Goal: Task Accomplishment & Management: Manage account settings

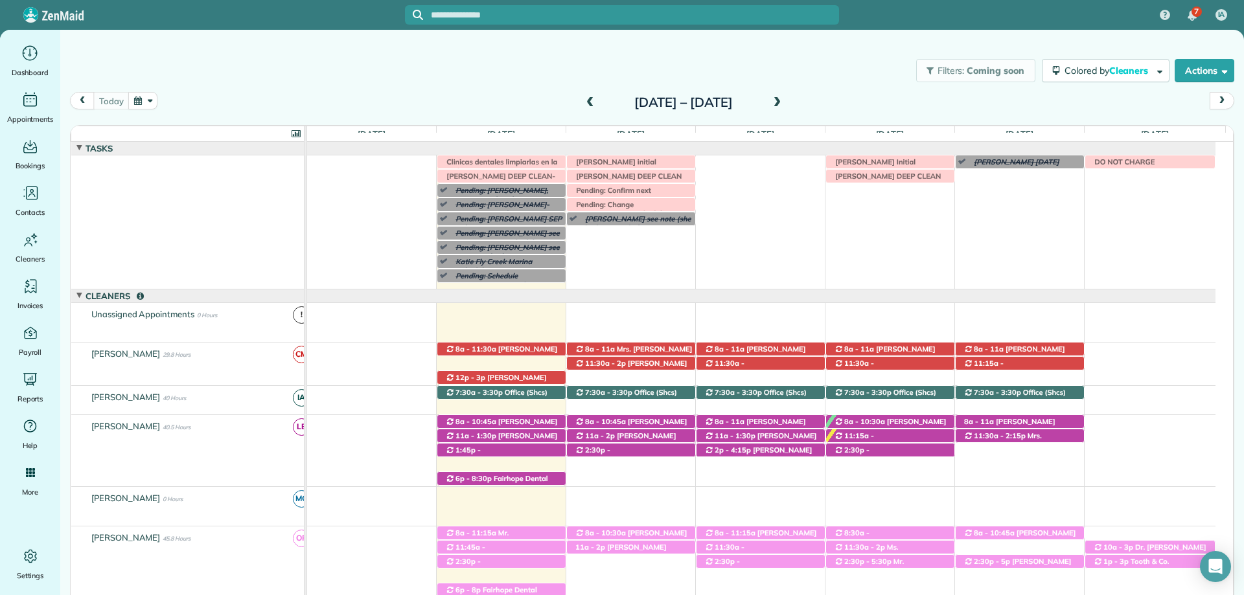
click at [595, 17] on input "text" at bounding box center [635, 15] width 408 height 10
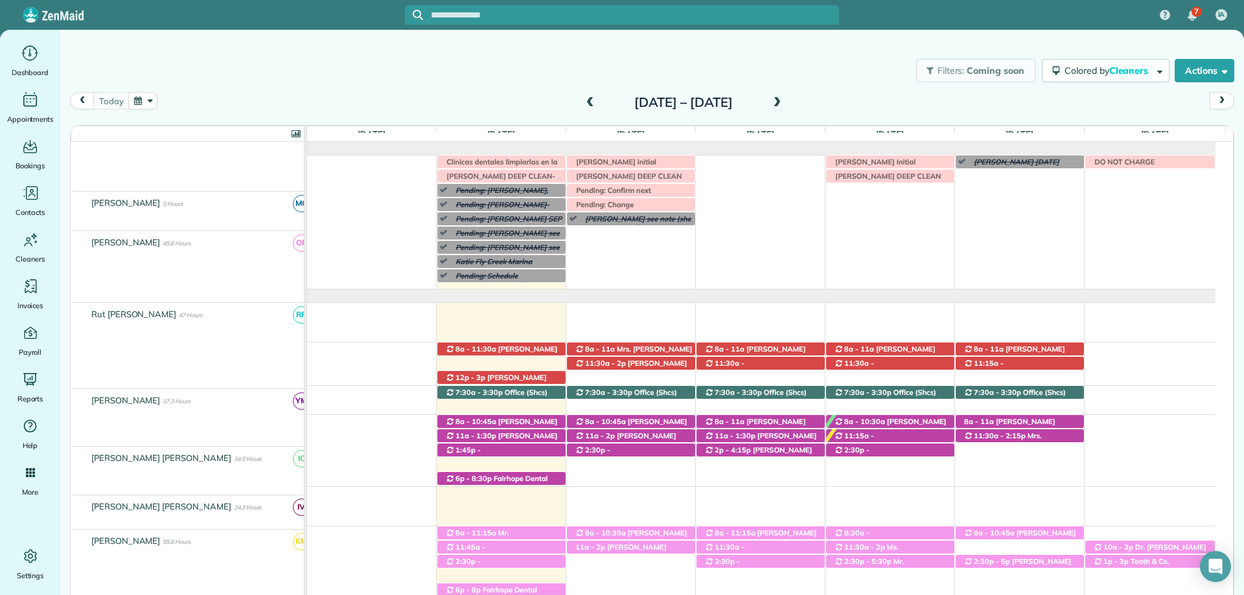
scroll to position [295, 0]
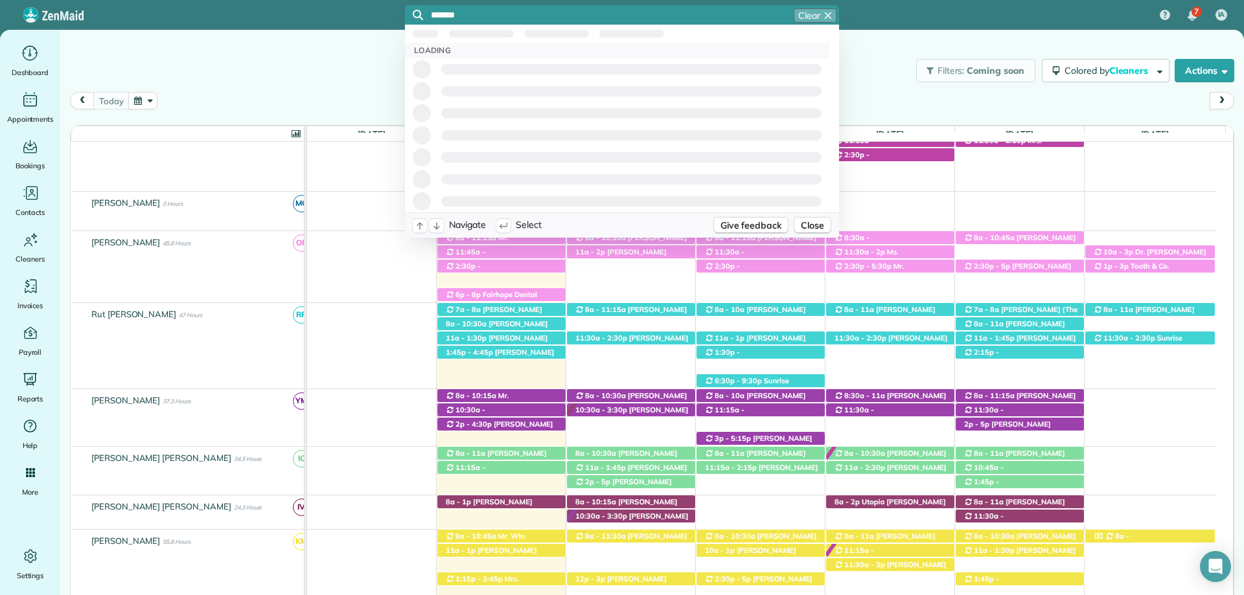
type input "******"
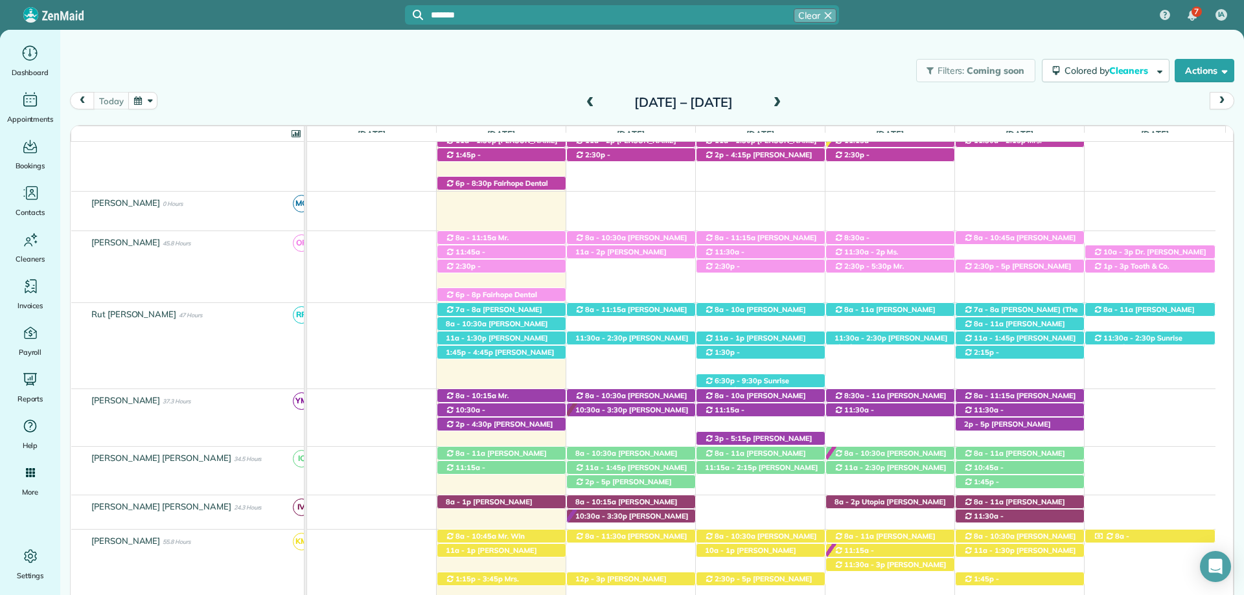
click at [552, 7] on div "****** Clear" at bounding box center [622, 14] width 434 height 19
click at [509, 20] on input "******" at bounding box center [635, 15] width 408 height 10
click at [474, 68] on span "Tamera Hazen" at bounding box center [503, 69] width 150 height 12
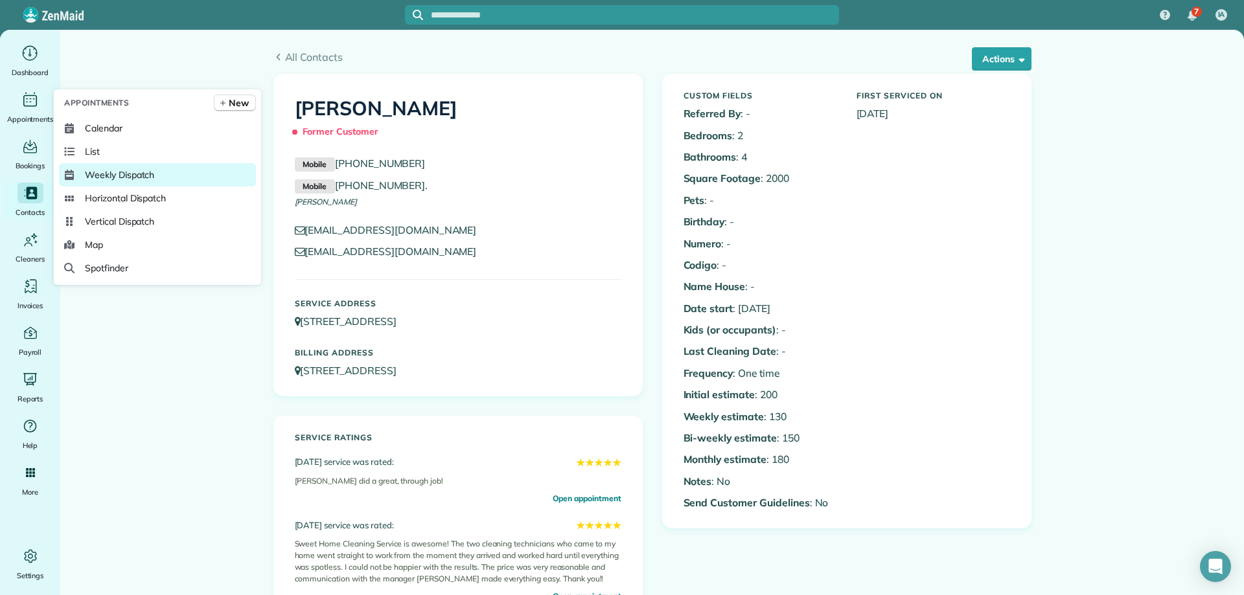
click at [130, 168] on link "Weekly Dispatch" at bounding box center [157, 174] width 197 height 23
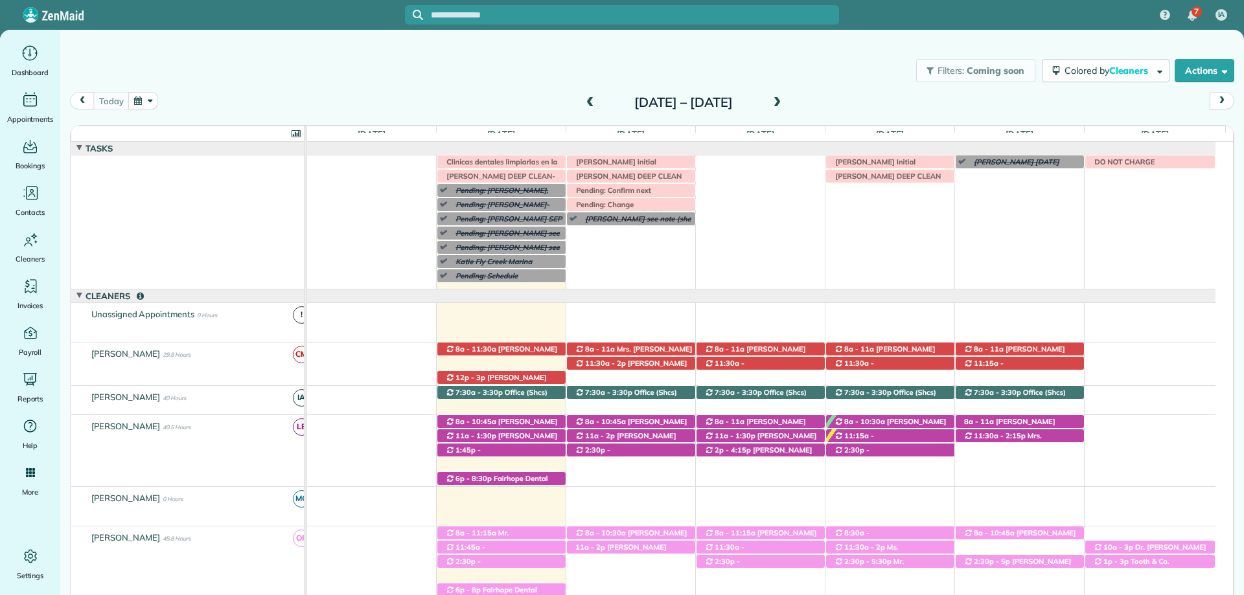
scroll to position [95, 0]
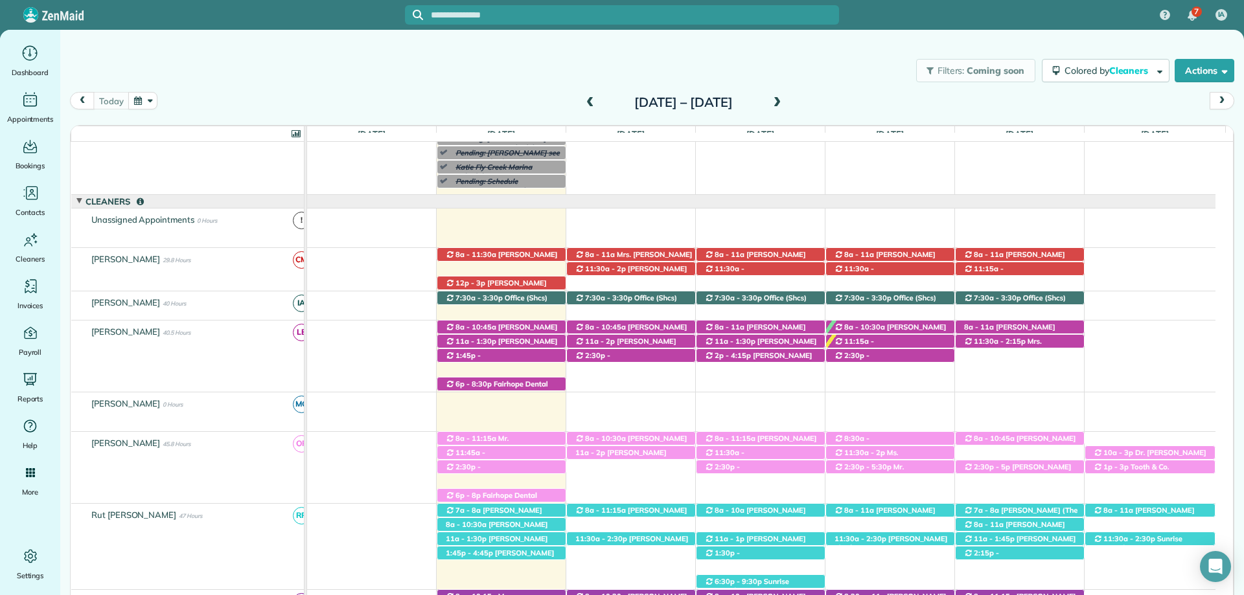
drag, startPoint x: 637, startPoint y: 50, endPoint x: 697, endPoint y: 12, distance: 71.0
click at [638, 50] on div "Filters: Coming soon Colored by Cleaners Color by Cleaner Color by Team Color b…" at bounding box center [652, 70] width 1184 height 43
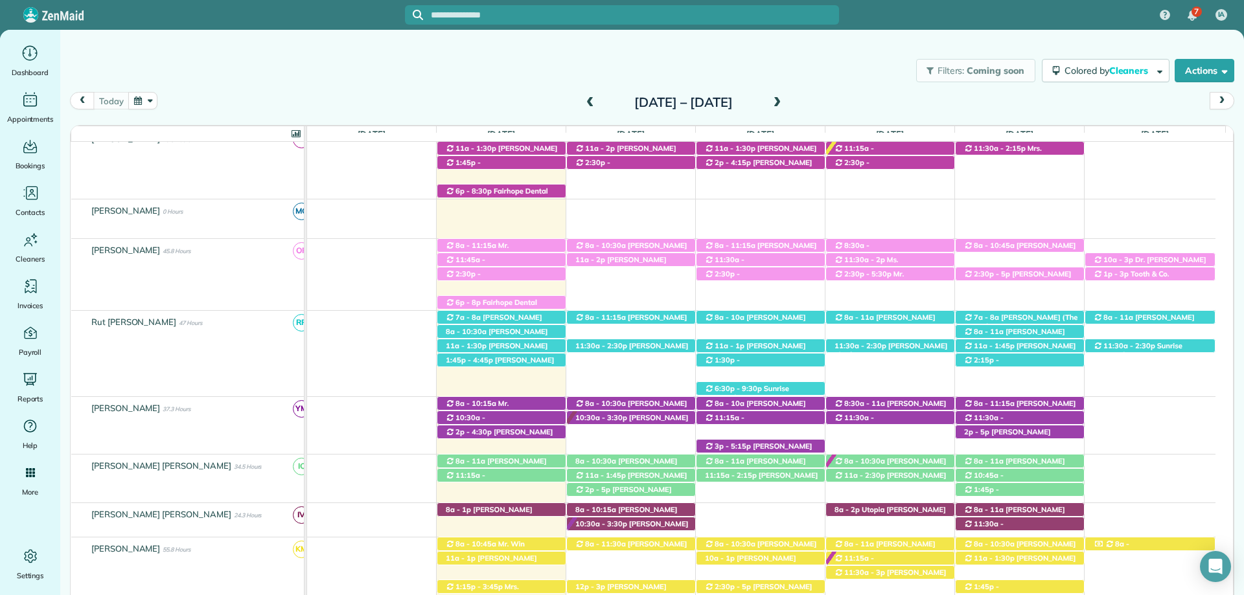
scroll to position [419, 0]
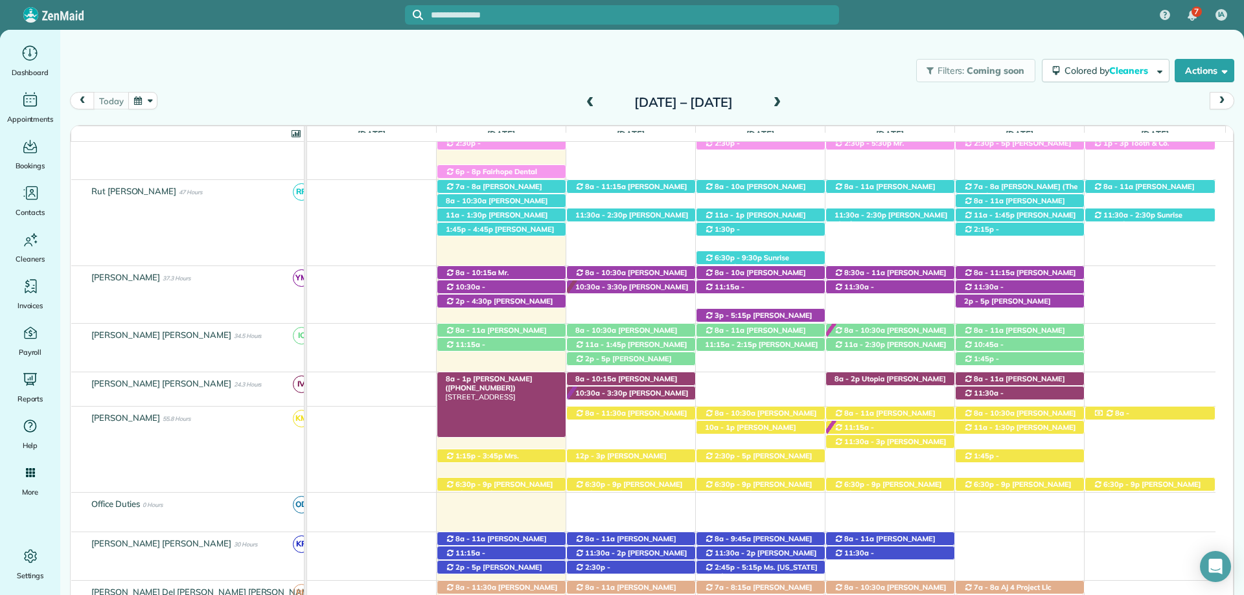
click at [485, 378] on span "Dee Bauer (+19857749563)" at bounding box center [488, 384] width 87 height 18
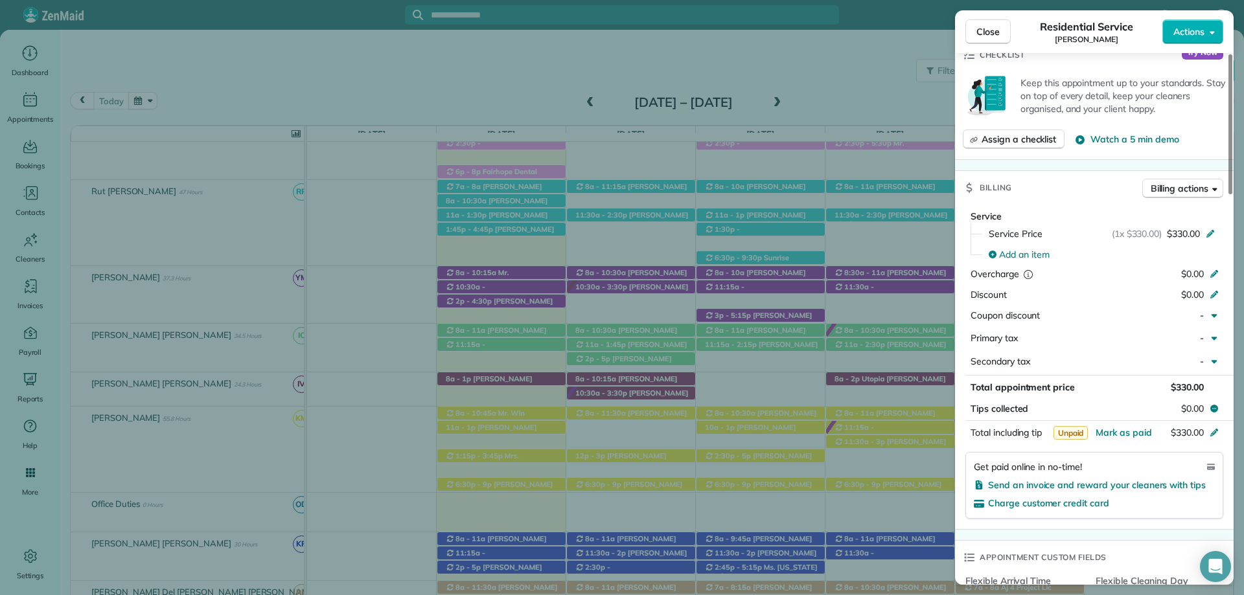
scroll to position [455, 0]
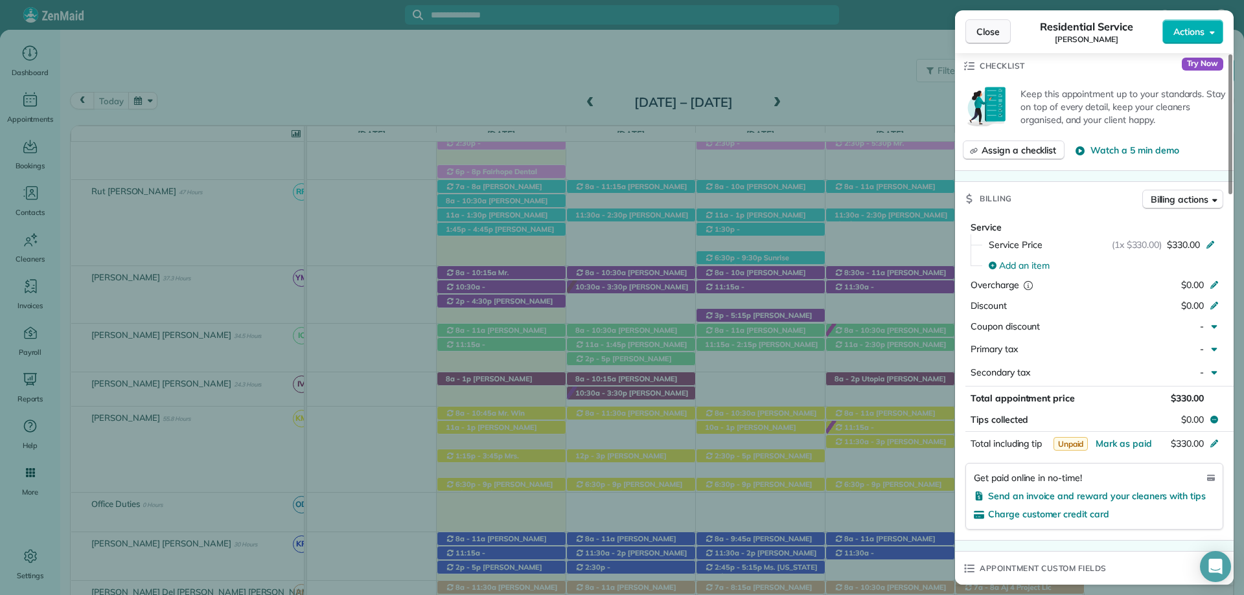
click at [980, 41] on button "Close" at bounding box center [987, 31] width 45 height 25
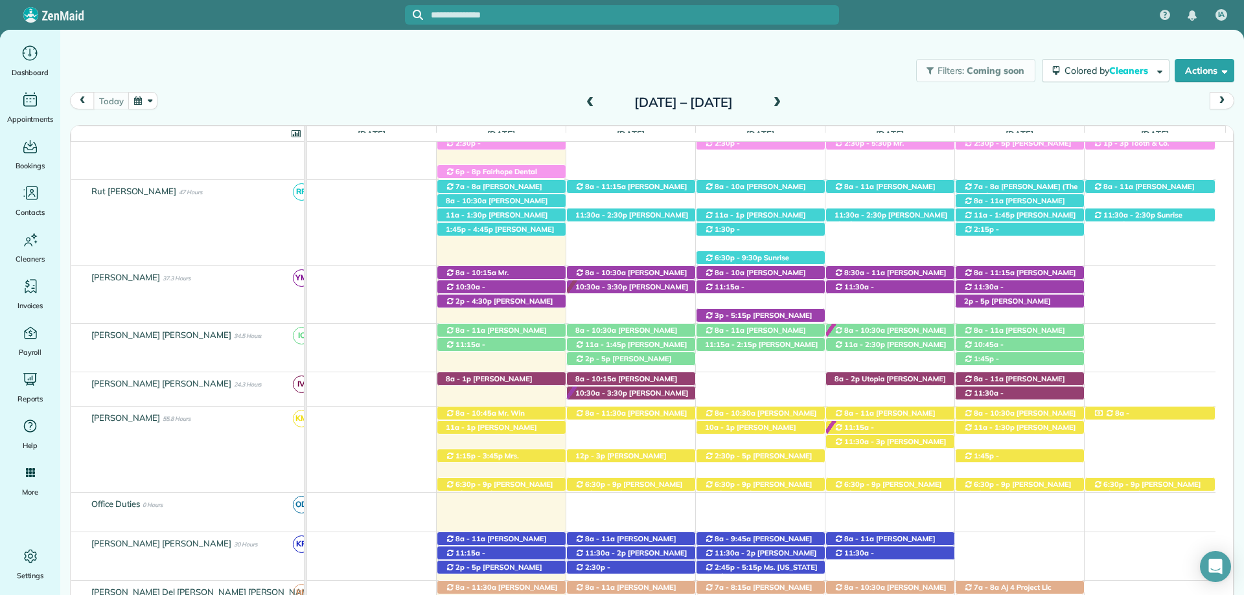
click at [787, 98] on div "Sunday Sep 28 – Saturday Oct 4, 2025" at bounding box center [683, 102] width 207 height 21
click at [784, 97] on span at bounding box center [777, 103] width 14 height 12
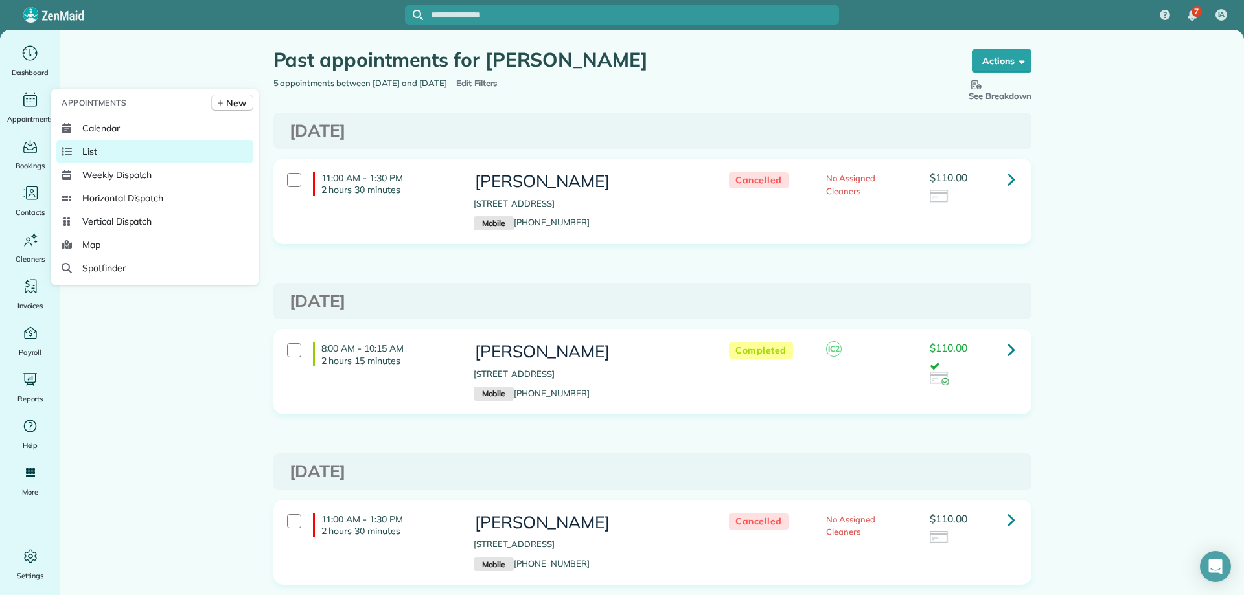
click at [110, 151] on link "List" at bounding box center [154, 151] width 197 height 23
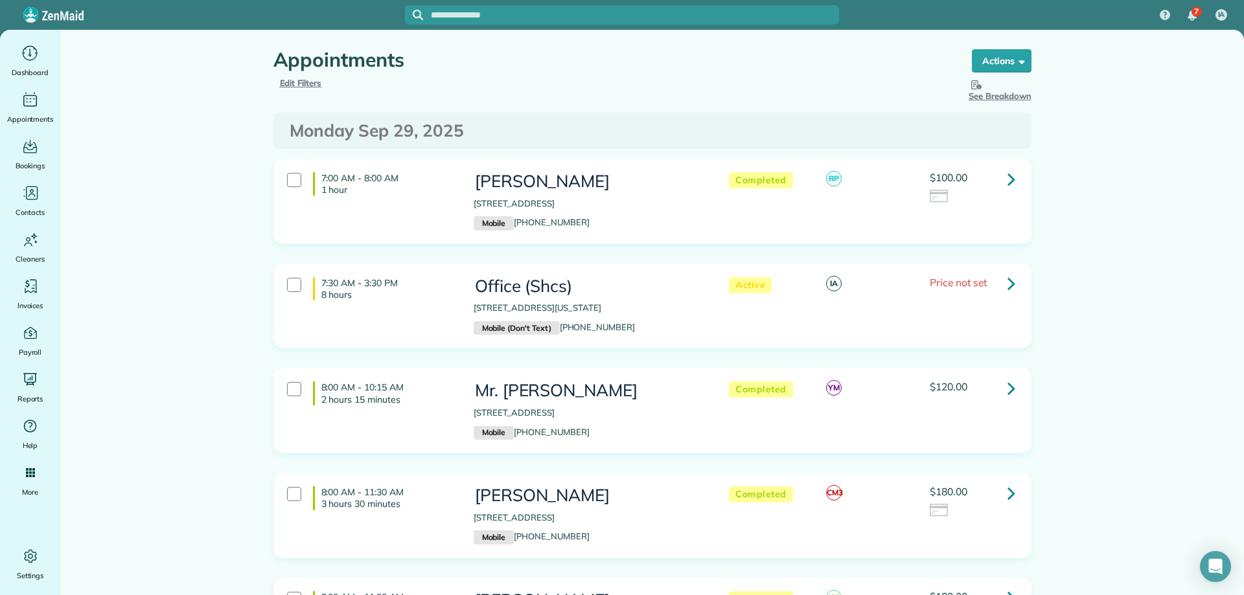
drag, startPoint x: 1136, startPoint y: 321, endPoint x: 1077, endPoint y: 268, distance: 79.8
click at [1136, 320] on main "Appointments Schedule Changes Actions Create Appointment Create Task Clock In/O…" at bounding box center [652, 313] width 1184 height 566
click at [311, 87] on span "Edit Filters" at bounding box center [301, 83] width 42 height 10
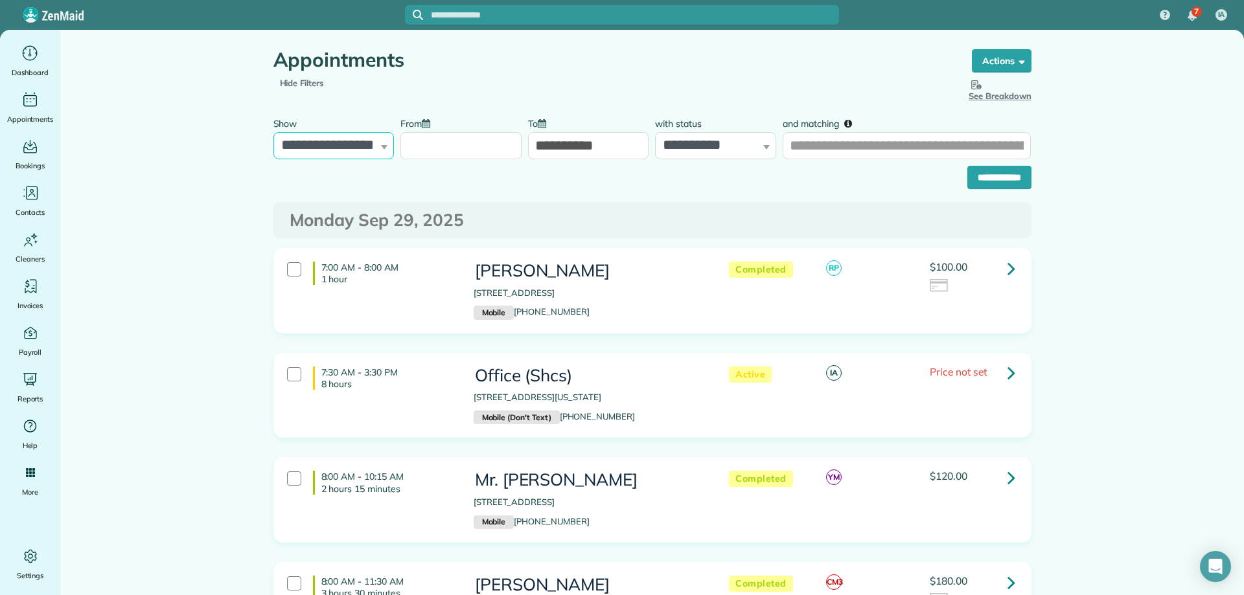
click at [341, 150] on select "**********" at bounding box center [333, 145] width 121 height 27
select select "**********"
click at [273, 132] on select "**********" at bounding box center [333, 145] width 121 height 27
click at [579, 139] on input "**********" at bounding box center [588, 145] width 121 height 27
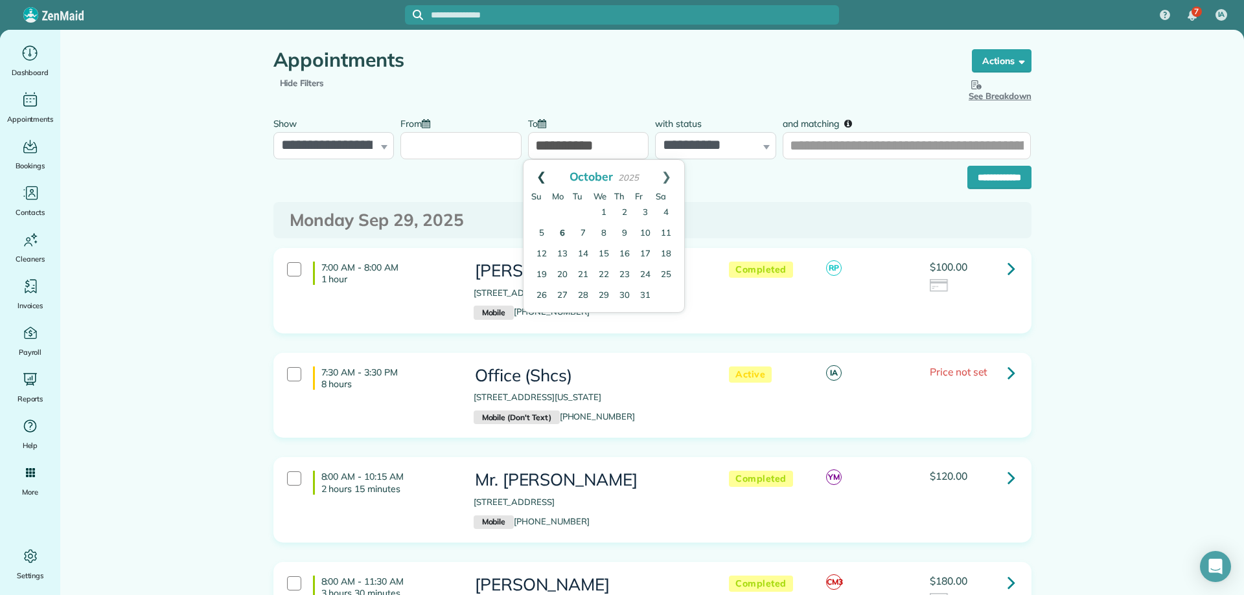
click at [546, 174] on link "Prev" at bounding box center [542, 176] width 36 height 32
click at [645, 268] on link "26" at bounding box center [645, 275] width 21 height 21
type input "**********"
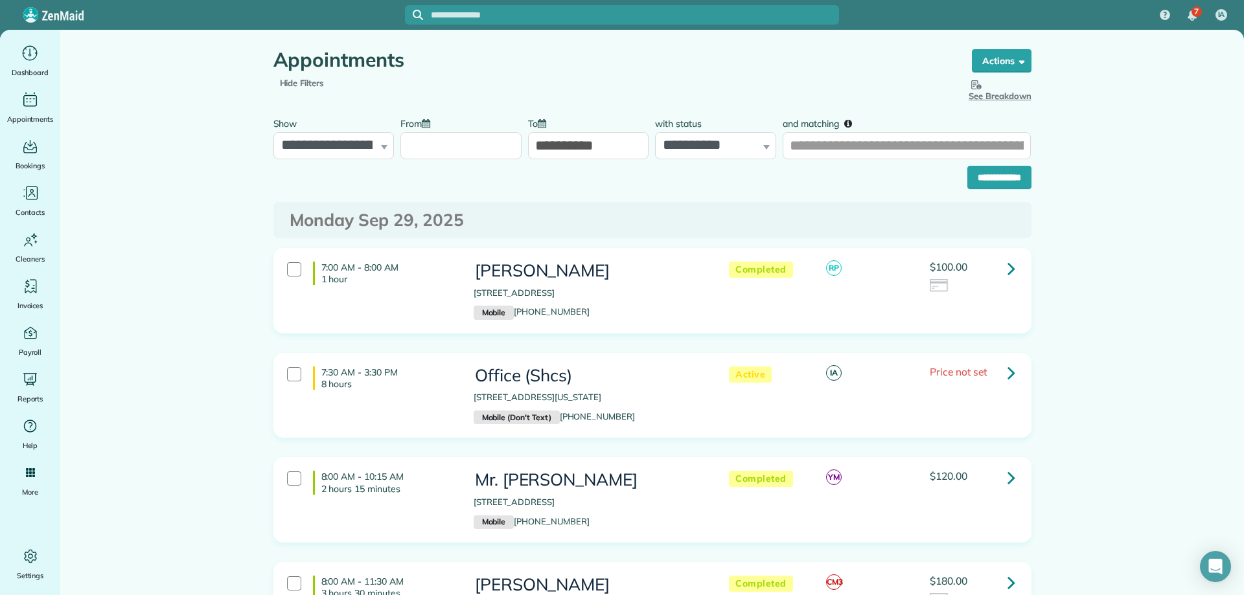
click at [495, 148] on input "From" at bounding box center [460, 145] width 121 height 27
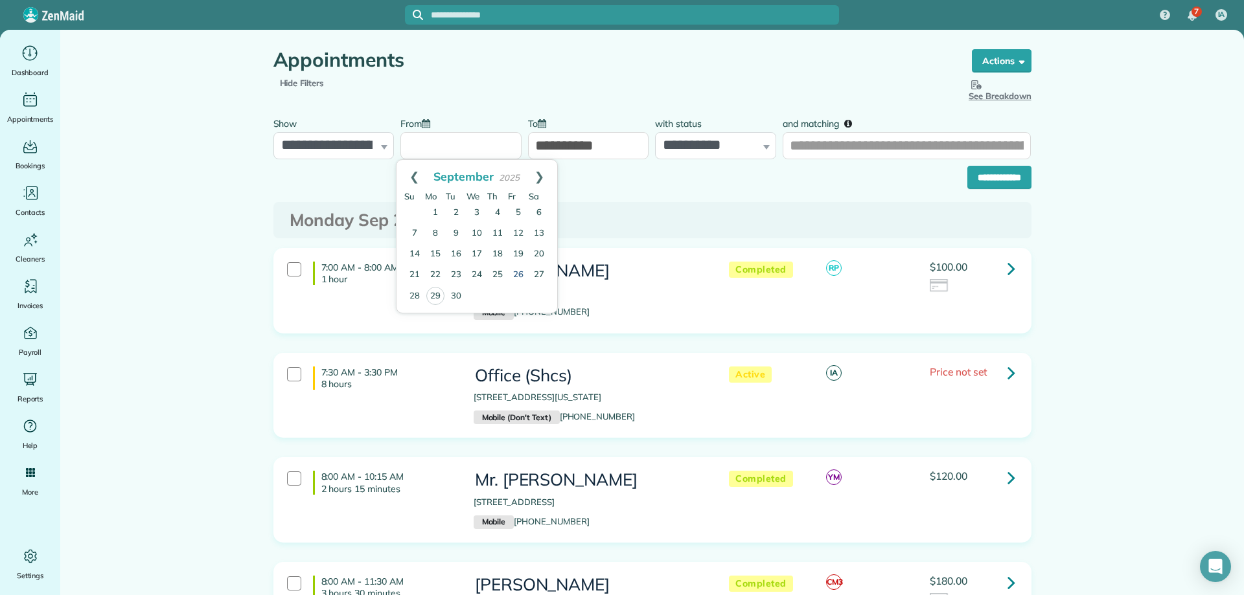
drag, startPoint x: 515, startPoint y: 277, endPoint x: 560, endPoint y: 242, distance: 57.7
click at [515, 277] on link "26" at bounding box center [518, 275] width 21 height 21
type input "**********"
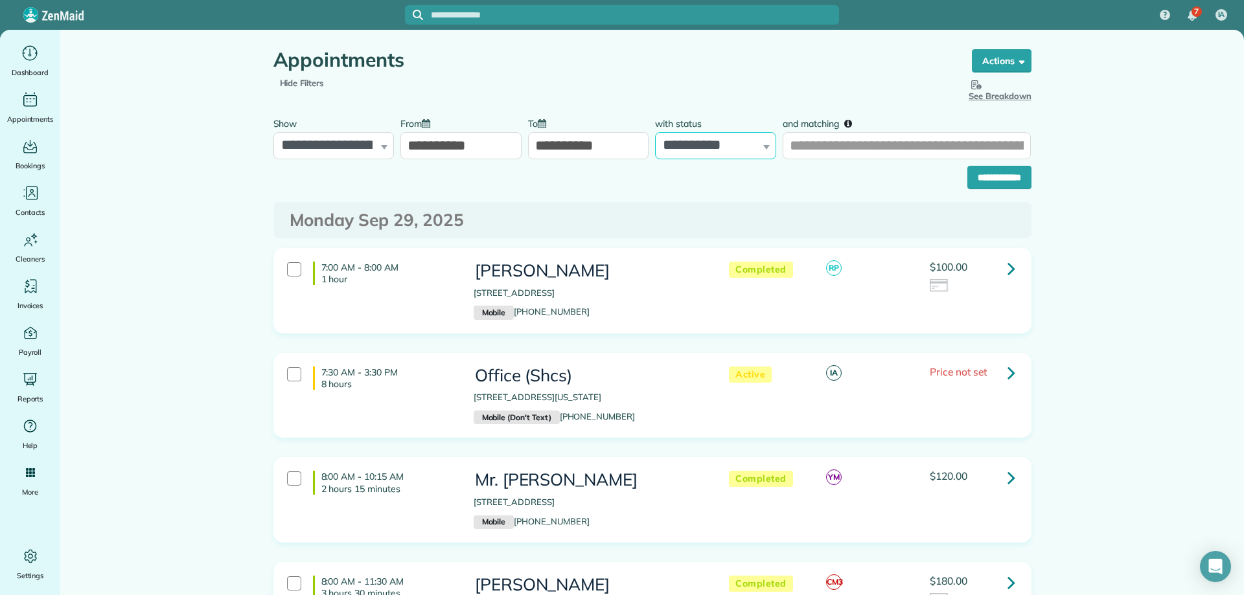
click at [691, 154] on select "**********" at bounding box center [715, 145] width 121 height 27
select select "****"
click at [655, 132] on select "**********" at bounding box center [715, 145] width 121 height 27
click at [700, 156] on select "**********" at bounding box center [715, 145] width 121 height 27
select select
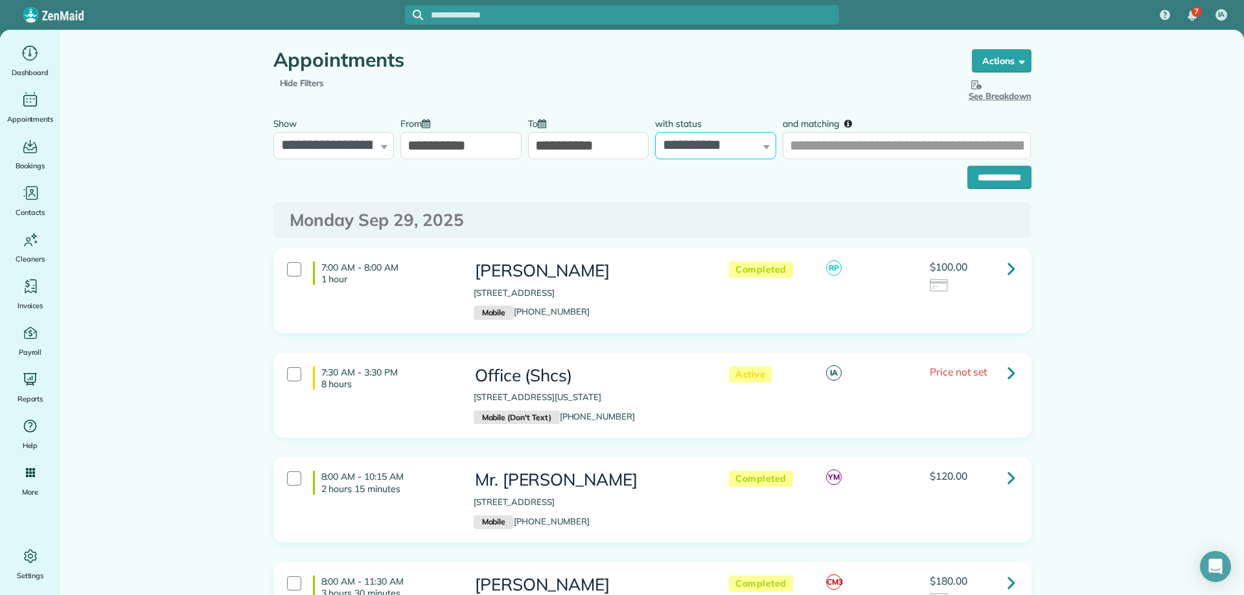
click at [655, 132] on select "**********" at bounding box center [715, 145] width 121 height 27
click at [991, 174] on input "**********" at bounding box center [999, 177] width 64 height 23
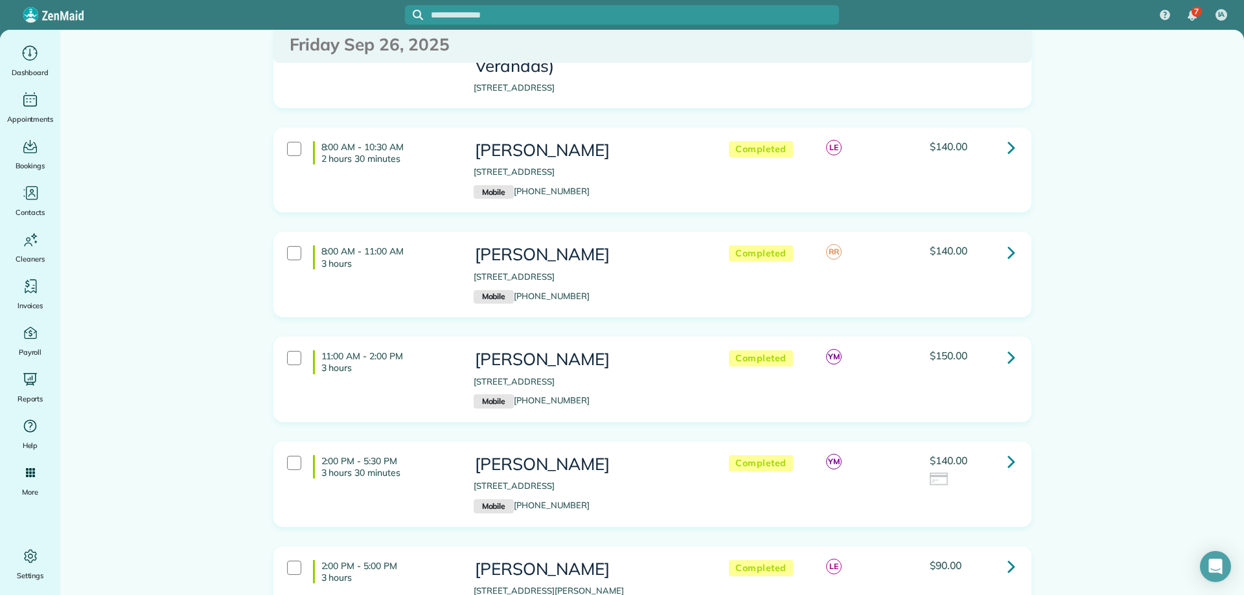
scroll to position [194, 0]
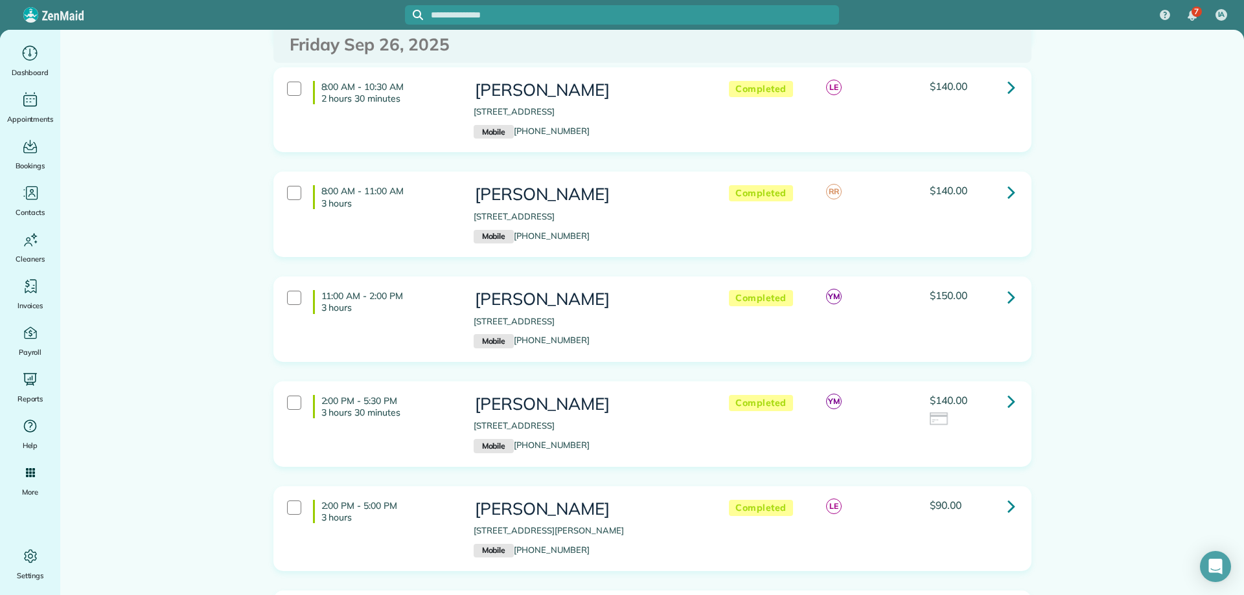
click at [1009, 495] on icon at bounding box center [1012, 506] width 8 height 23
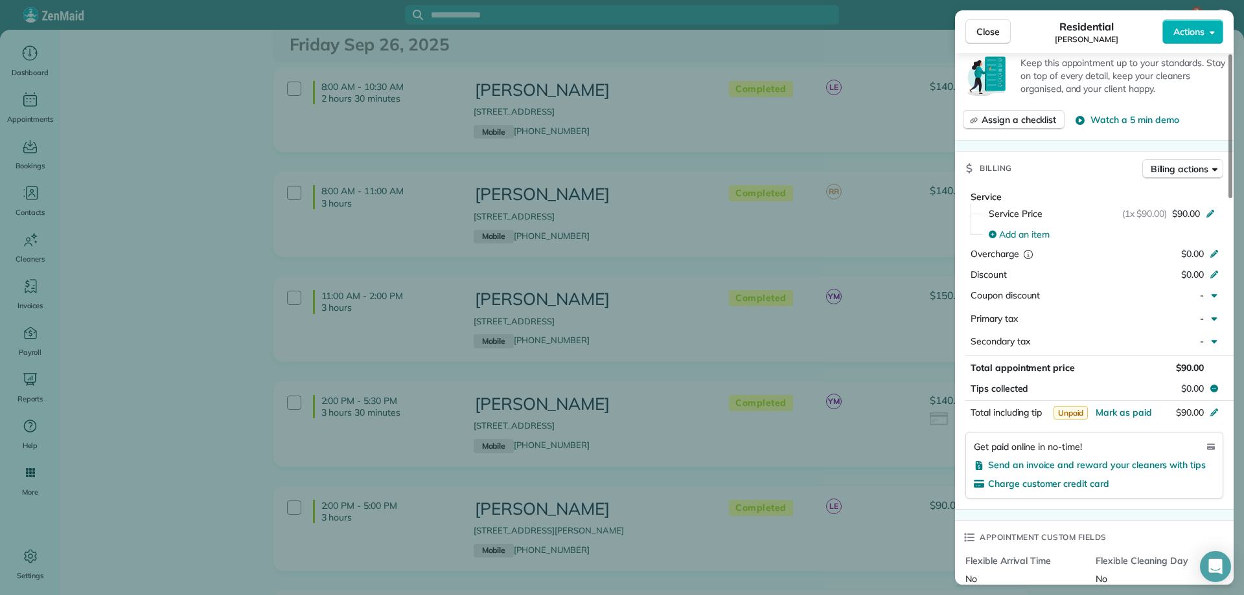
scroll to position [518, 0]
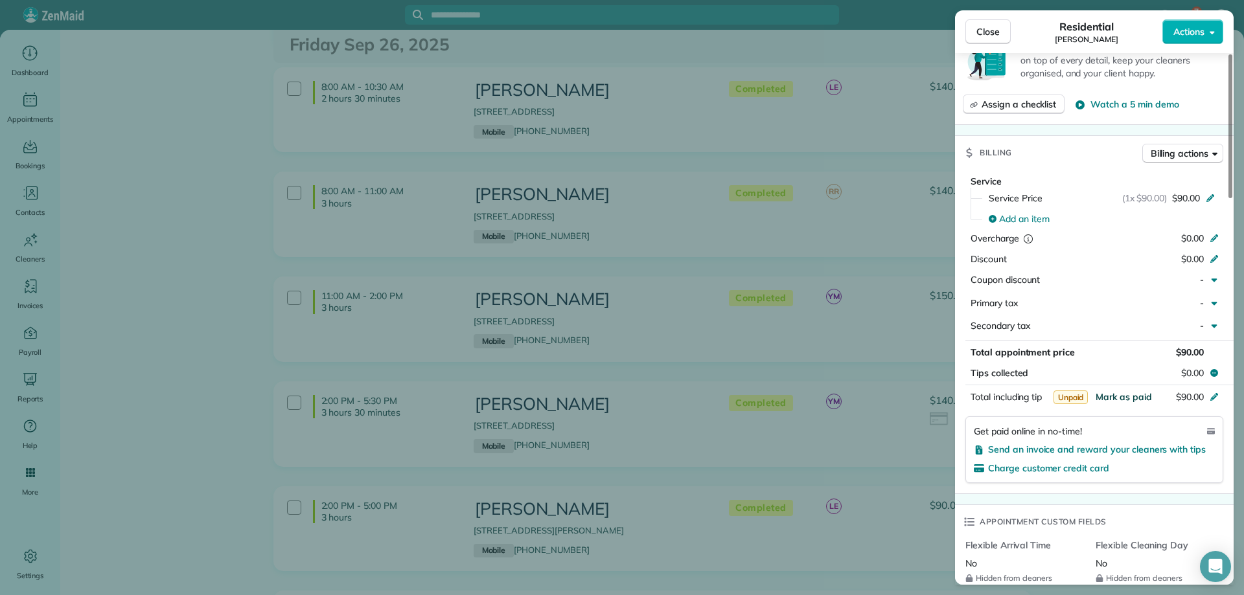
click at [1119, 398] on span "Mark as paid" at bounding box center [1124, 397] width 56 height 12
click at [973, 26] on button "Close" at bounding box center [987, 31] width 45 height 25
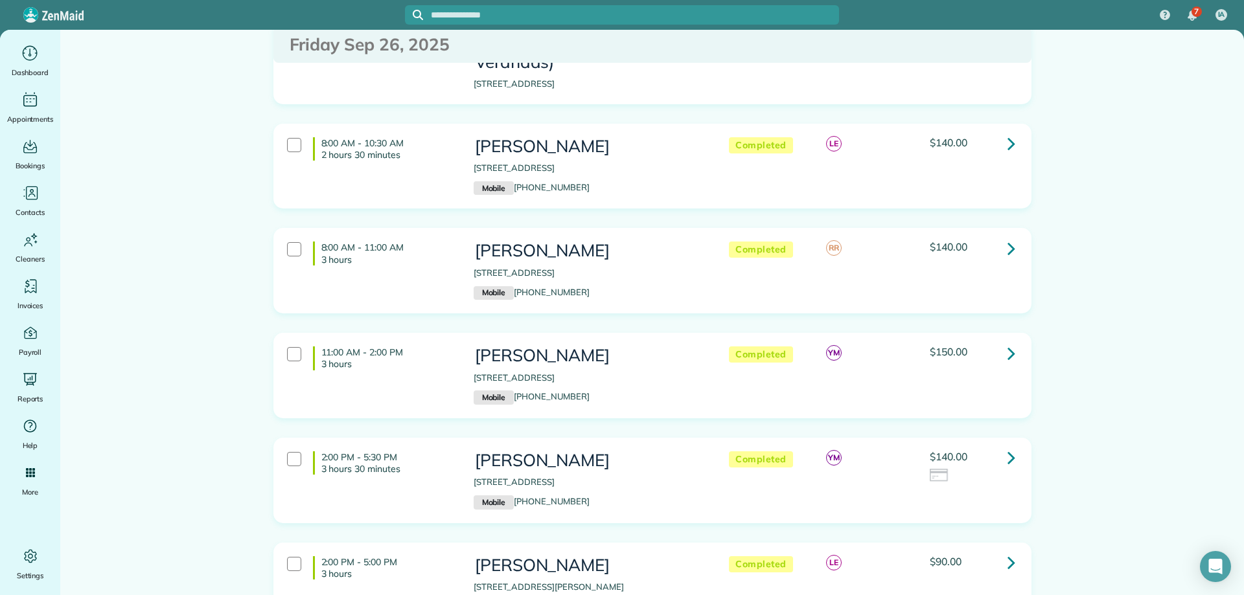
scroll to position [65, 0]
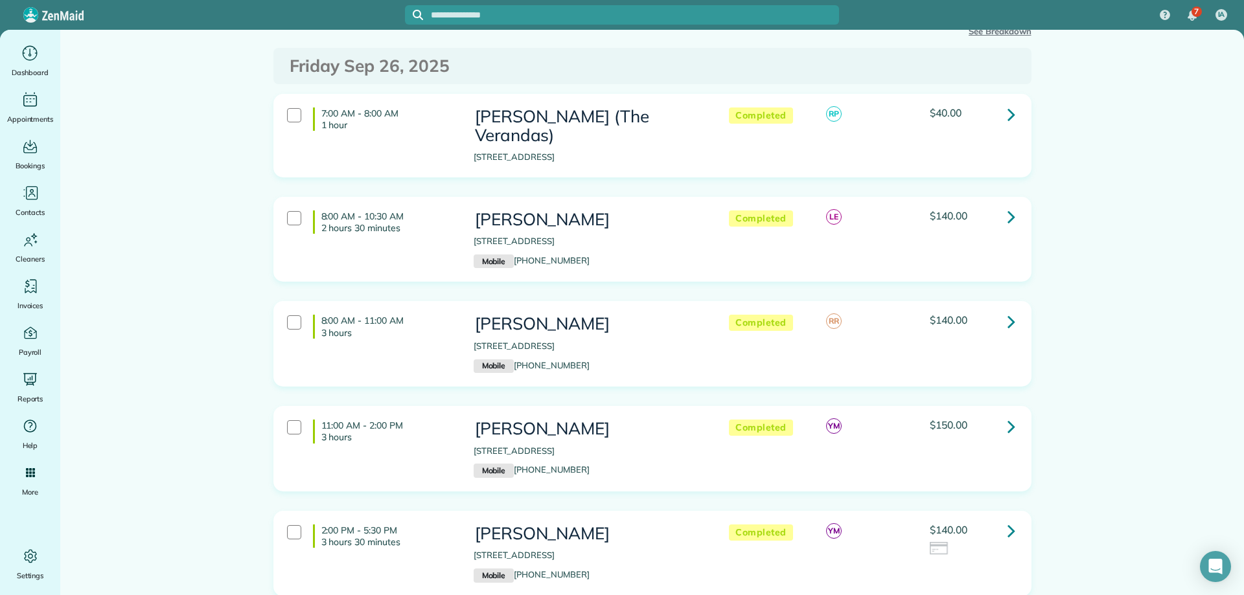
click at [1008, 205] on icon at bounding box center [1012, 216] width 8 height 23
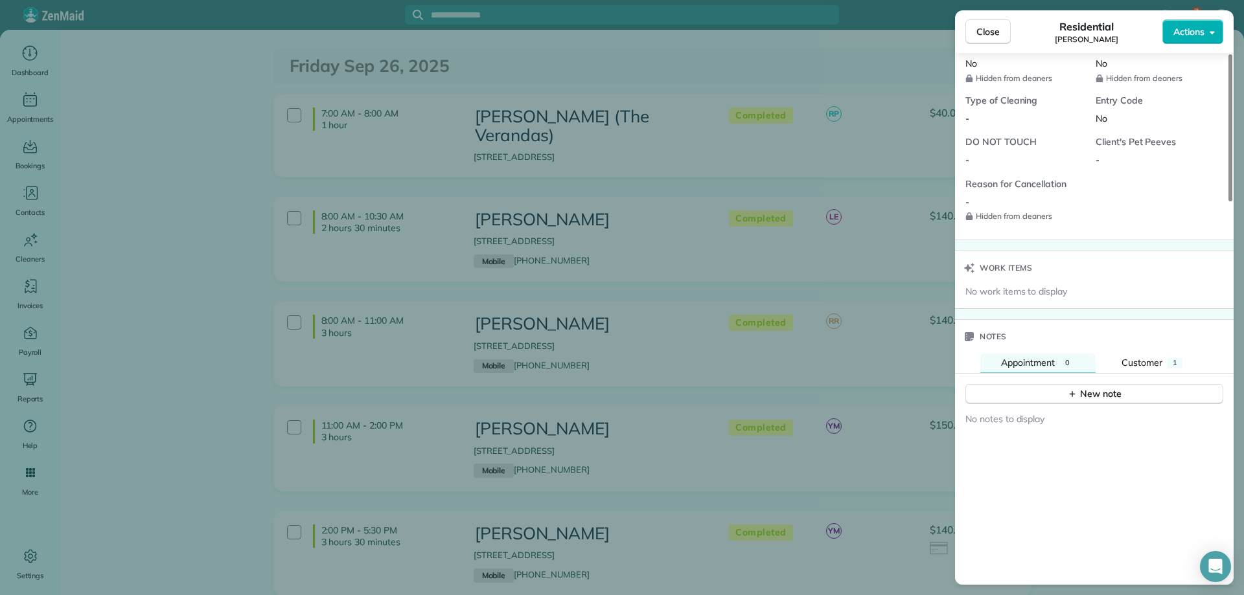
scroll to position [1102, 0]
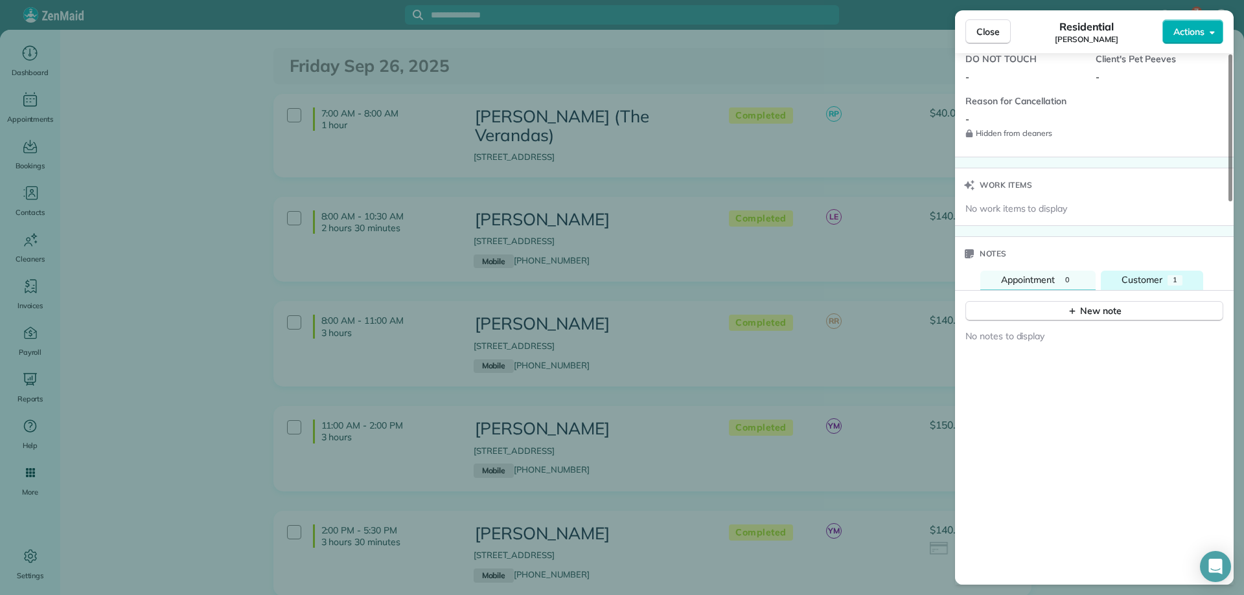
click at [1177, 279] on span "1" at bounding box center [1175, 279] width 5 height 9
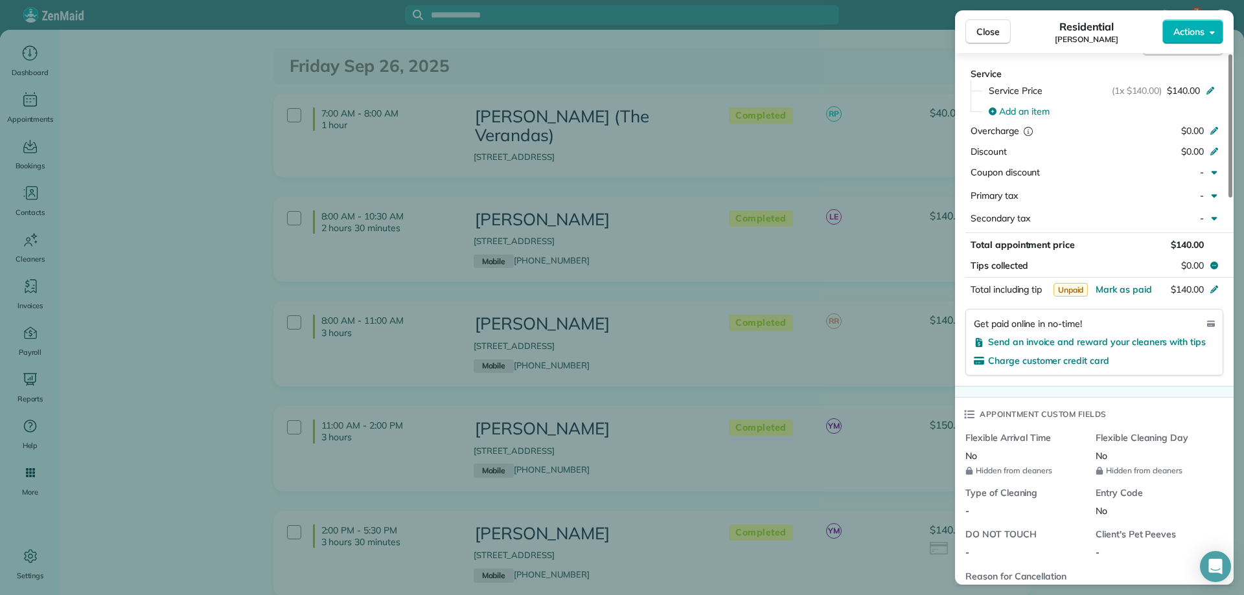
scroll to position [648, 0]
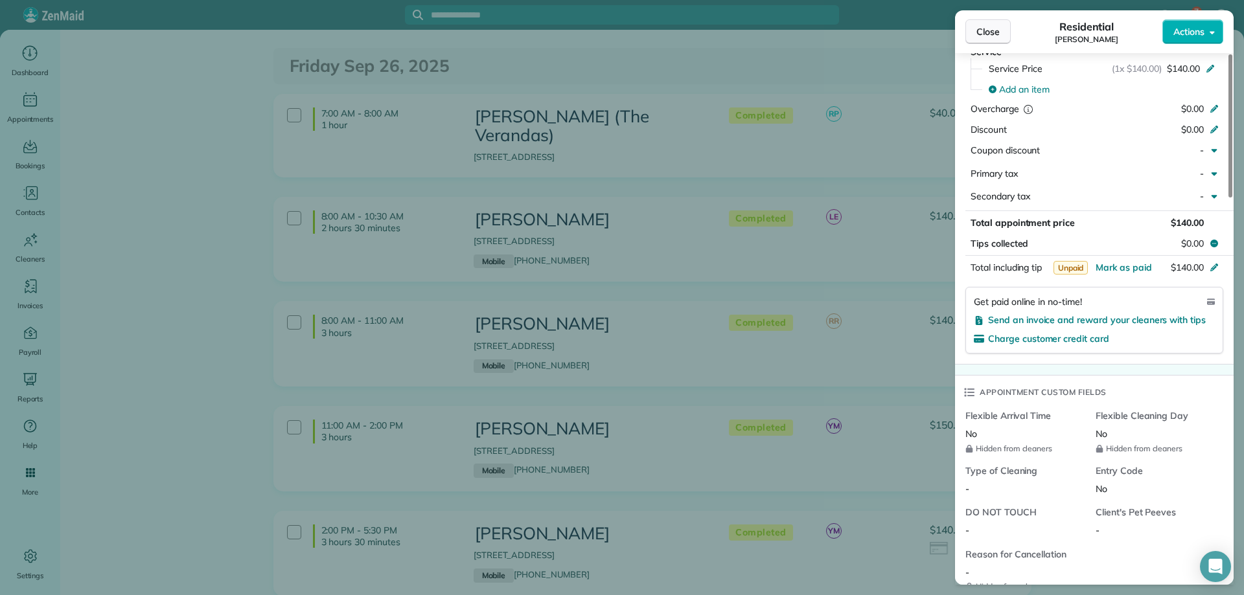
click at [986, 40] on button "Close" at bounding box center [987, 31] width 45 height 25
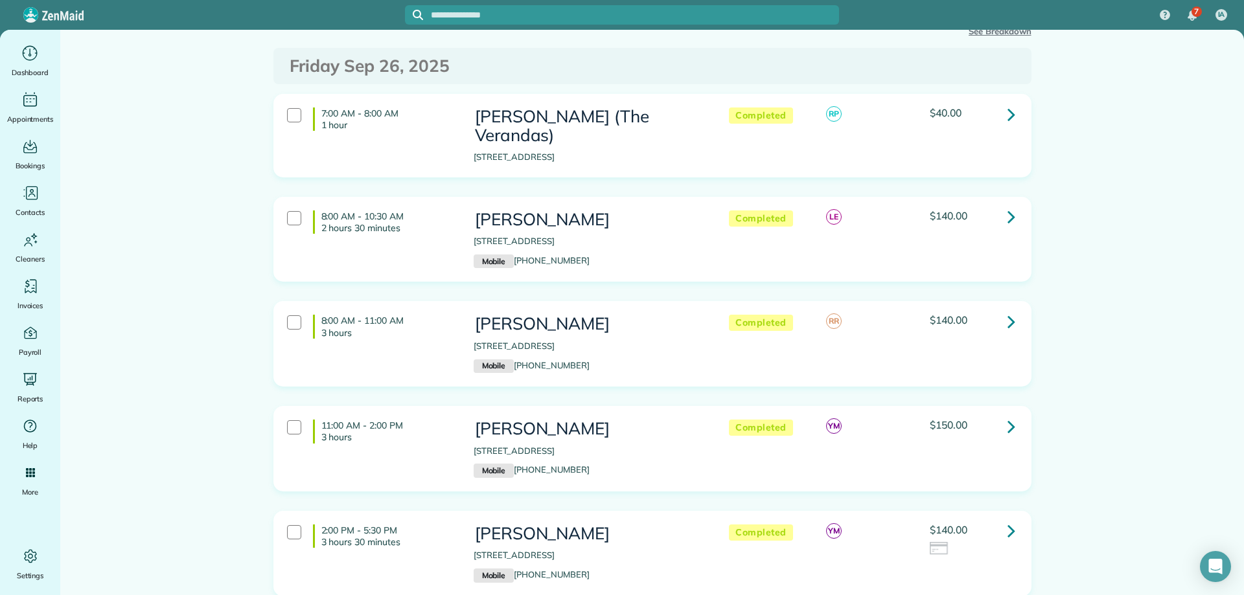
click at [1010, 310] on icon at bounding box center [1012, 321] width 8 height 23
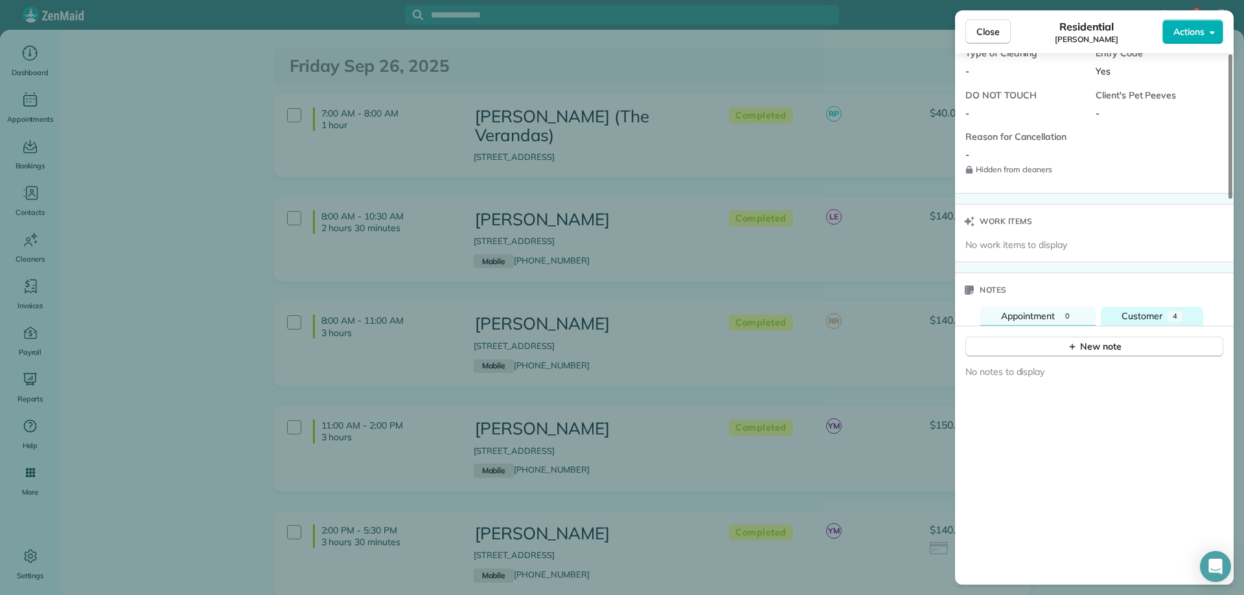
scroll to position [1102, 0]
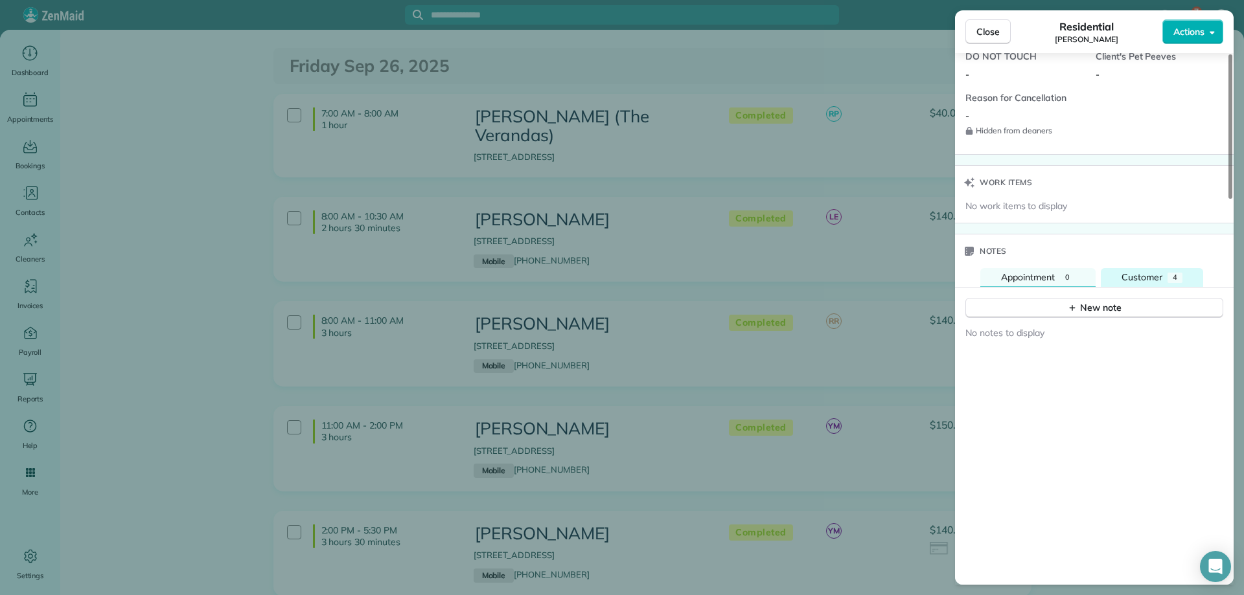
click at [1146, 280] on span "Customer" at bounding box center [1142, 277] width 41 height 12
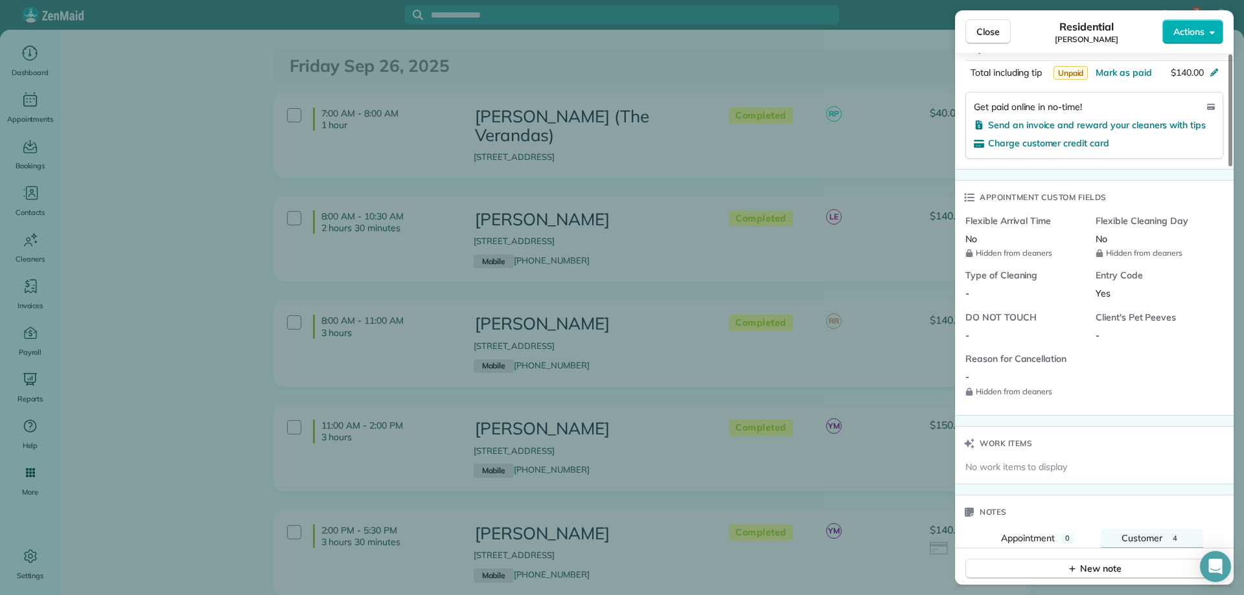
scroll to position [516, 0]
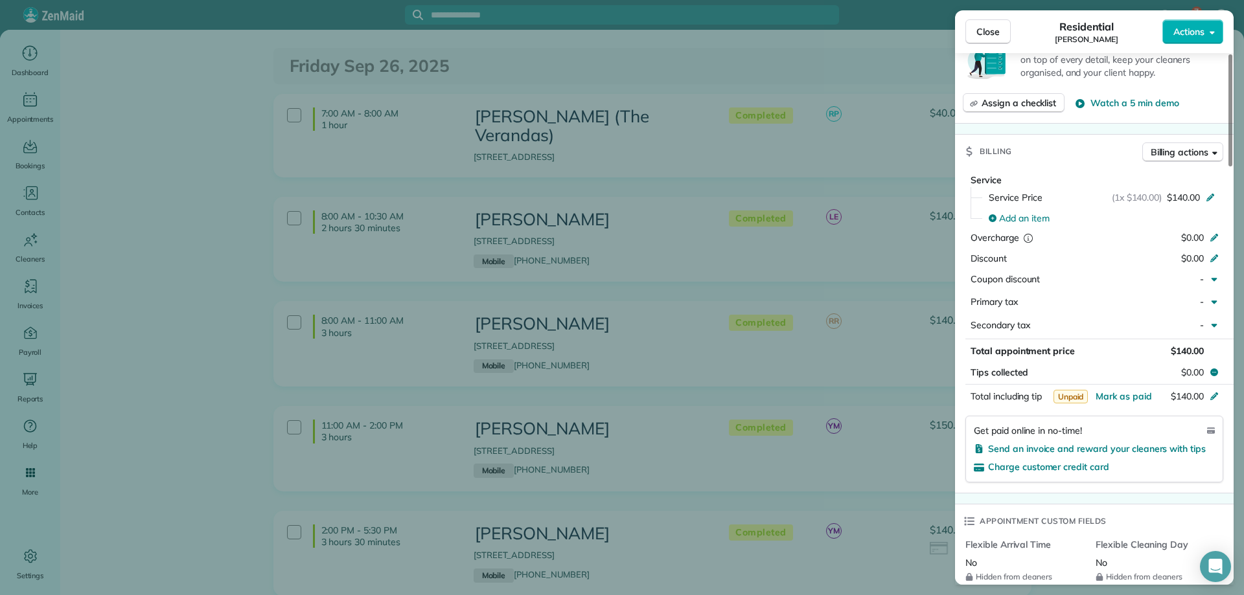
click at [991, 33] on span "Close" at bounding box center [987, 31] width 23 height 13
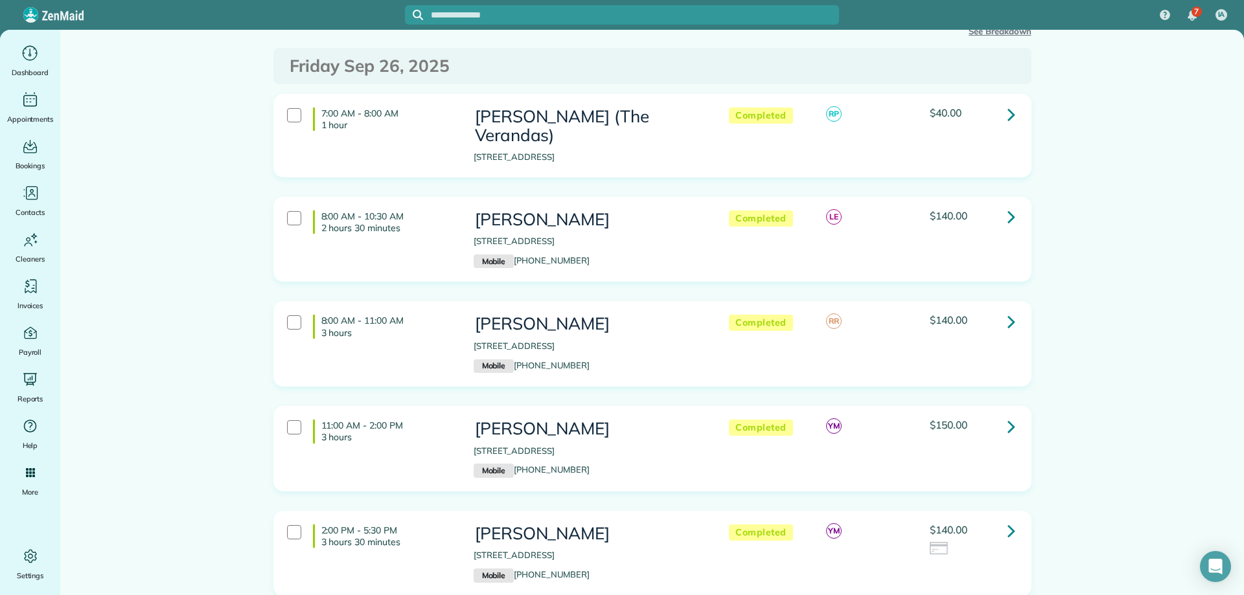
click at [1000, 204] on link at bounding box center [1011, 217] width 26 height 26
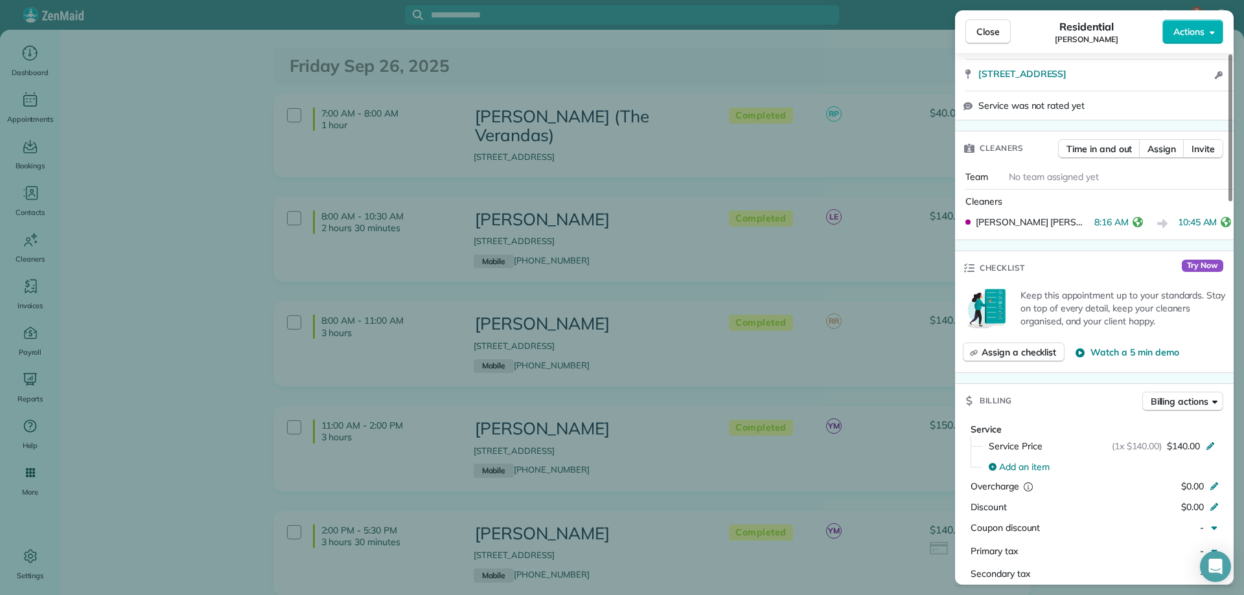
scroll to position [259, 0]
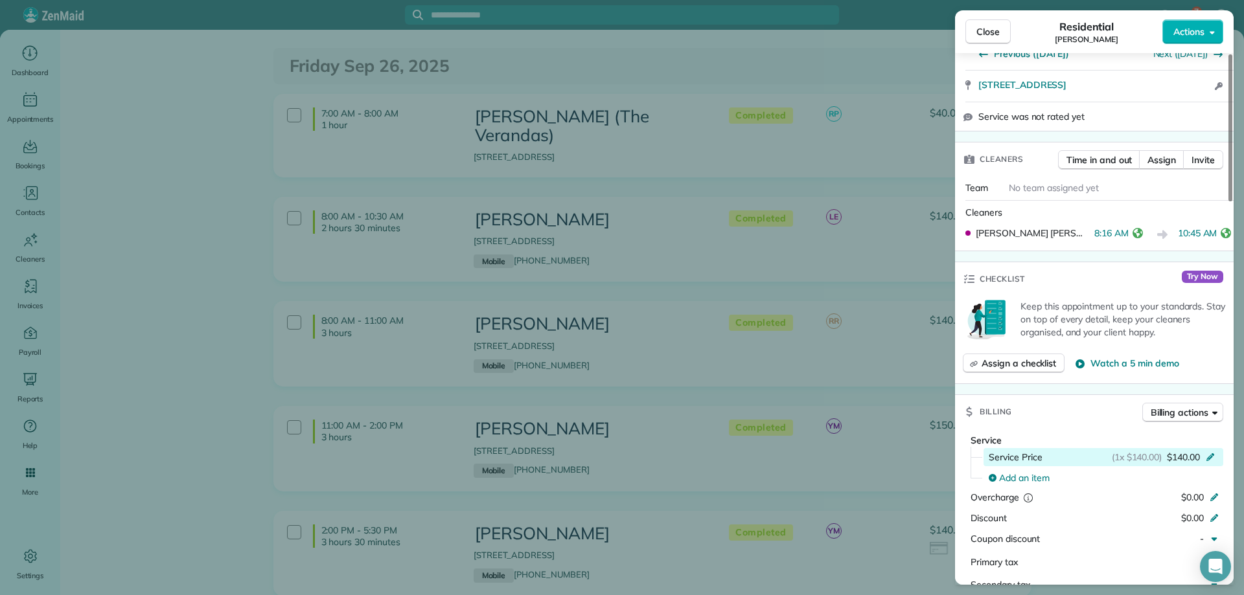
click at [1214, 453] on icon at bounding box center [1210, 456] width 10 height 10
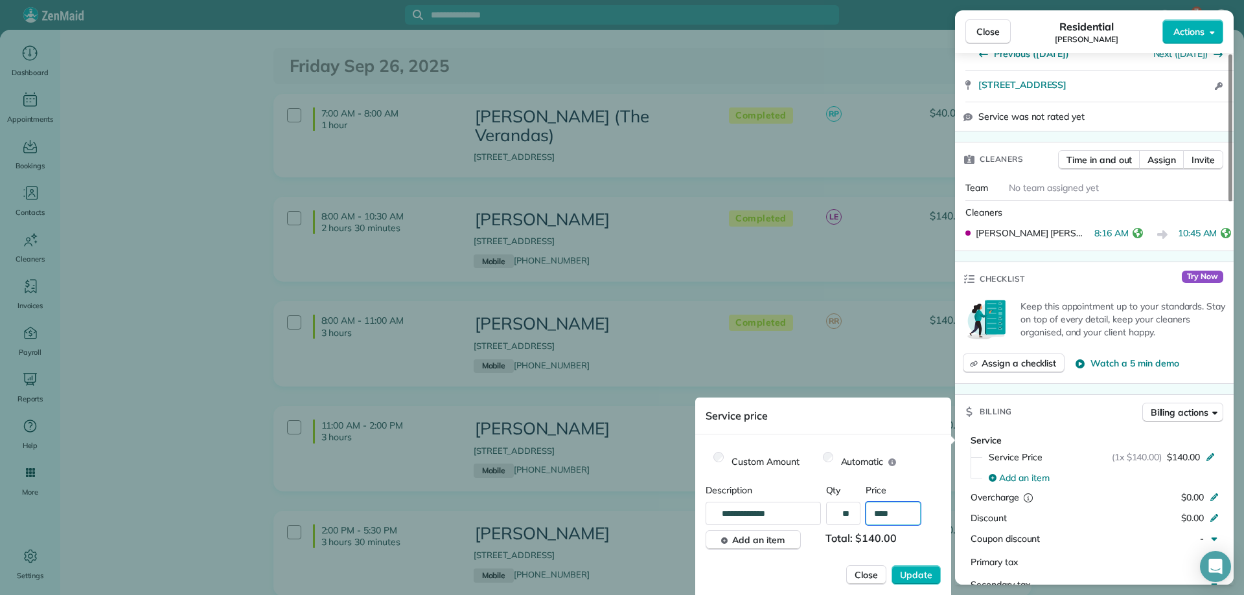
click at [892, 507] on input "****" at bounding box center [893, 513] width 55 height 23
type input "****"
click at [914, 570] on span "Update" at bounding box center [916, 575] width 32 height 13
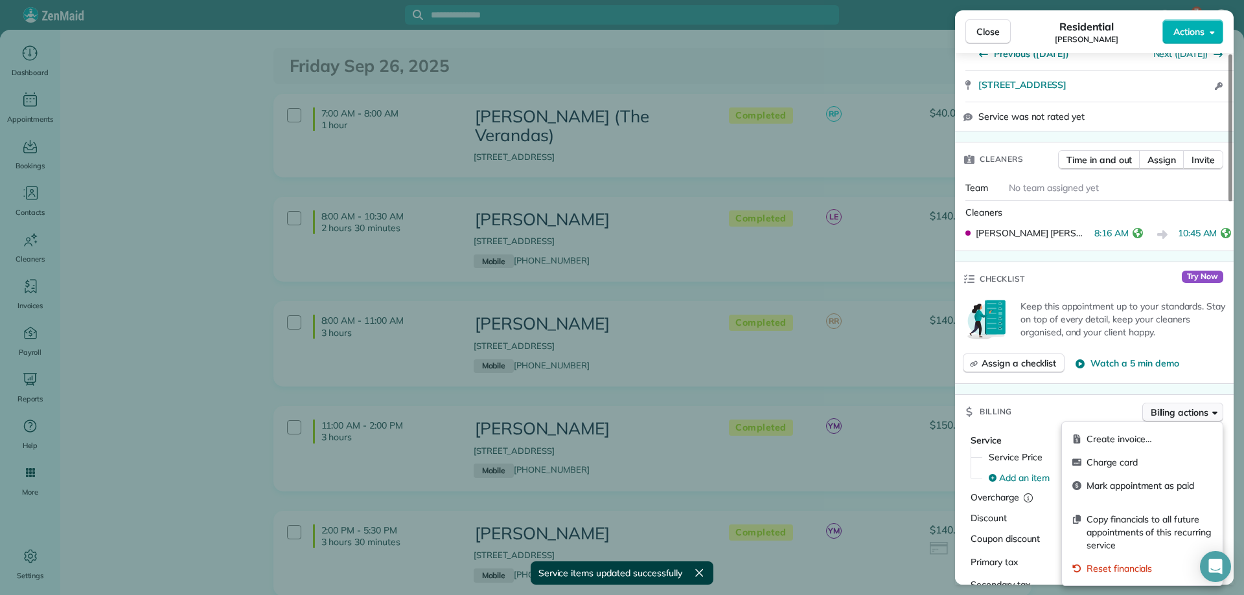
click at [1178, 418] on span "Billing actions" at bounding box center [1180, 412] width 58 height 13
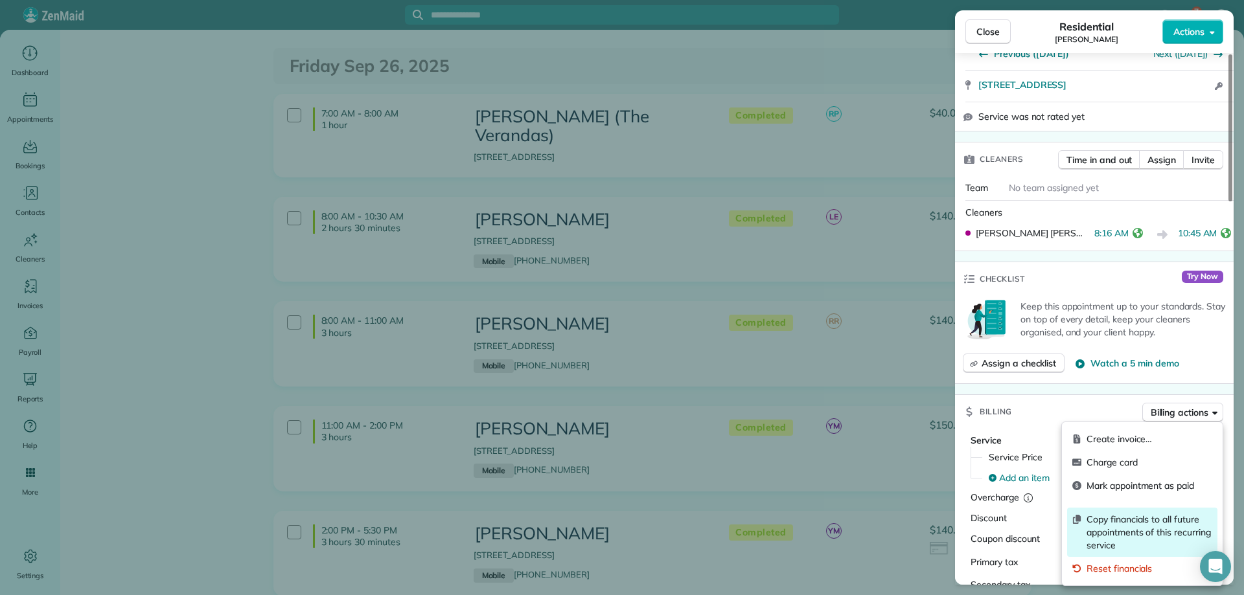
click at [1169, 527] on span "Copy financials to all future appointments of this recurring service" at bounding box center [1150, 532] width 126 height 39
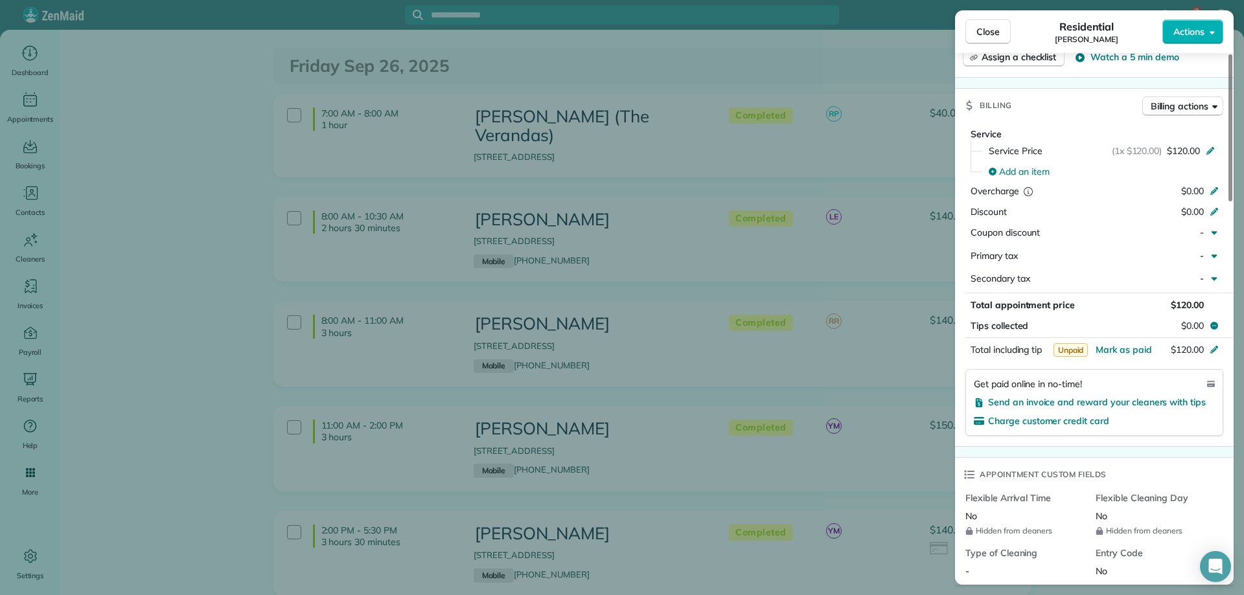
scroll to position [648, 0]
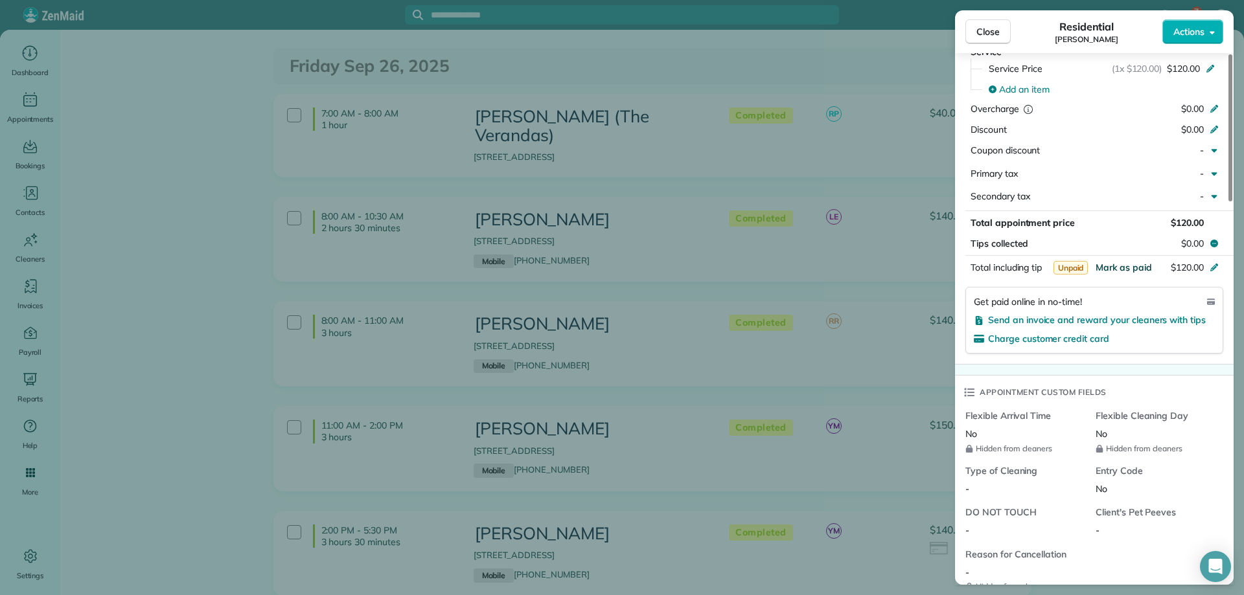
click at [1144, 265] on span "Mark as paid" at bounding box center [1124, 268] width 56 height 12
click at [985, 27] on span "Close" at bounding box center [987, 31] width 23 height 13
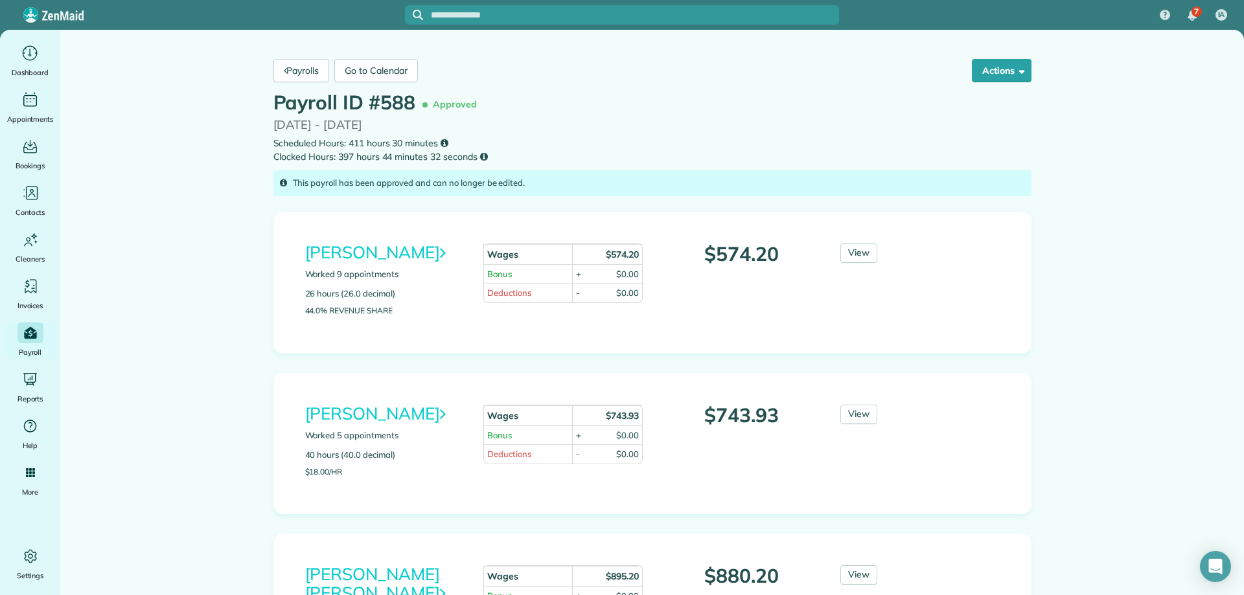
scroll to position [65, 0]
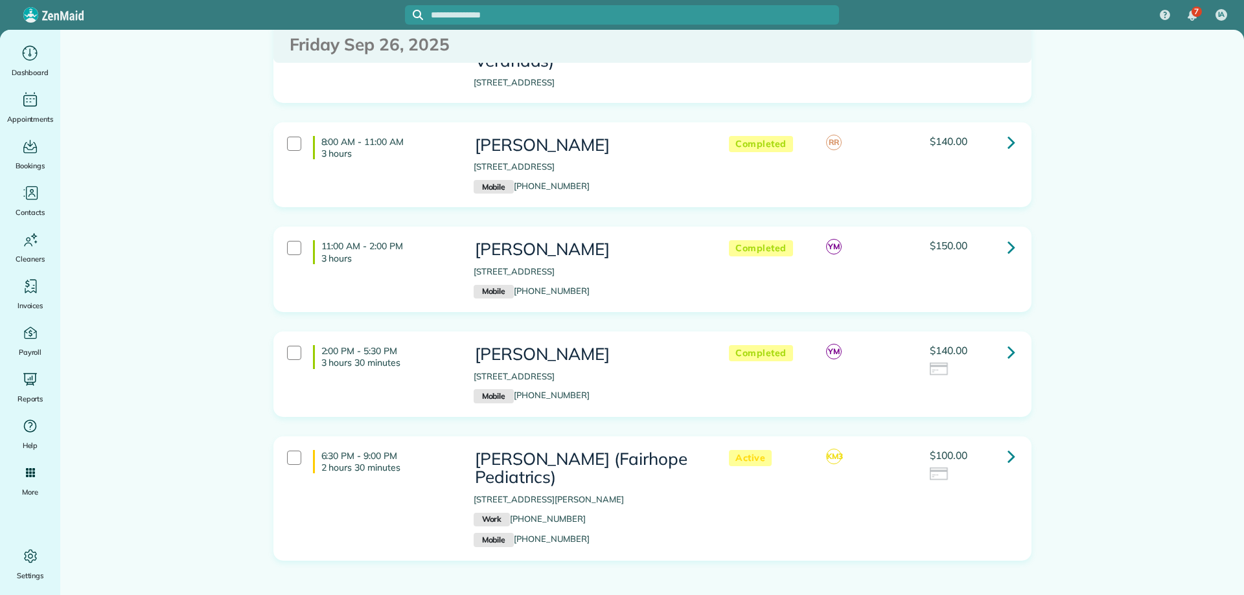
scroll to position [183, 0]
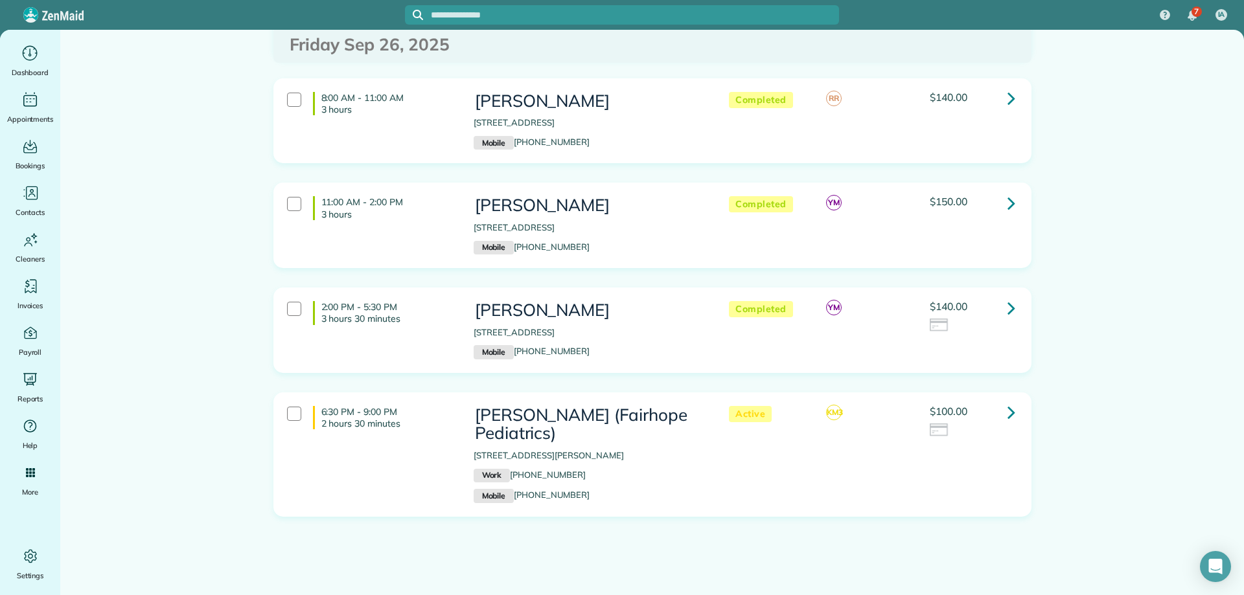
click at [1008, 192] on icon at bounding box center [1012, 203] width 8 height 23
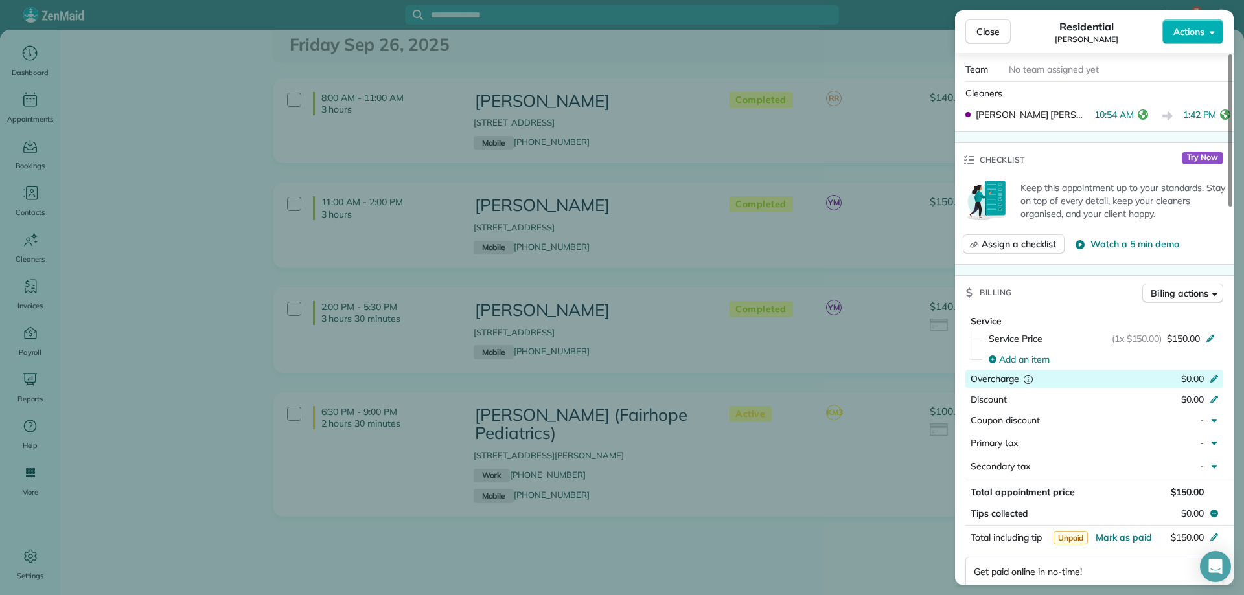
scroll to position [454, 0]
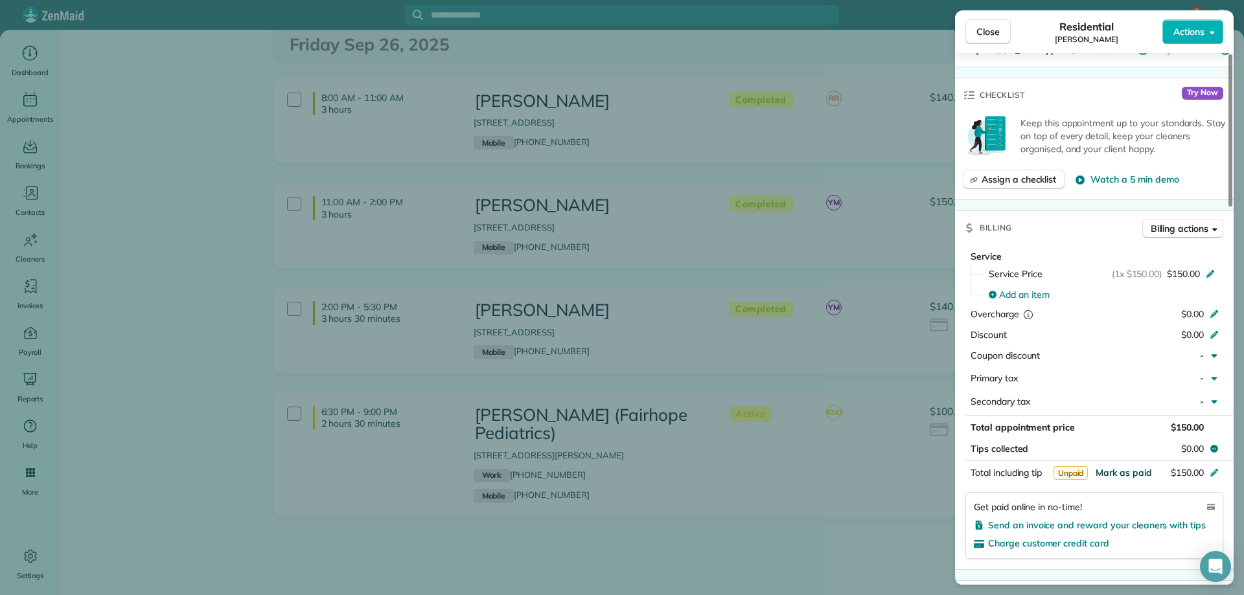
click at [1130, 467] on span "Mark as paid" at bounding box center [1124, 473] width 56 height 12
click at [989, 23] on button "Close" at bounding box center [987, 31] width 45 height 25
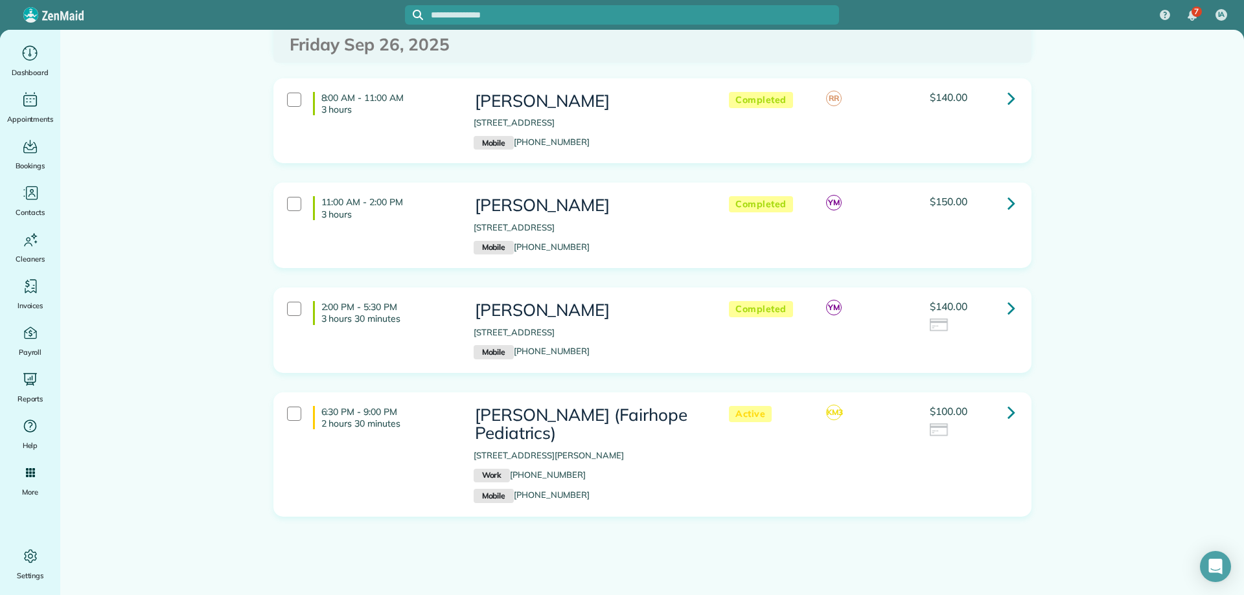
click at [1008, 297] on icon at bounding box center [1012, 308] width 8 height 23
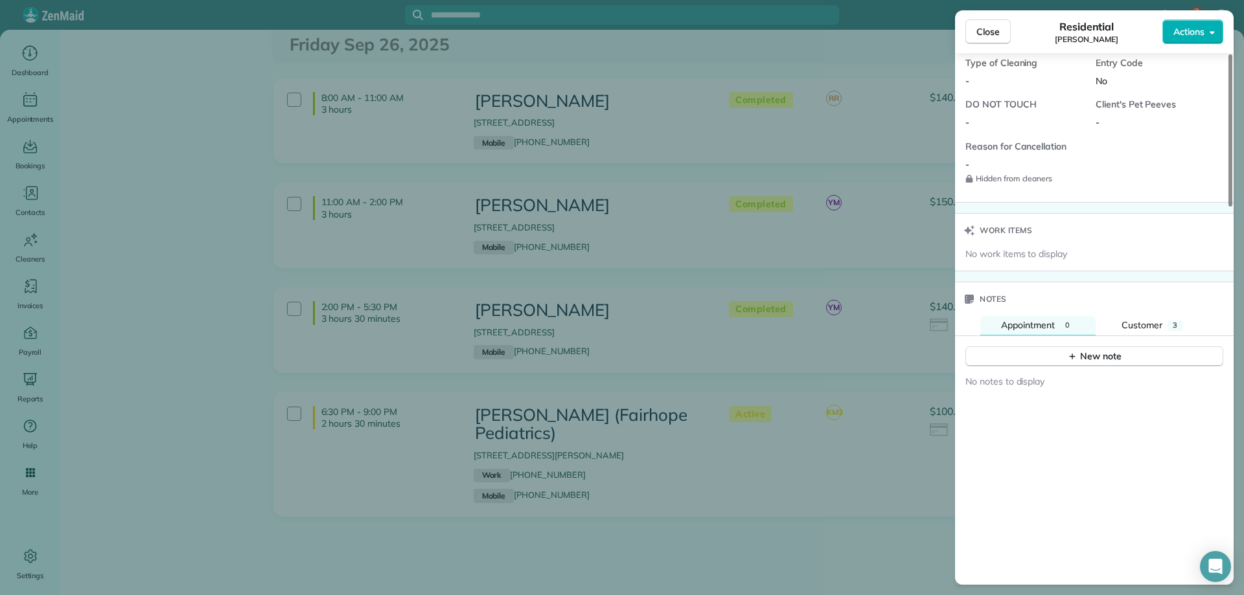
scroll to position [1102, 0]
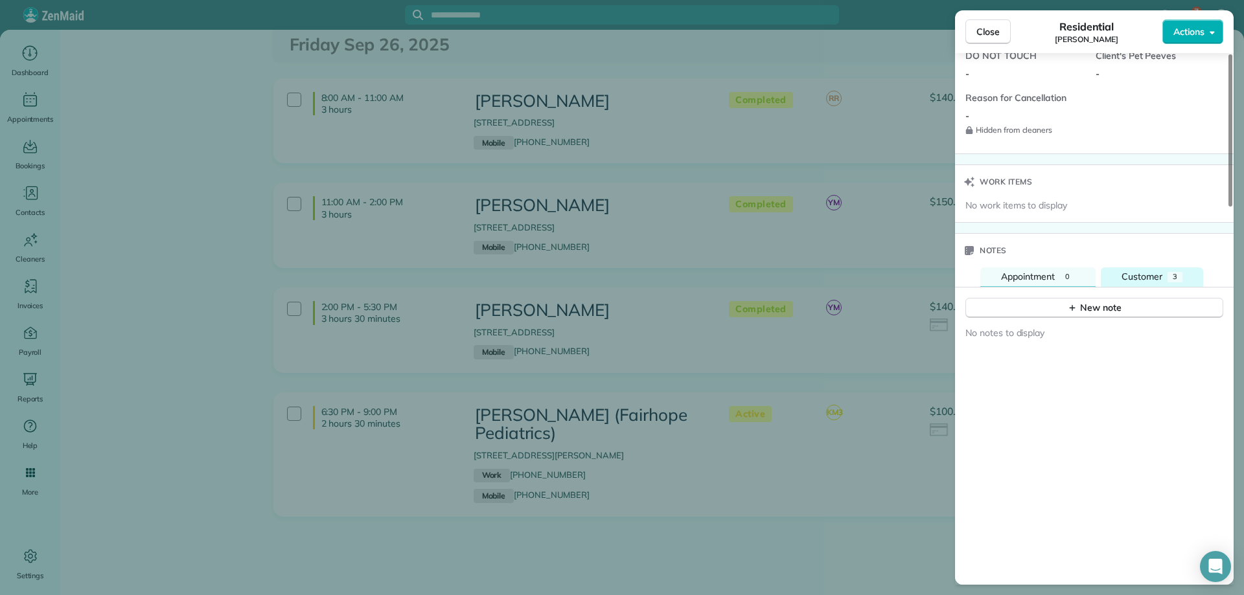
click at [1173, 271] on button "Customer 3" at bounding box center [1152, 277] width 102 height 19
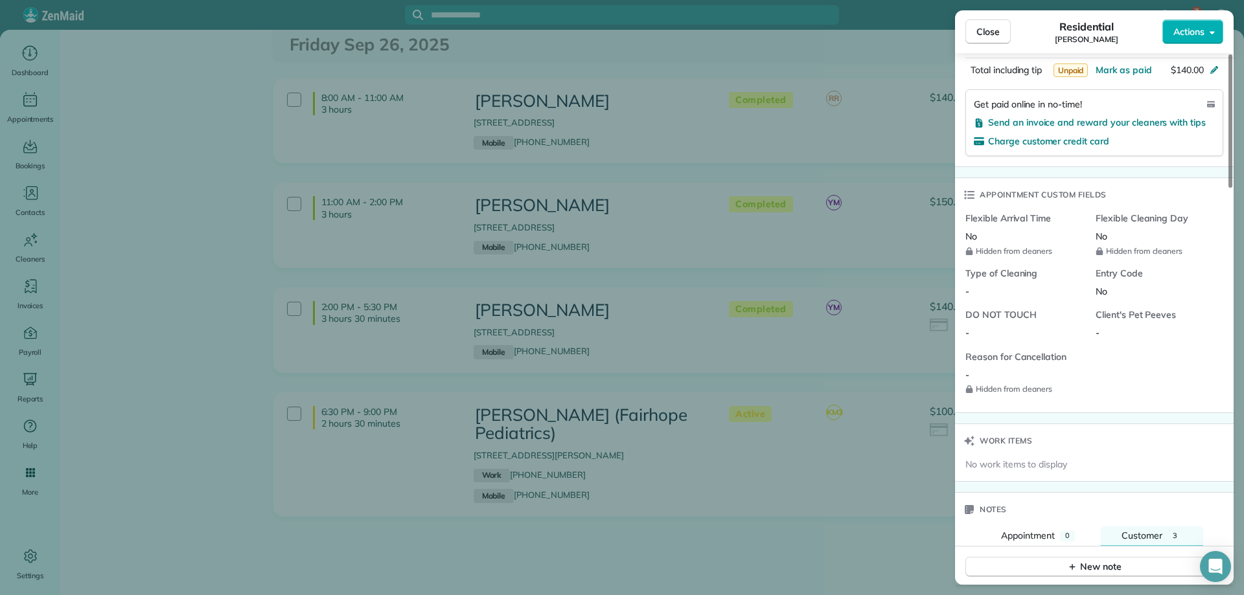
scroll to position [584, 0]
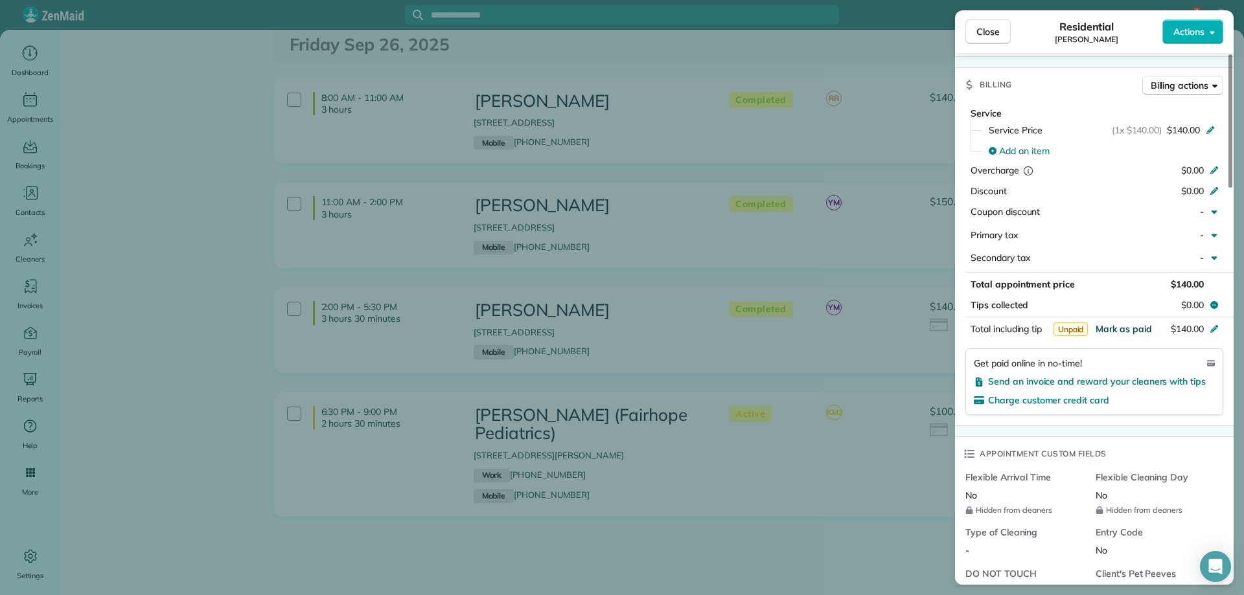
click at [1137, 327] on span "Mark as paid" at bounding box center [1124, 329] width 56 height 12
click at [1001, 40] on button "Close" at bounding box center [987, 31] width 45 height 25
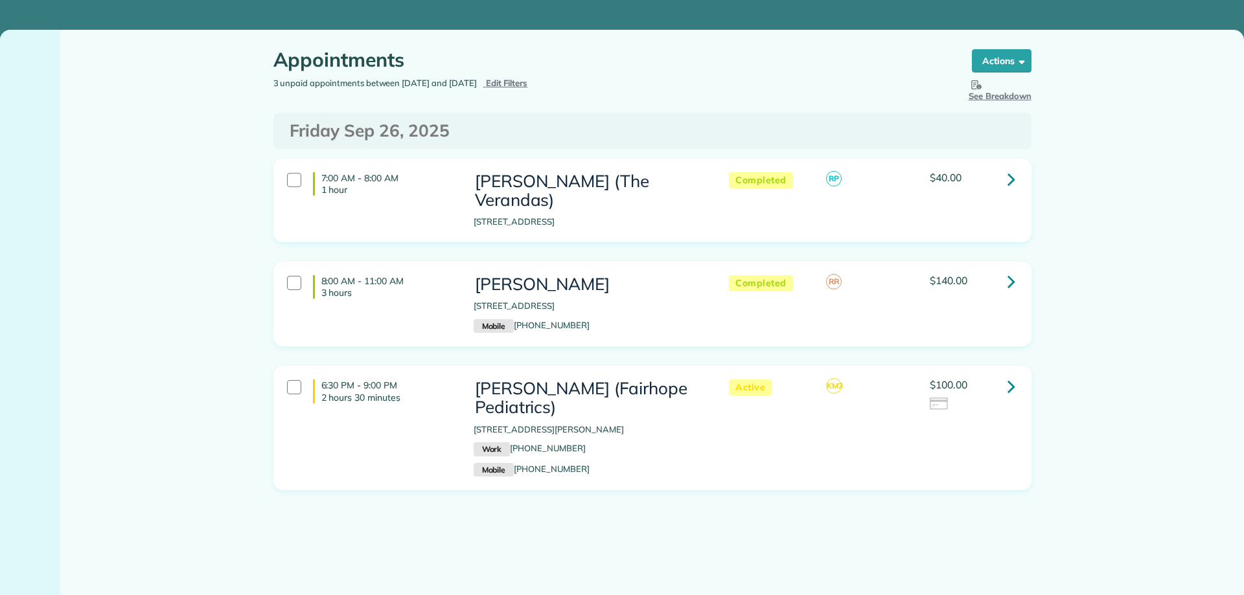
click at [1008, 270] on icon at bounding box center [1012, 281] width 8 height 23
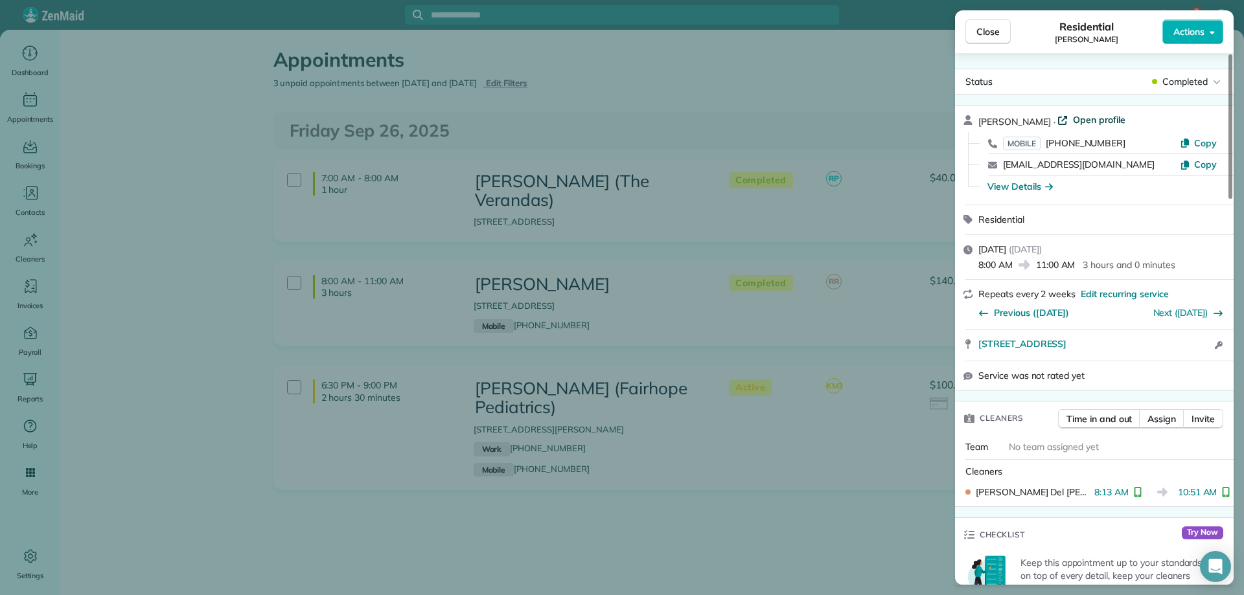
click at [1095, 115] on span "Open profile" at bounding box center [1099, 119] width 52 height 13
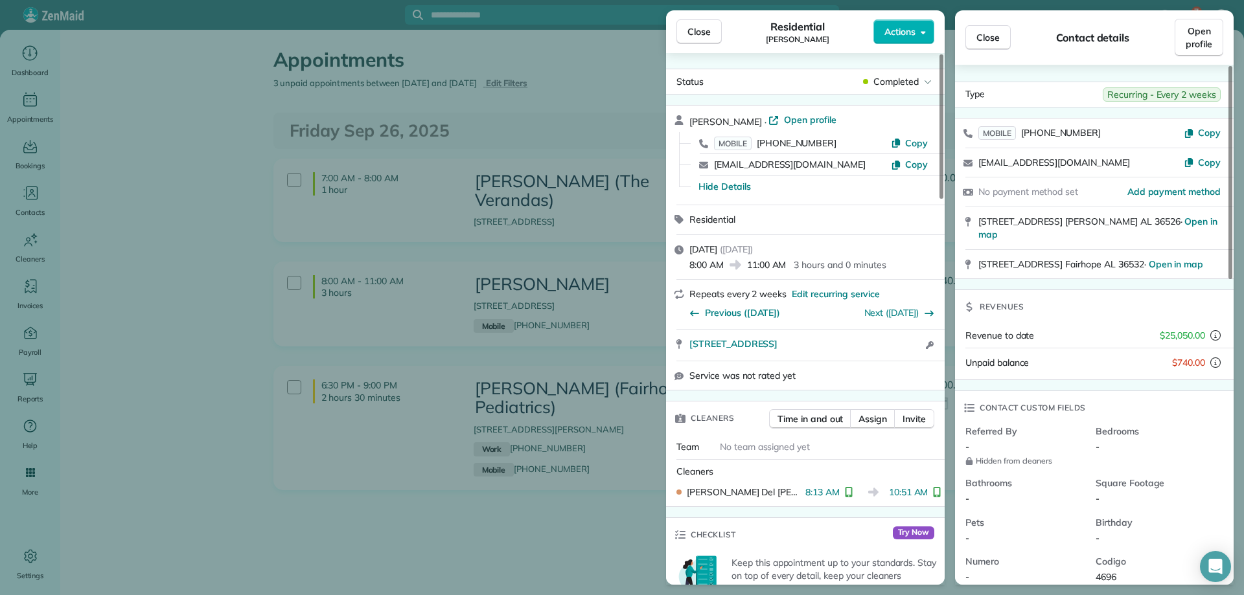
click at [987, 32] on span "Close" at bounding box center [987, 37] width 23 height 13
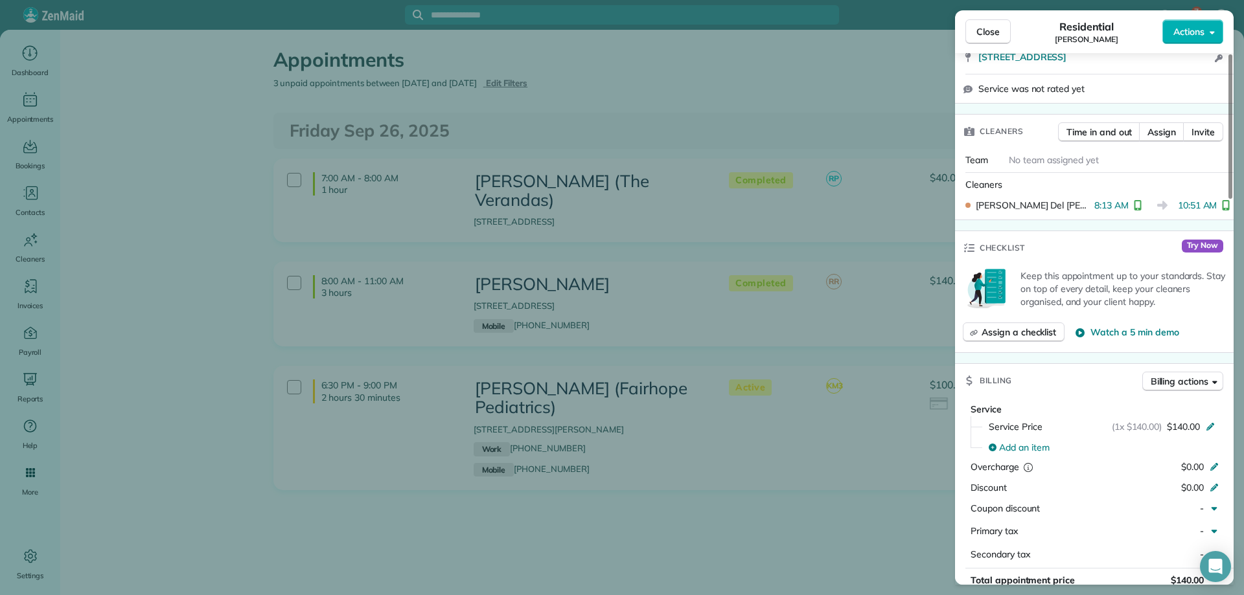
scroll to position [324, 0]
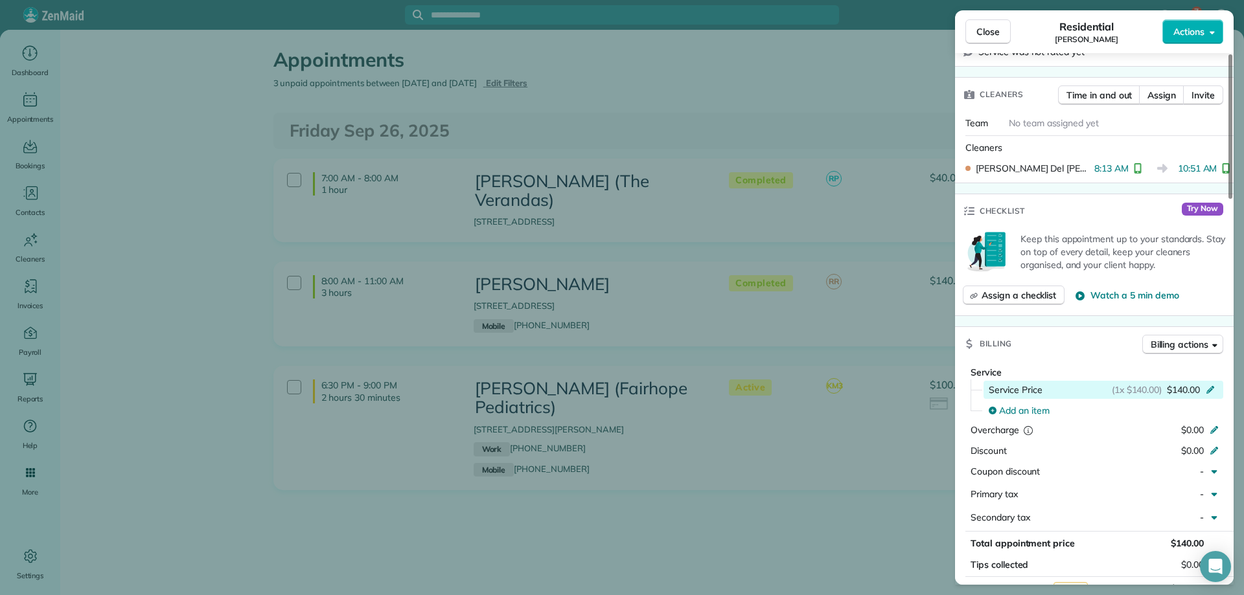
click at [1214, 389] on icon at bounding box center [1210, 389] width 10 height 10
click at [1212, 387] on icon at bounding box center [1210, 389] width 10 height 10
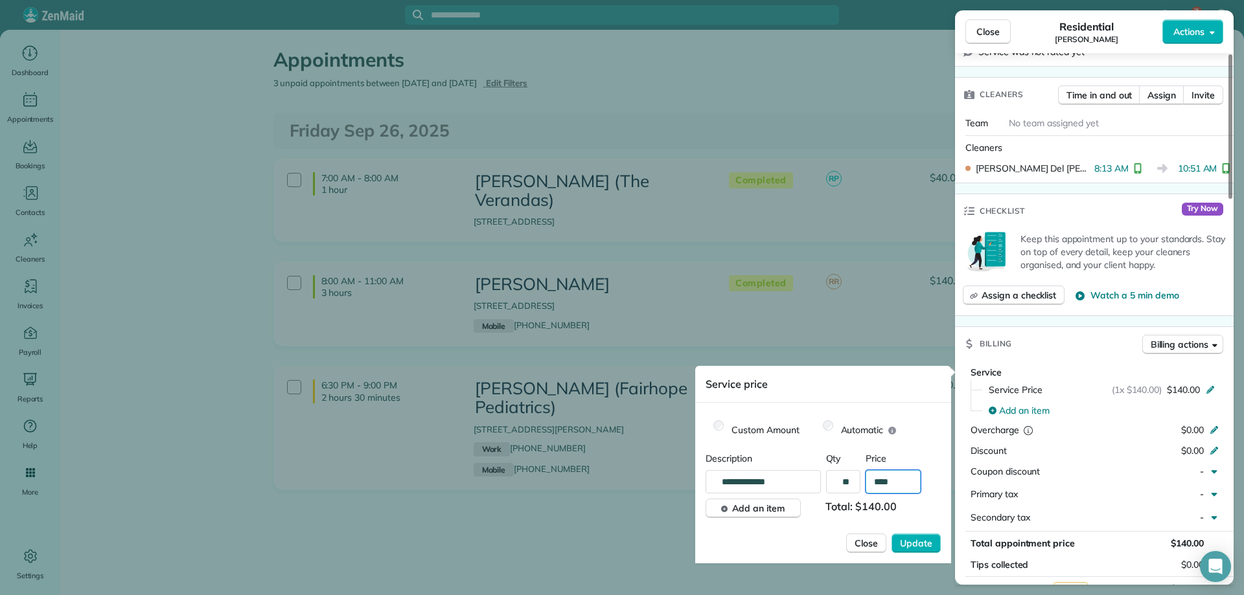
click at [888, 483] on input "****" at bounding box center [893, 481] width 55 height 23
type input "****"
click at [916, 542] on span "Update" at bounding box center [916, 543] width 32 height 13
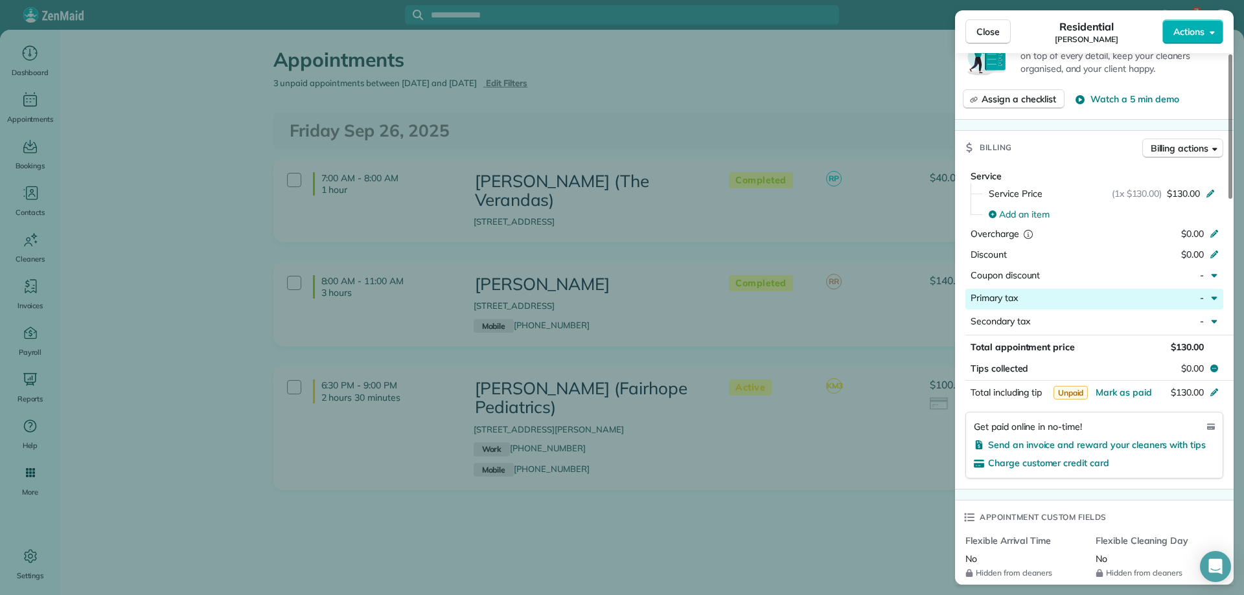
scroll to position [518, 0]
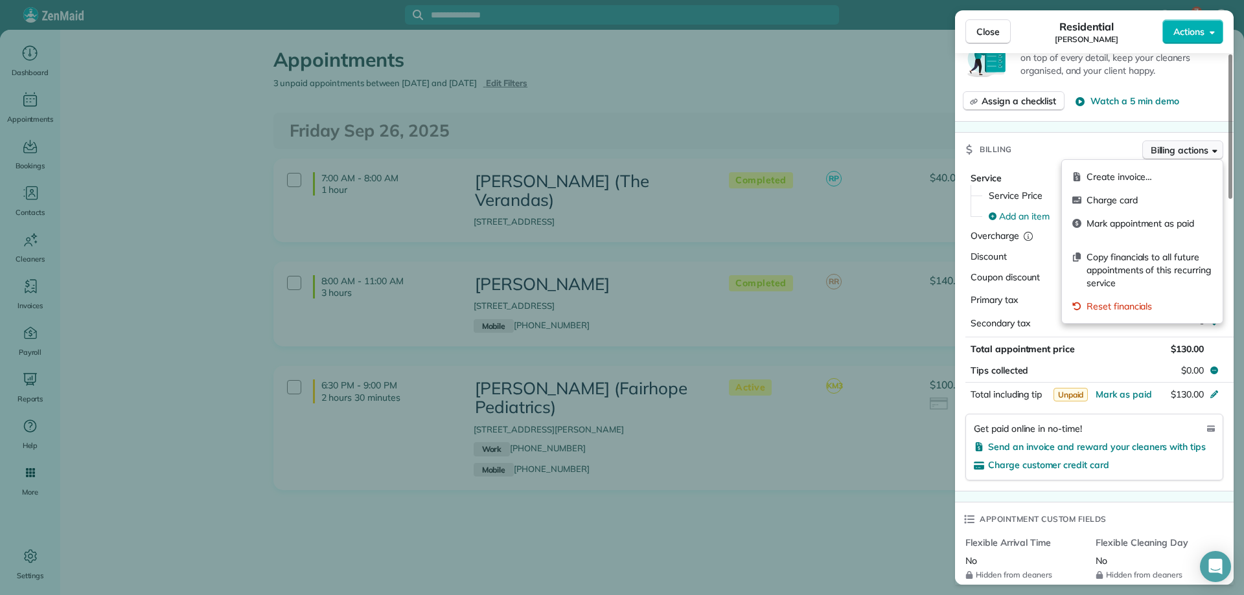
click at [1178, 151] on span "Billing actions" at bounding box center [1180, 150] width 58 height 13
click at [1153, 270] on span "Copy financials to all future appointments of this recurring service" at bounding box center [1150, 270] width 126 height 39
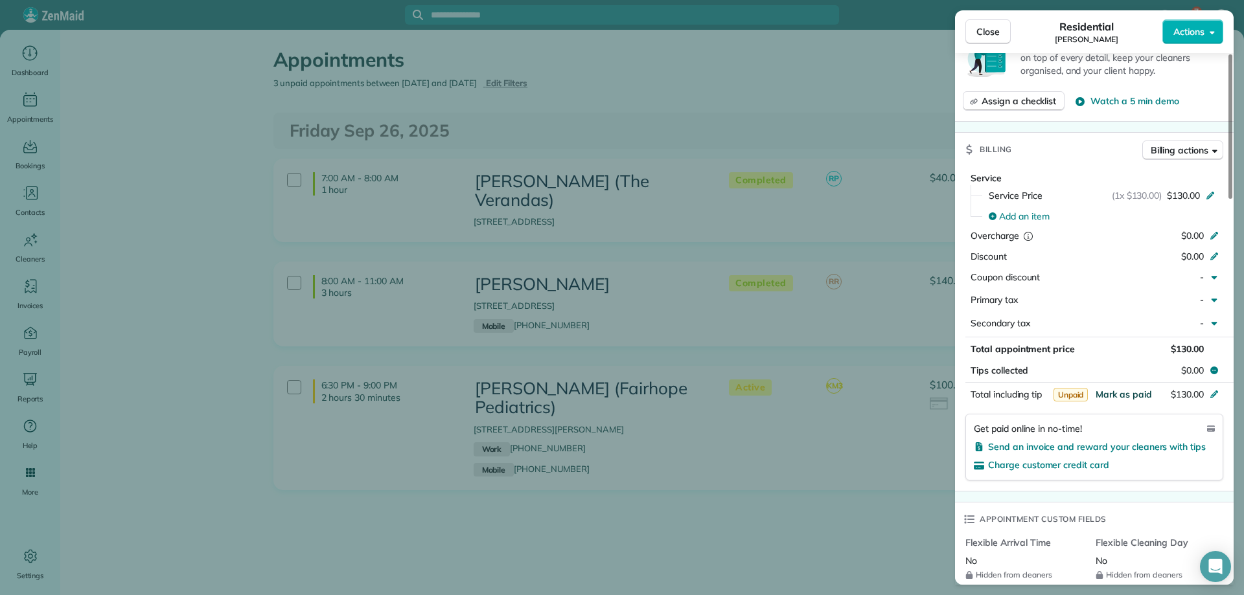
click at [1126, 393] on span "Mark as paid" at bounding box center [1124, 395] width 56 height 12
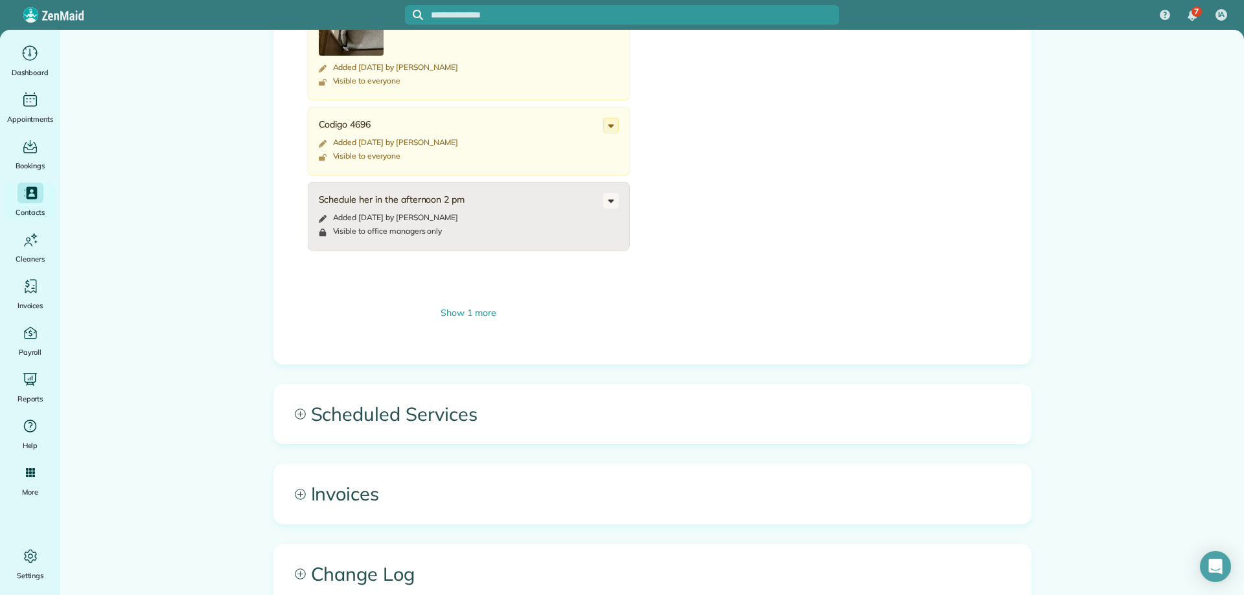
scroll to position [907, 0]
click at [455, 443] on span "Scheduled Services" at bounding box center [652, 413] width 757 height 59
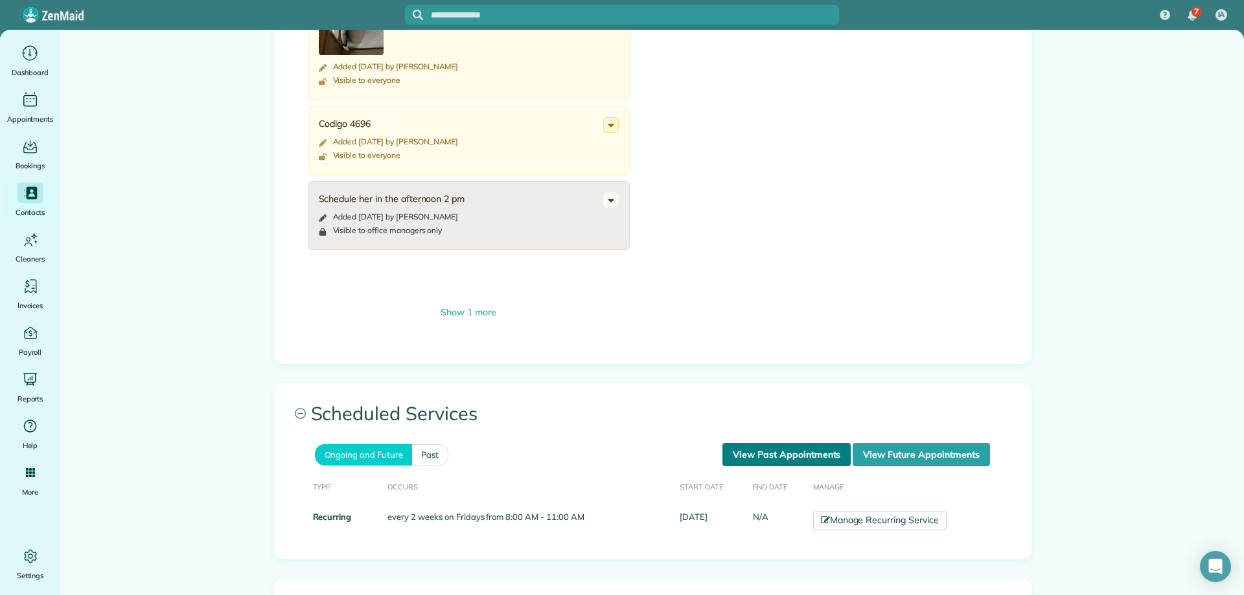
click at [740, 447] on link "View Past Appointments" at bounding box center [786, 454] width 128 height 23
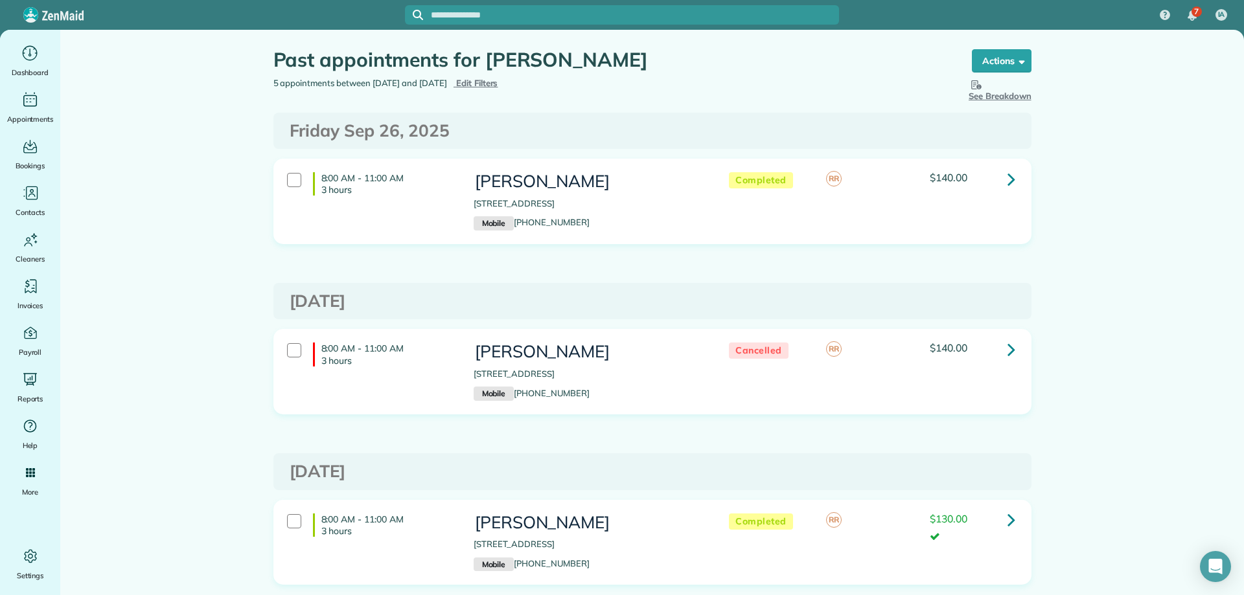
click at [498, 85] on span "Edit Filters" at bounding box center [477, 83] width 42 height 10
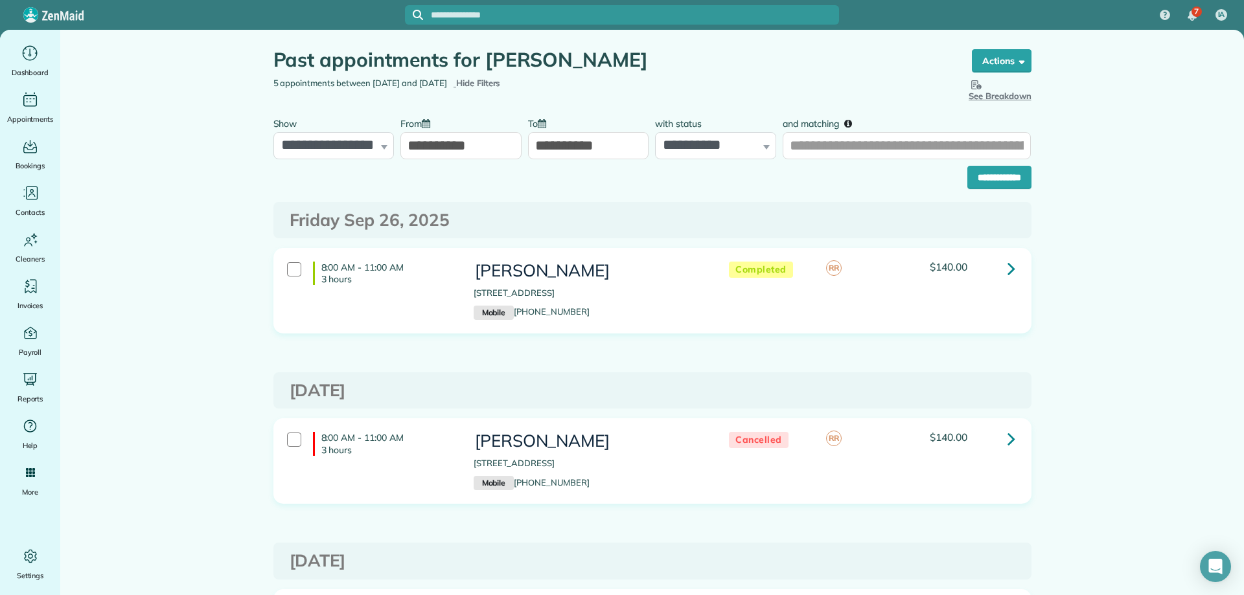
click at [402, 135] on input "**********" at bounding box center [460, 145] width 121 height 27
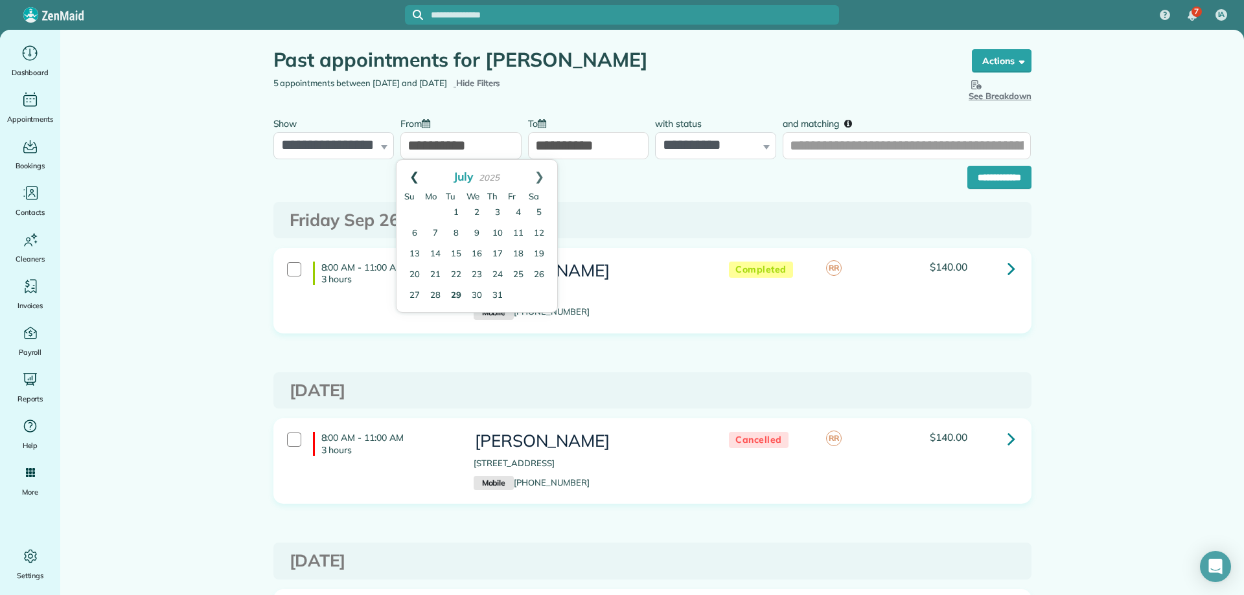
click at [415, 165] on link "Prev" at bounding box center [415, 176] width 36 height 32
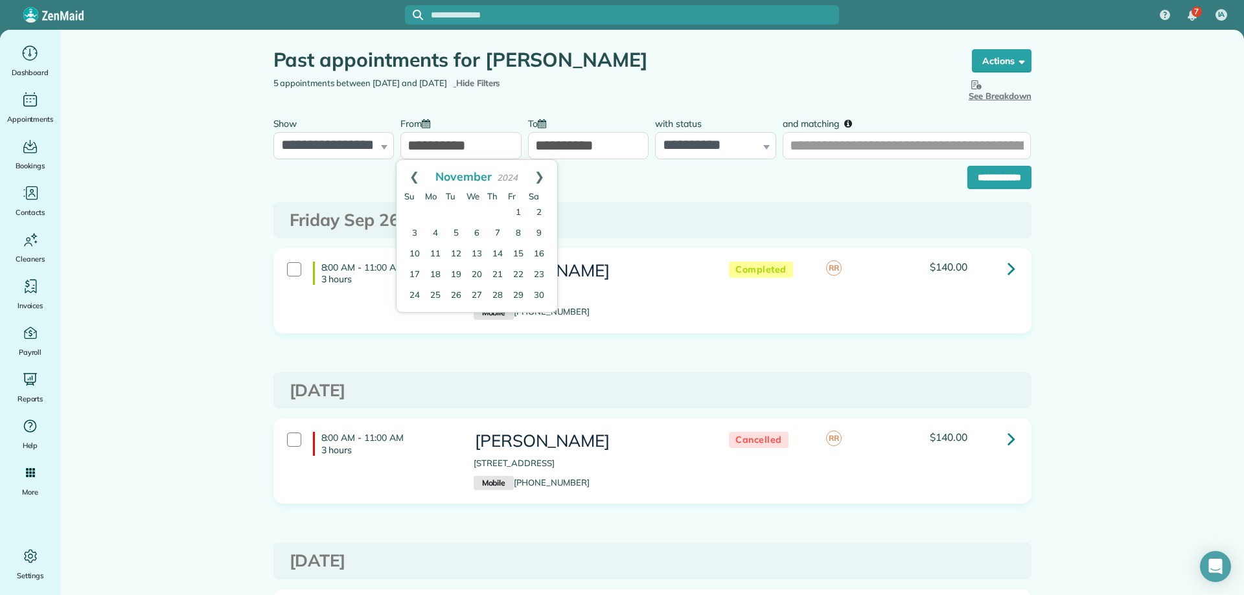
click at [415, 165] on link "Prev" at bounding box center [415, 176] width 36 height 32
click at [482, 211] on link "2" at bounding box center [477, 213] width 21 height 21
type input "**********"
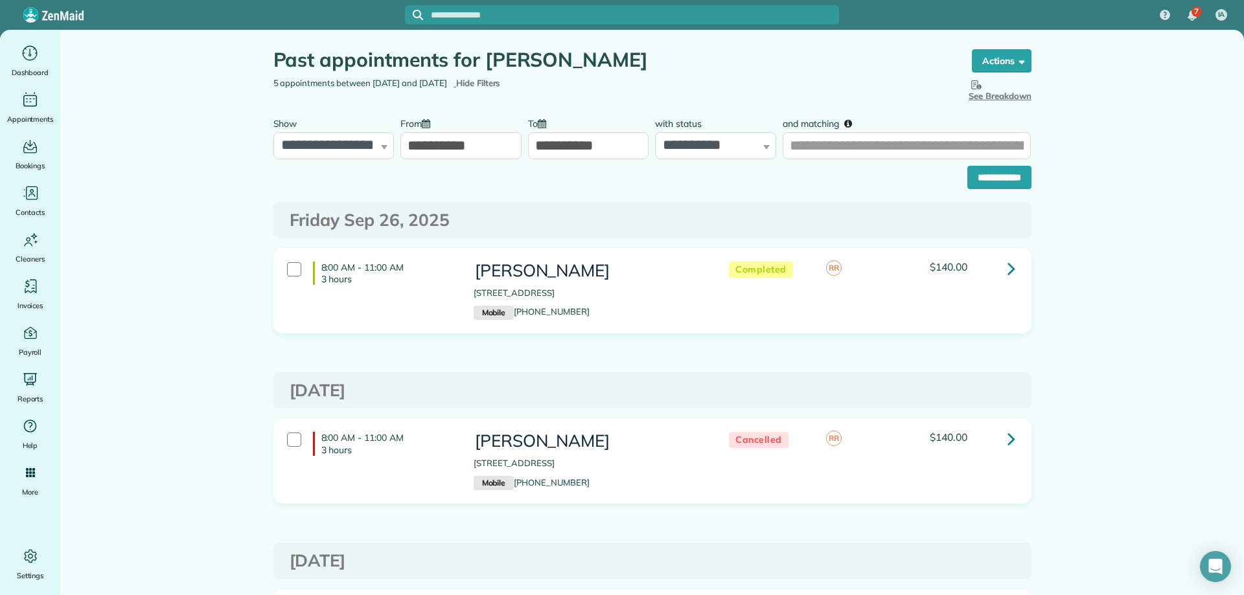
drag, startPoint x: 527, startPoint y: 56, endPoint x: 706, endPoint y: 71, distance: 179.4
click at [706, 71] on div "Past appointments for Mrs. Shannon Silvernail" at bounding box center [610, 63] width 674 height 28
copy h1 "Shannon Silvernail"
click at [828, 146] on input "and matching" at bounding box center [907, 145] width 248 height 27
paste input "**********"
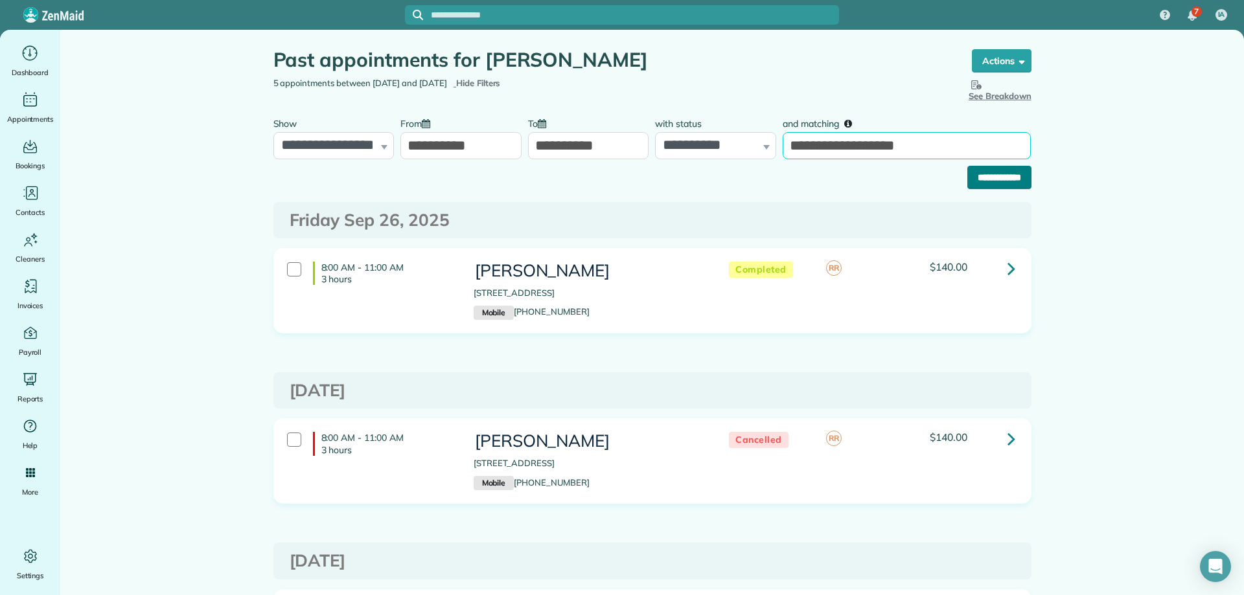
type input "**********"
click at [967, 177] on input "**********" at bounding box center [999, 177] width 64 height 23
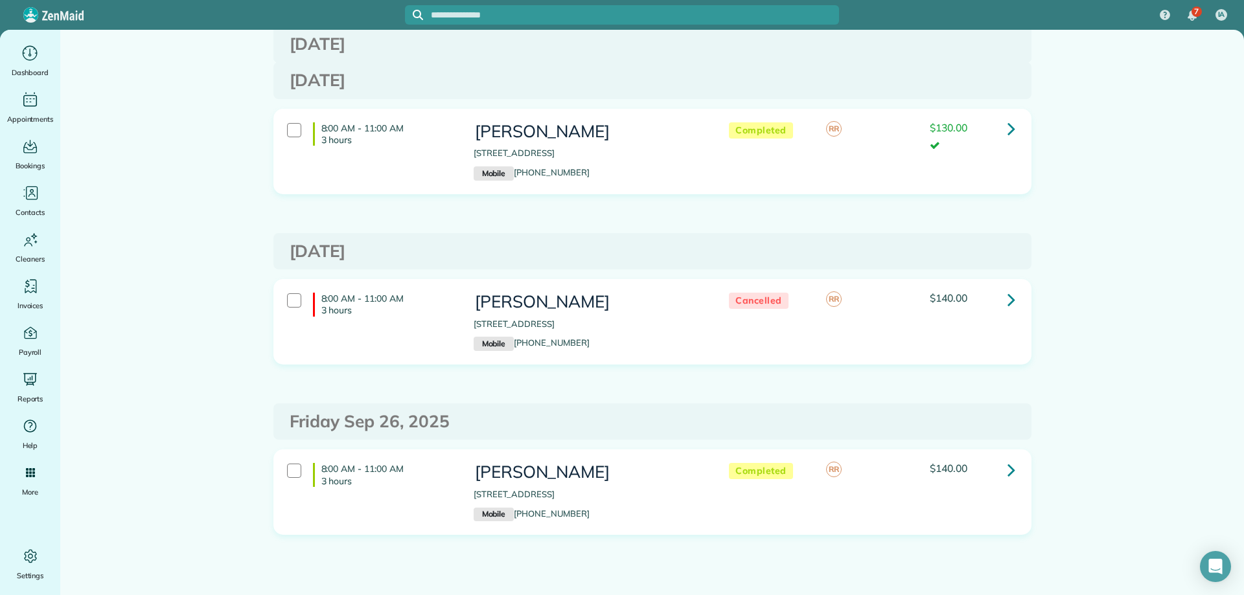
scroll to position [4181, 0]
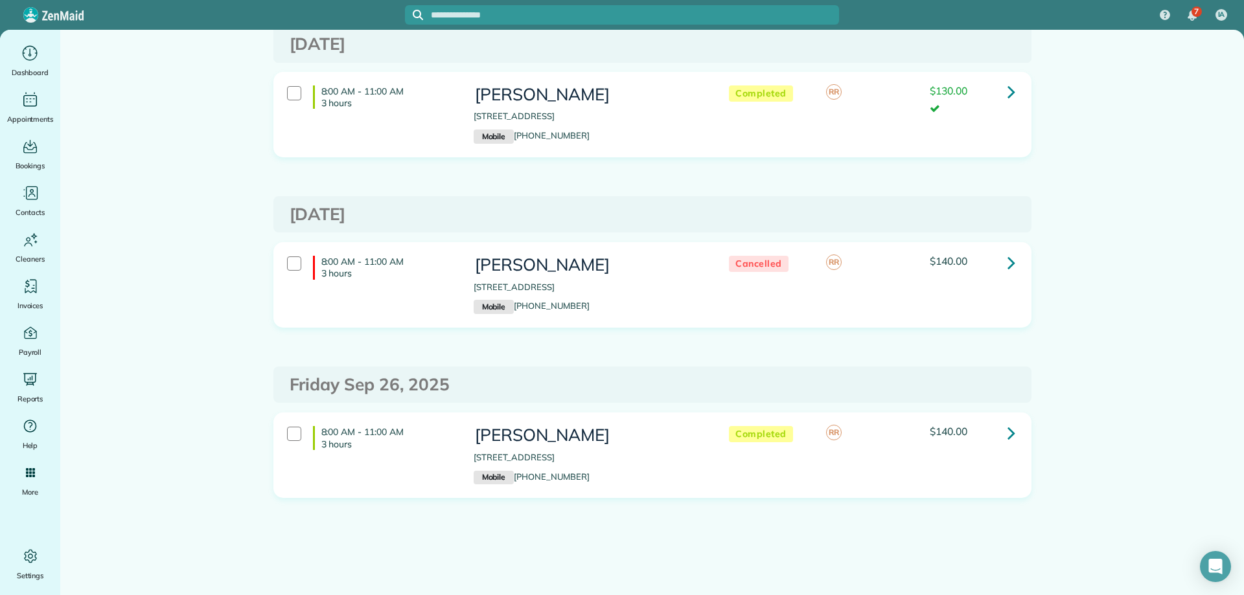
click at [1103, 161] on main "Appointments the List View [2 min] Schedule Changes Actions Create Appointment …" at bounding box center [652, 313] width 1184 height 566
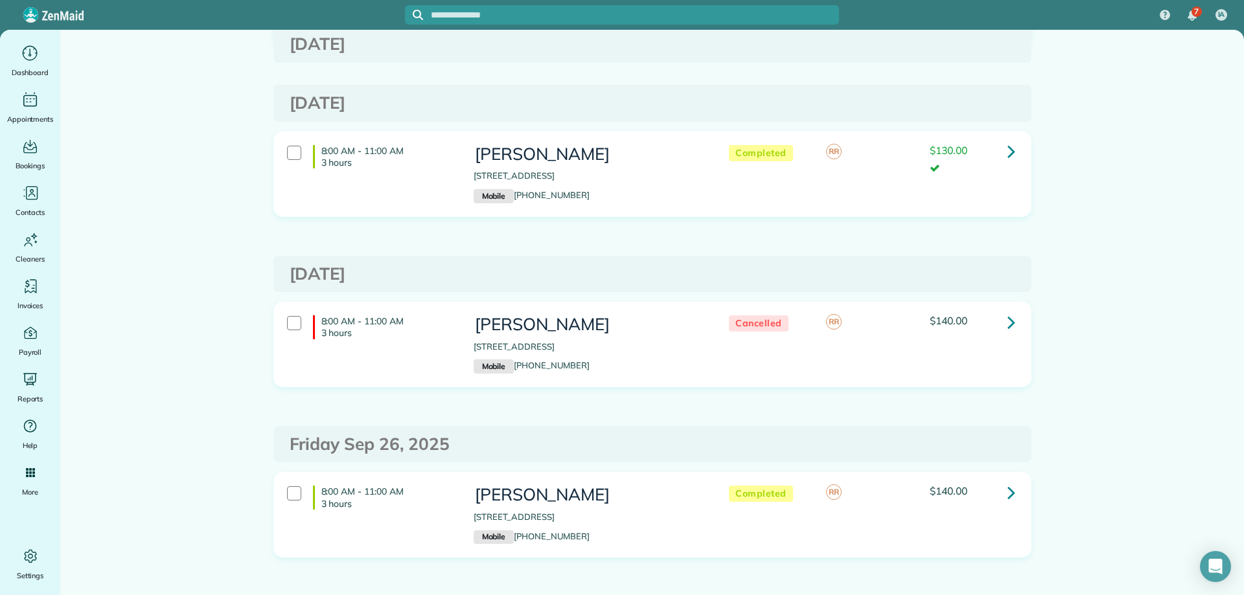
scroll to position [4052, 0]
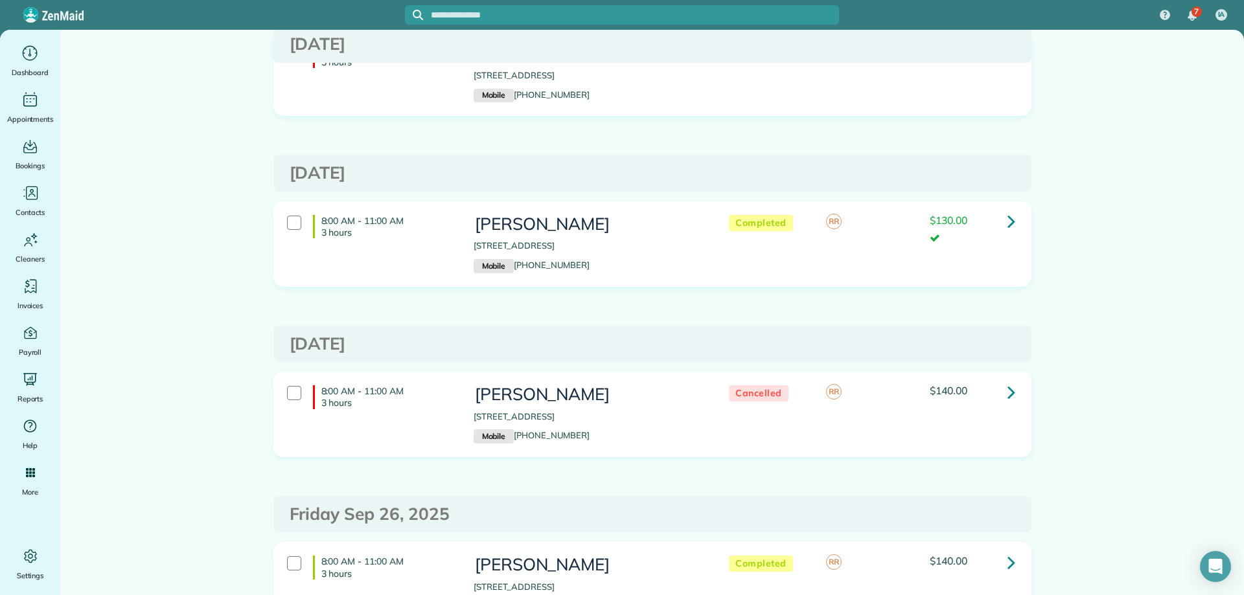
click at [1161, 378] on main "Appointments the List View [2 min] Schedule Changes Actions Create Appointment …" at bounding box center [652, 313] width 1184 height 566
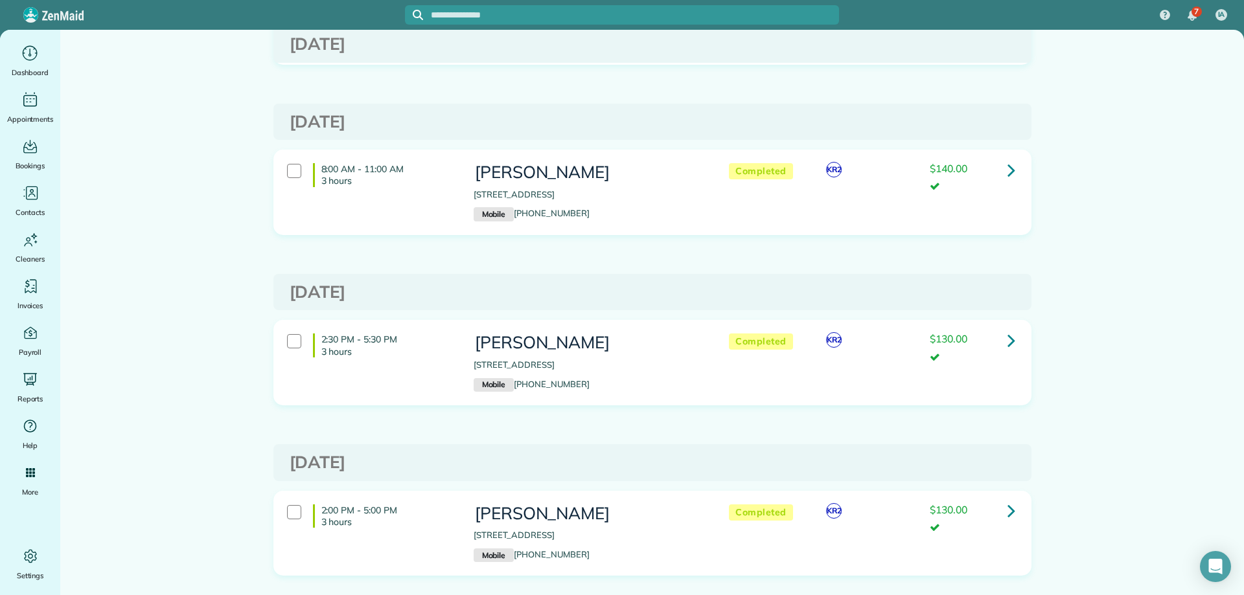
scroll to position [2950, 0]
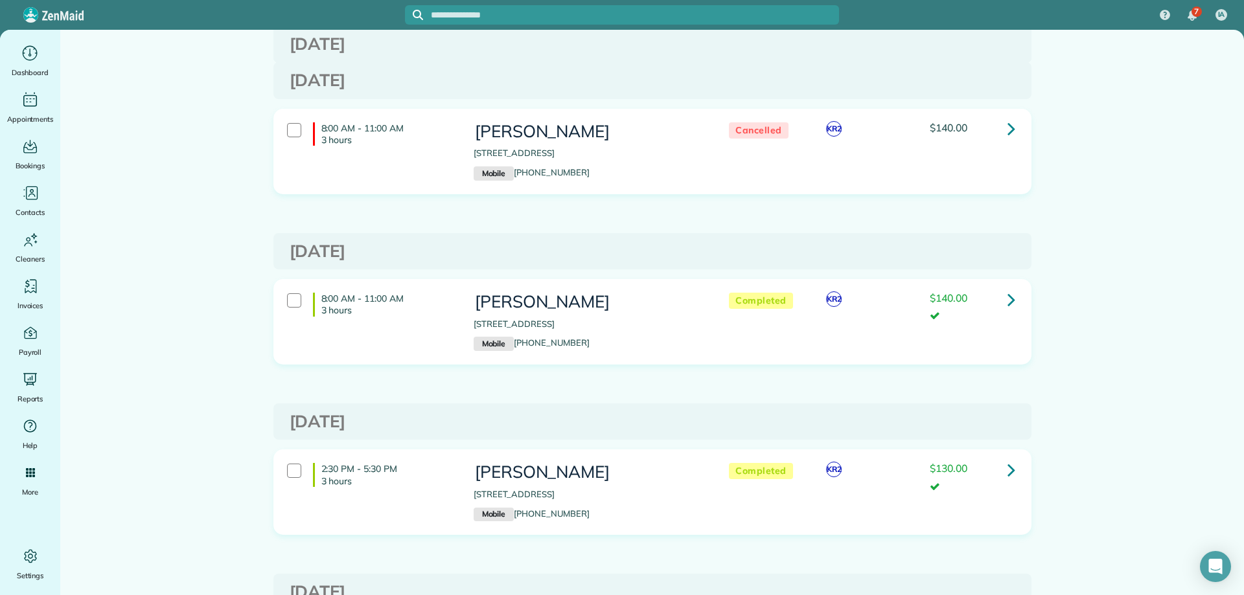
click at [1206, 434] on main "Appointments the List View [2 min] Schedule Changes Actions Create Appointment …" at bounding box center [652, 313] width 1184 height 566
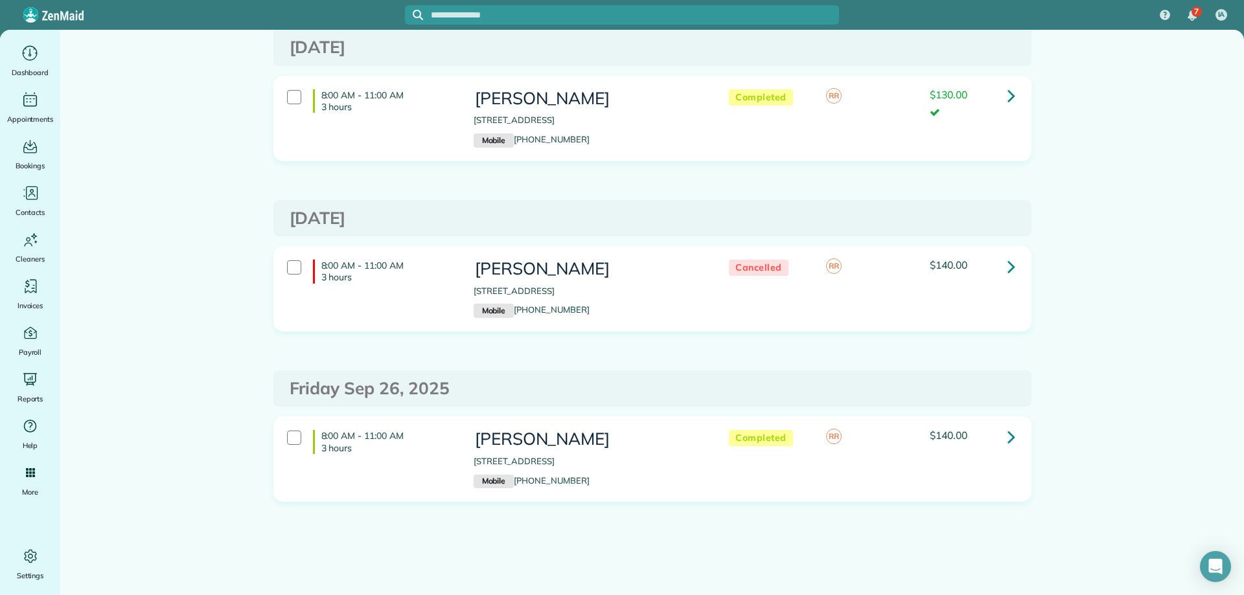
scroll to position [4181, 0]
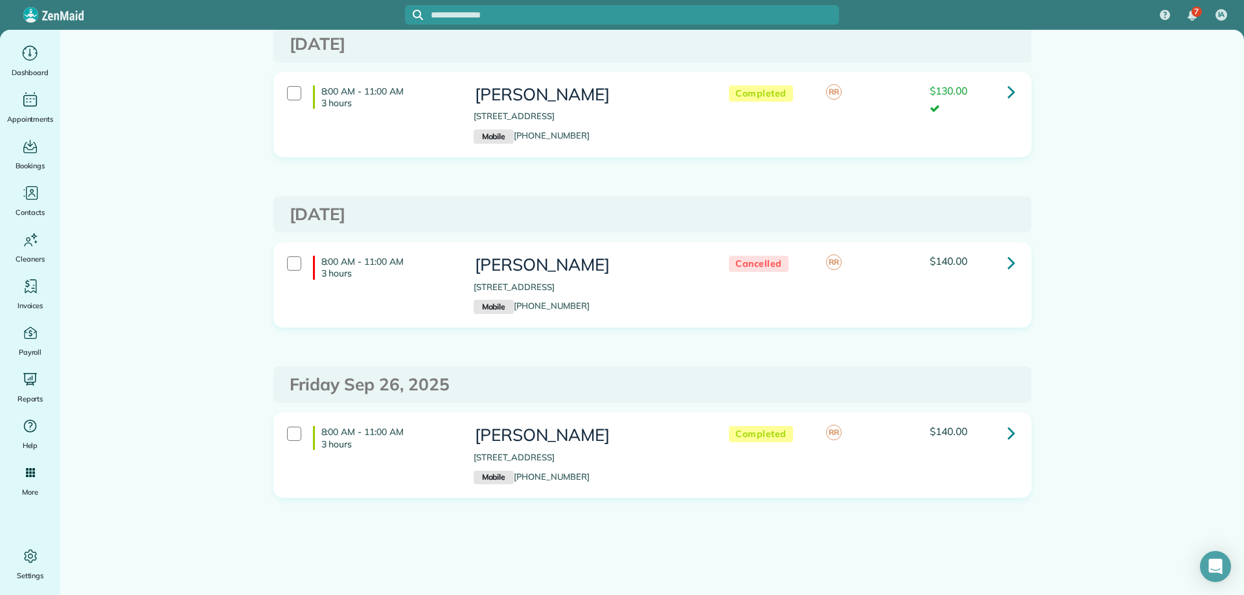
click at [1008, 430] on icon at bounding box center [1012, 433] width 8 height 23
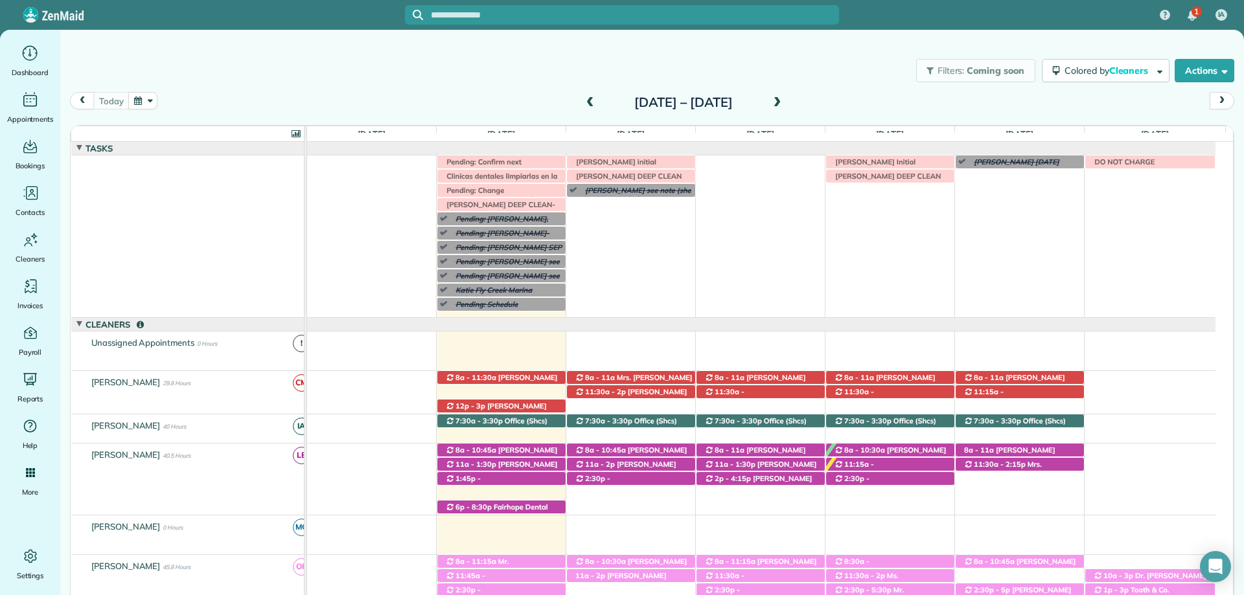
scroll to position [324, 0]
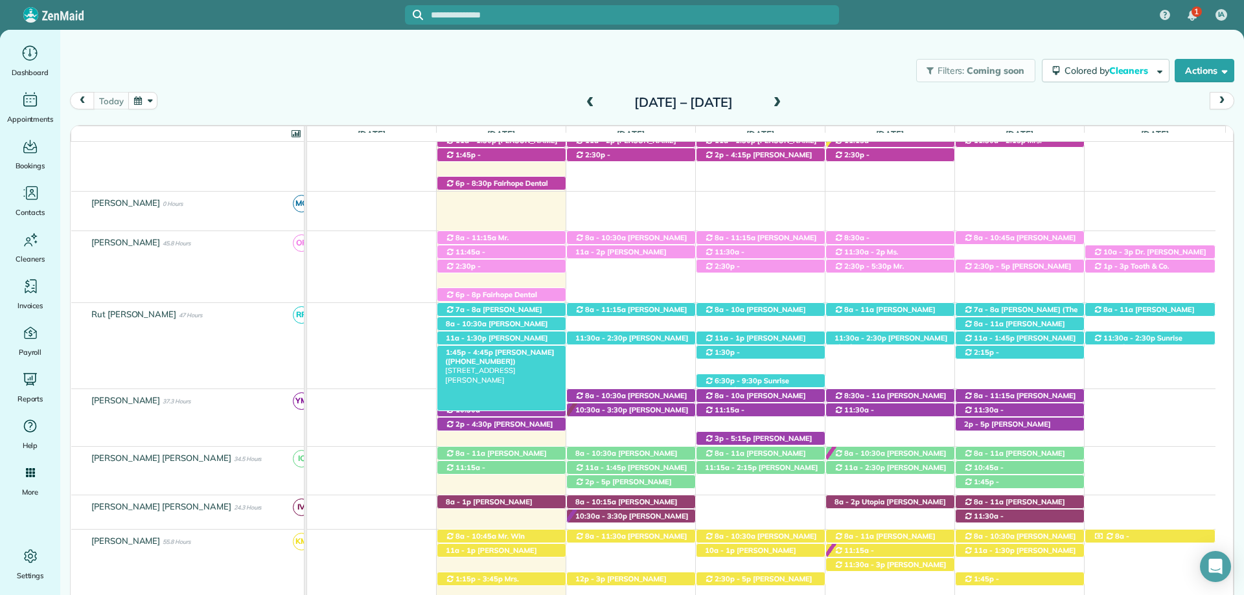
click at [485, 352] on span "[PERSON_NAME] ([PHONE_NUMBER])" at bounding box center [499, 357] width 109 height 18
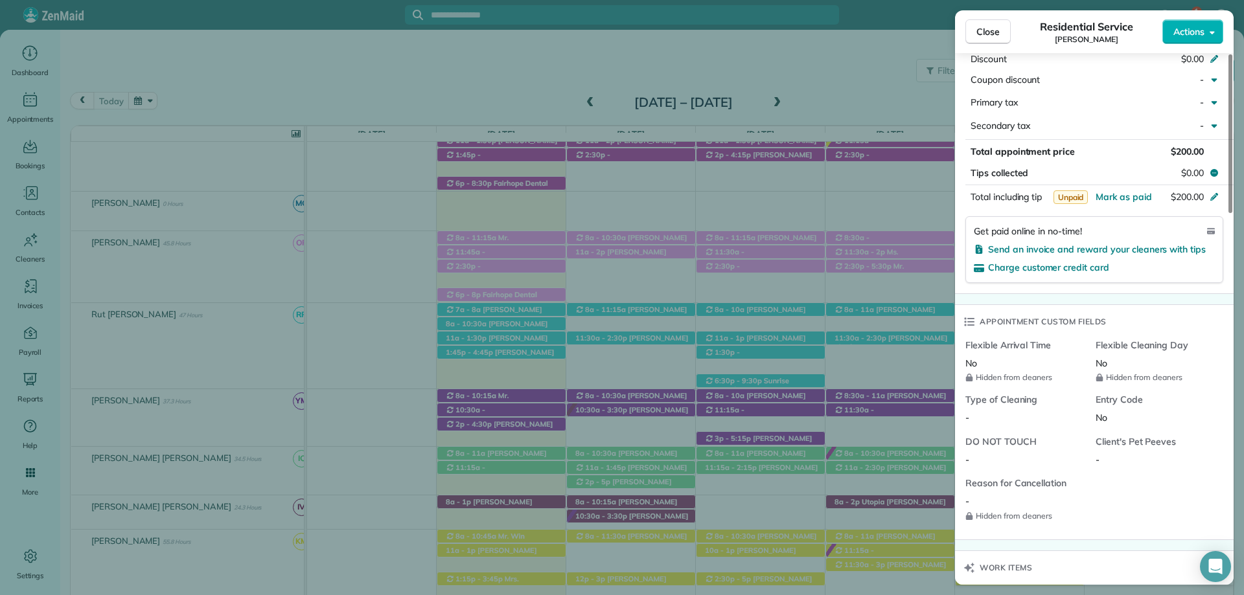
scroll to position [973, 0]
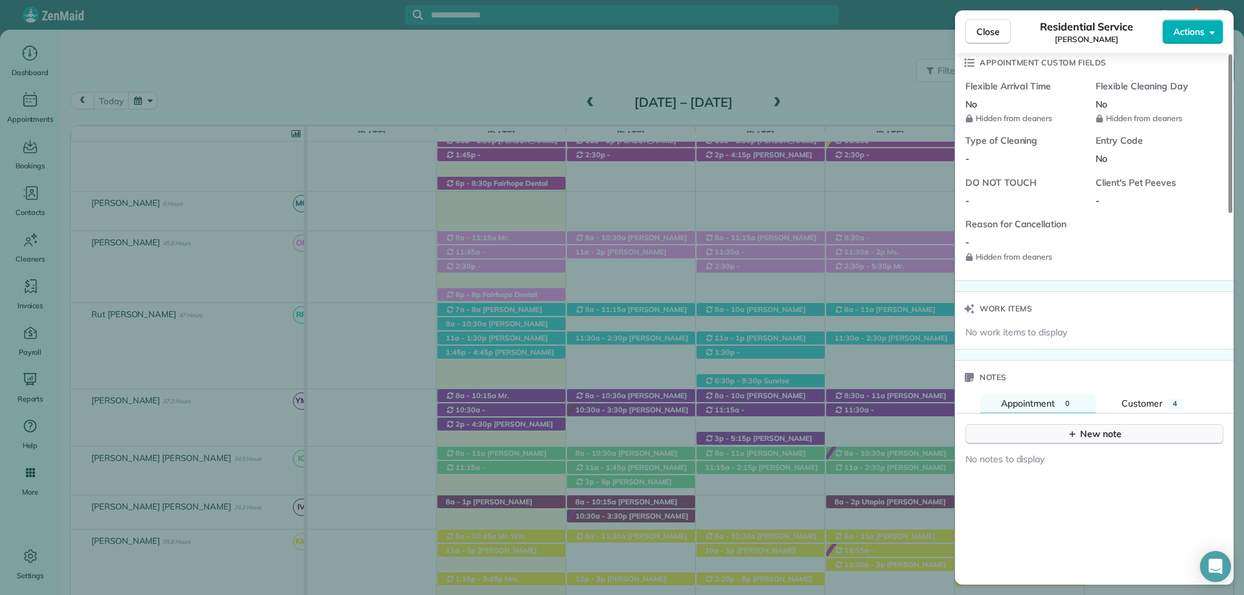
click at [1056, 424] on button "New note" at bounding box center [1094, 434] width 258 height 20
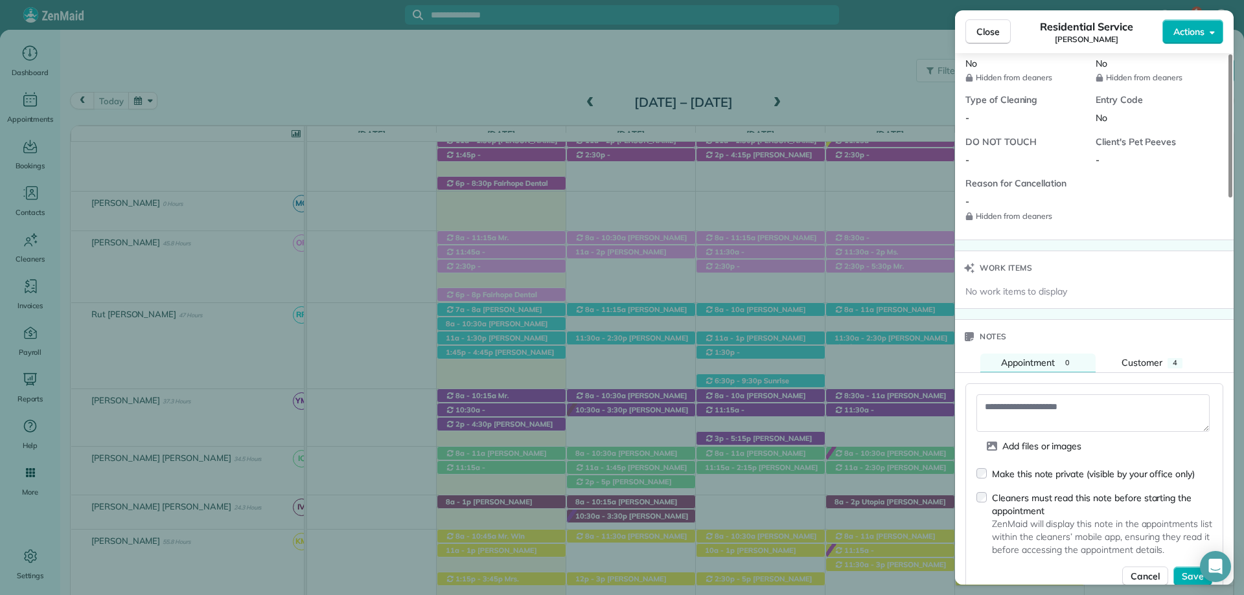
scroll to position [1038, 0]
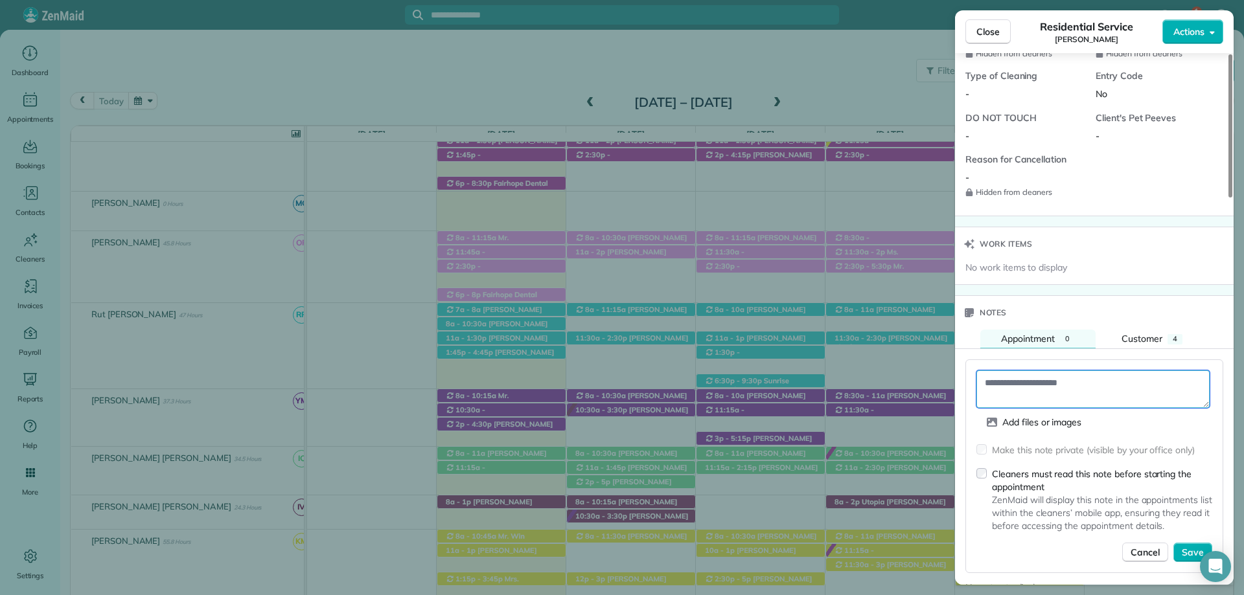
click at [1017, 377] on textarea at bounding box center [1092, 390] width 233 height 38
drag, startPoint x: 1109, startPoint y: 390, endPoint x: 965, endPoint y: 329, distance: 156.8
click at [965, 330] on div "**********" at bounding box center [1094, 589] width 279 height 518
type textarea "**********"
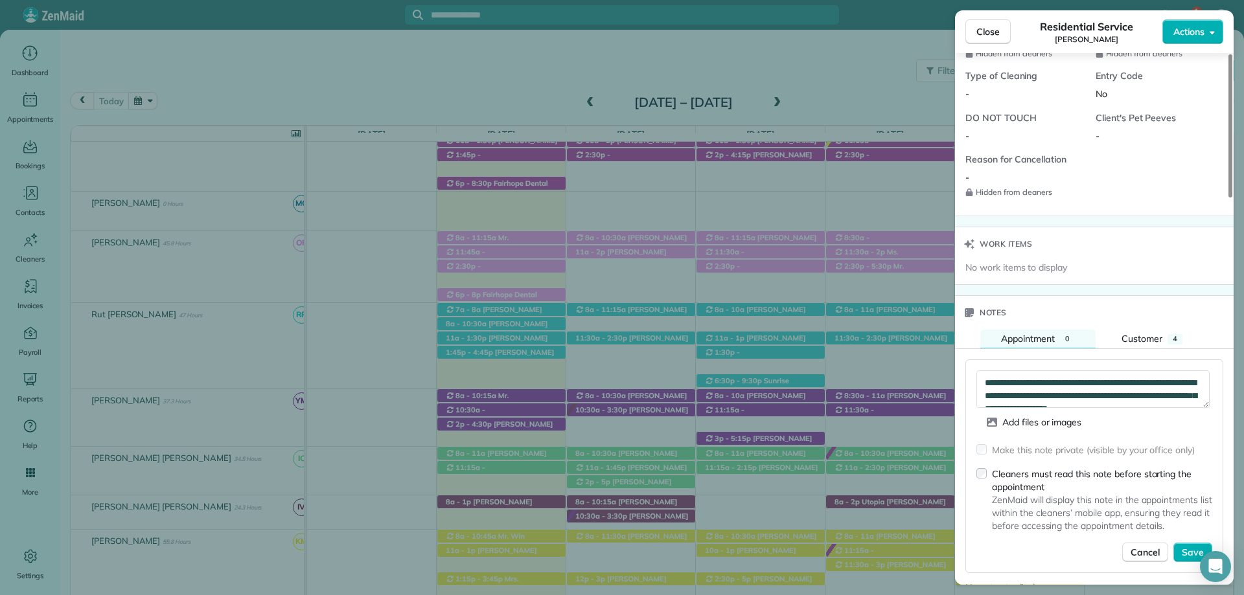
click at [1199, 528] on div "Make this note private (visible by your office only) Cleaners must read this no…" at bounding box center [1094, 502] width 236 height 119
click at [1193, 546] on span "Save" at bounding box center [1193, 552] width 22 height 13
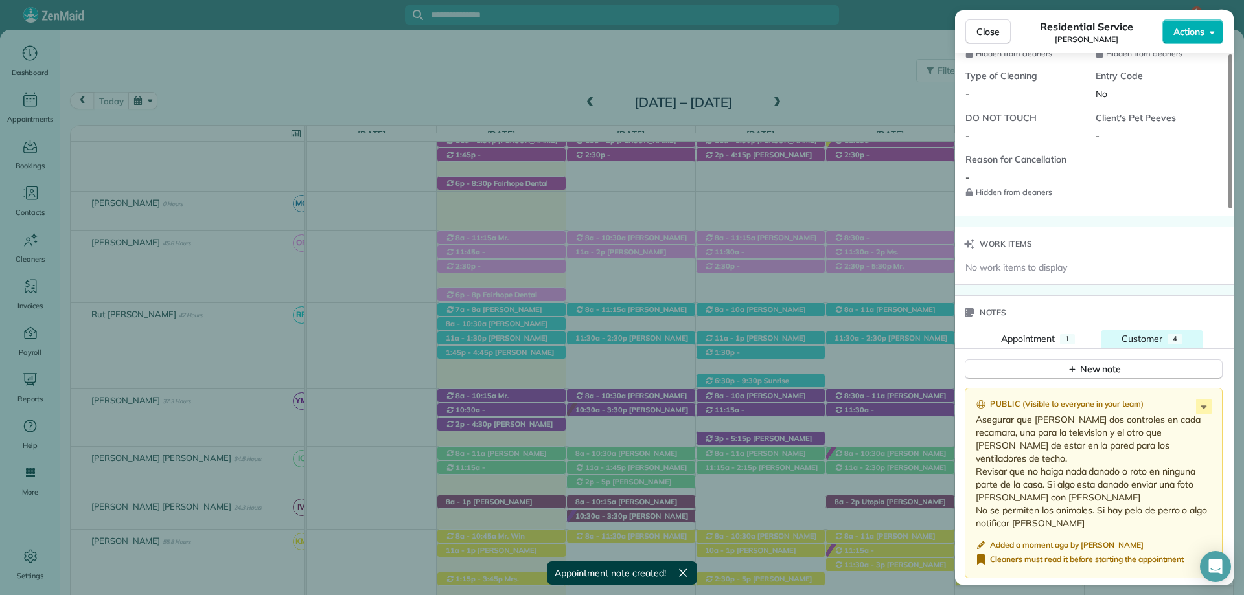
click at [1149, 333] on span "Customer" at bounding box center [1142, 339] width 41 height 12
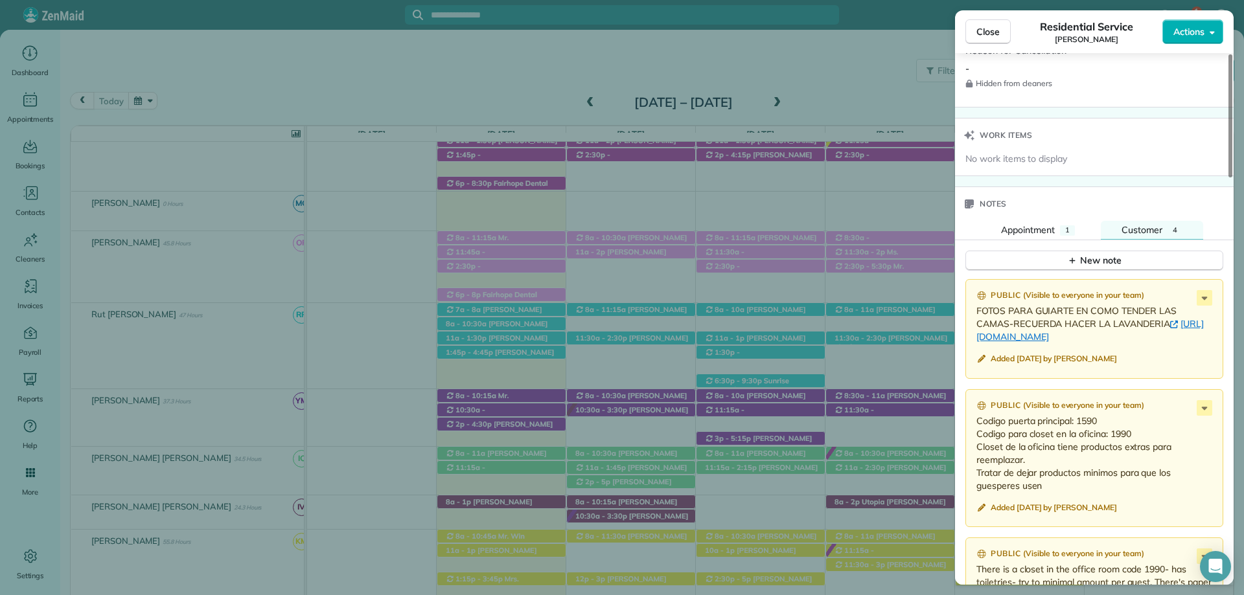
scroll to position [1168, 0]
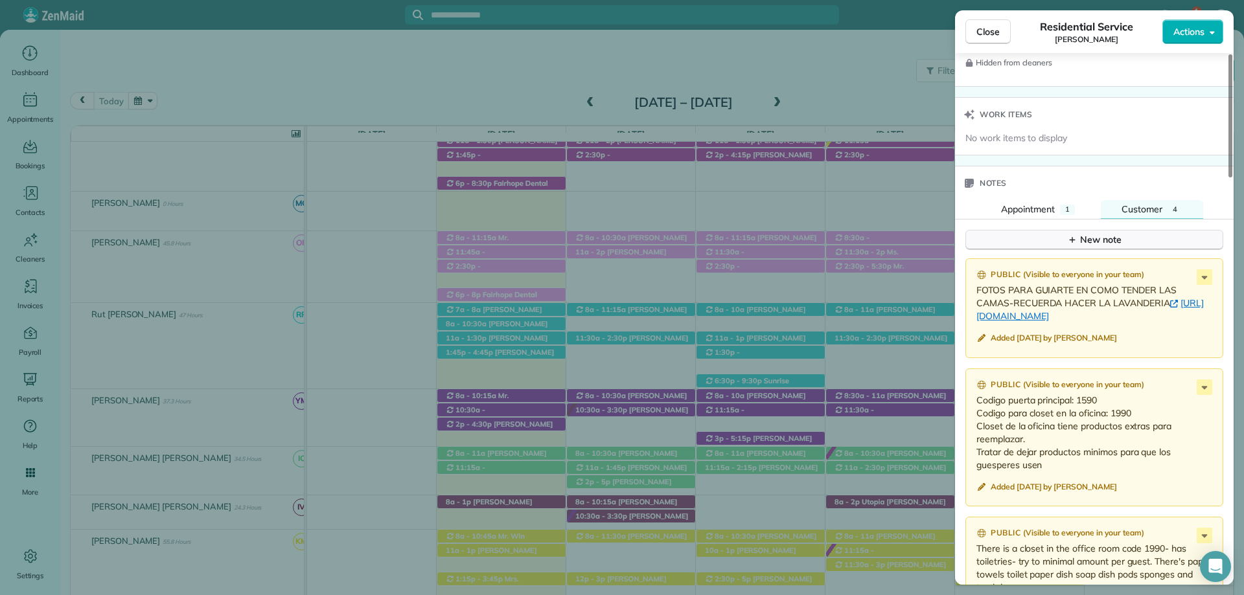
click at [1071, 235] on icon "button" at bounding box center [1072, 240] width 10 height 10
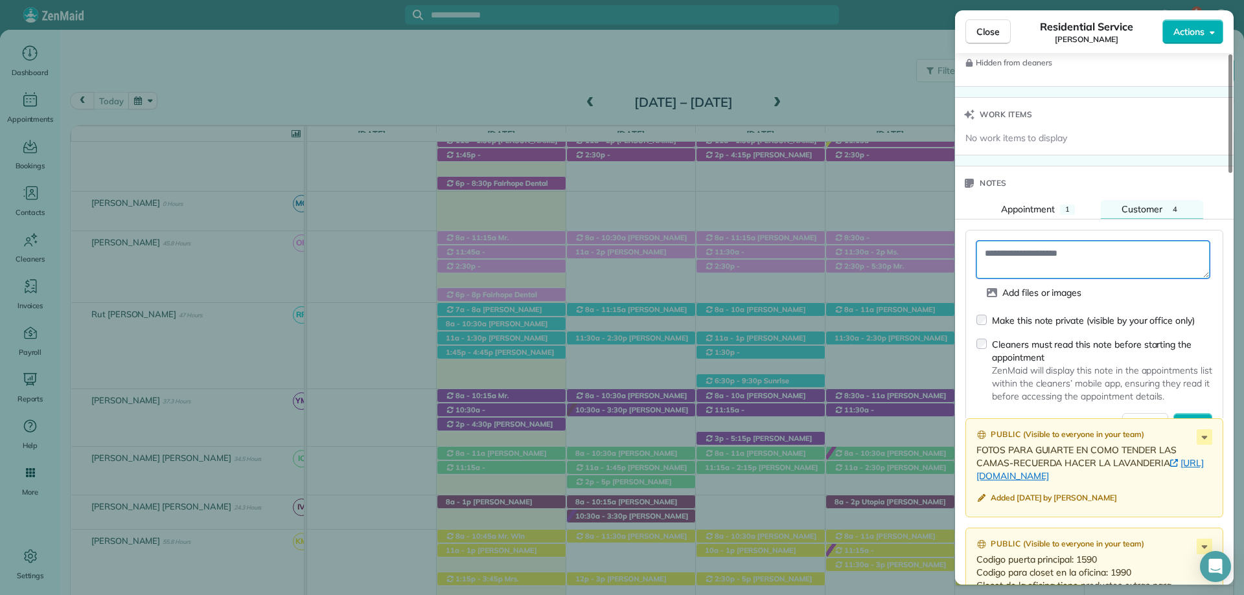
click at [1037, 256] on textarea at bounding box center [1092, 260] width 233 height 38
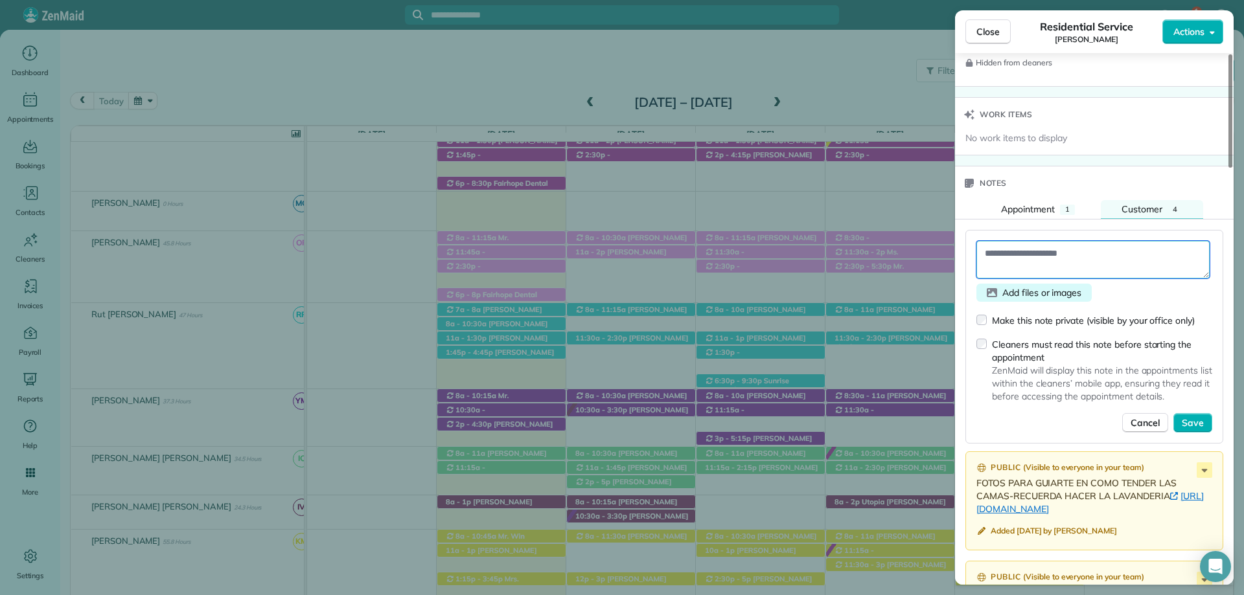
paste textarea "**********"
type textarea "**********"
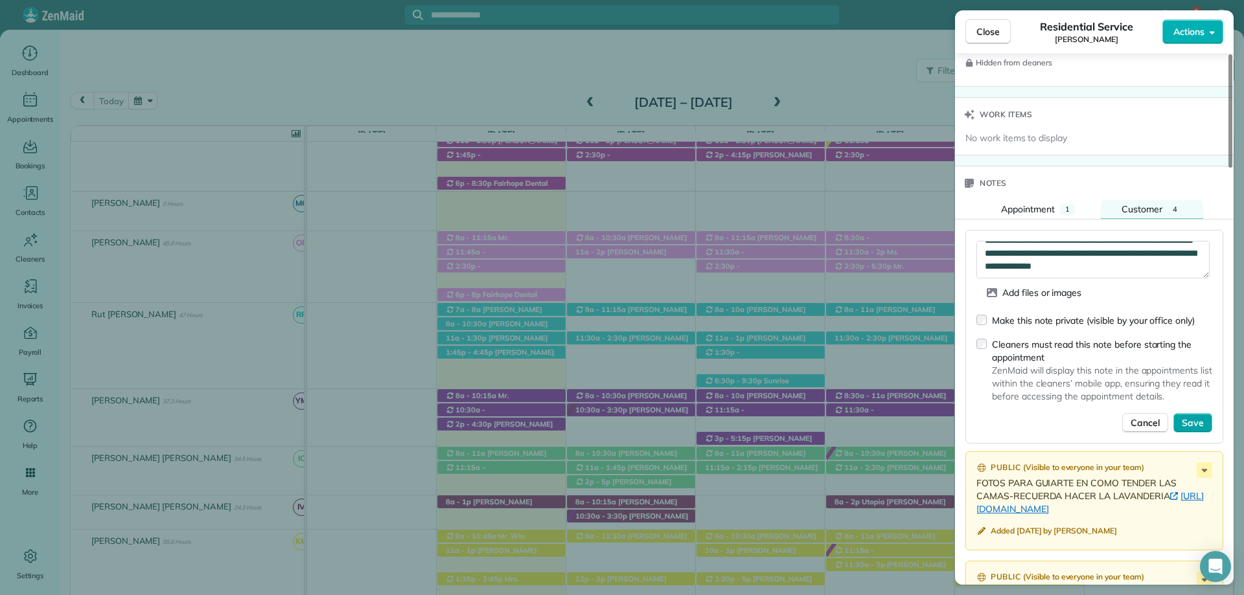
click at [1201, 417] on span "Save" at bounding box center [1193, 423] width 22 height 13
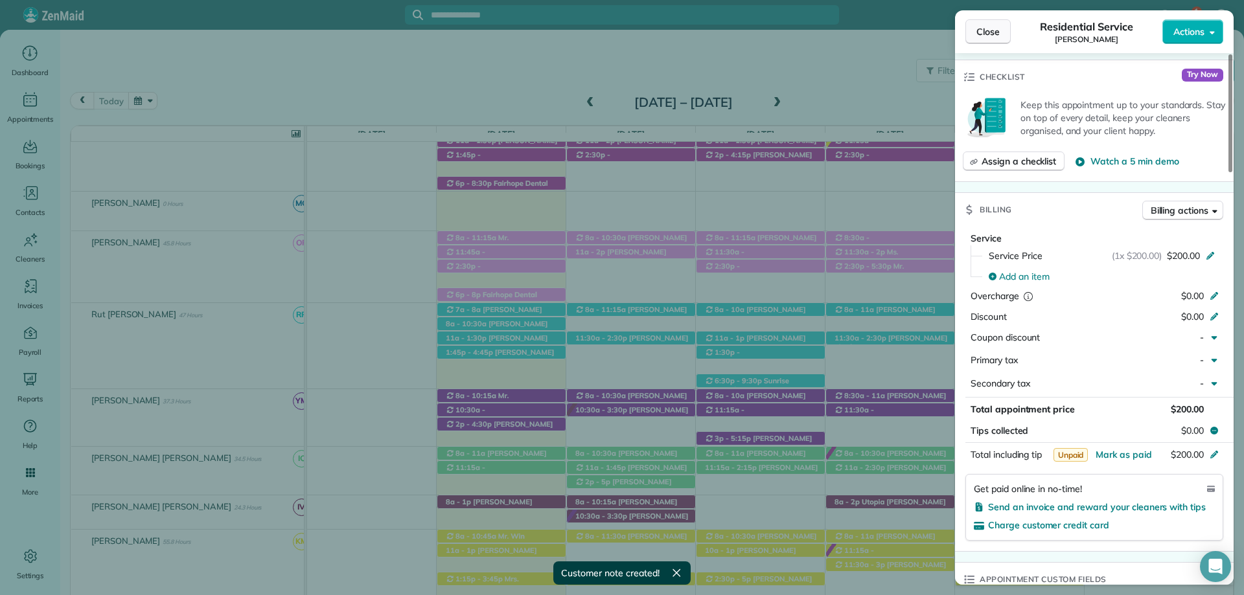
scroll to position [390, 0]
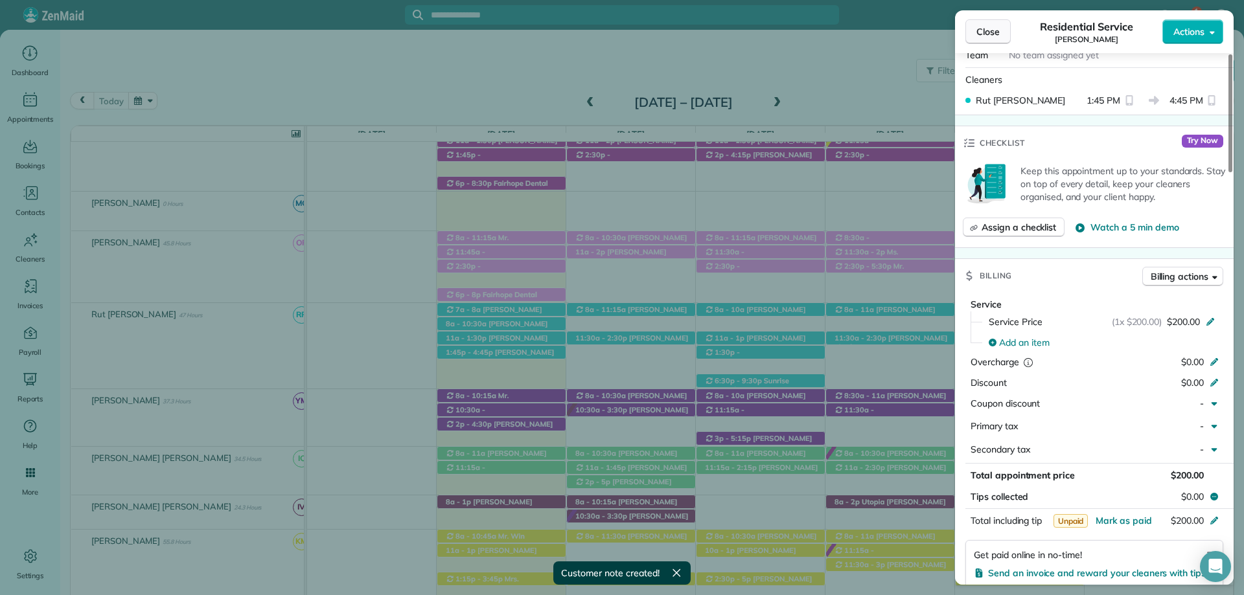
click at [995, 24] on button "Close" at bounding box center [987, 31] width 45 height 25
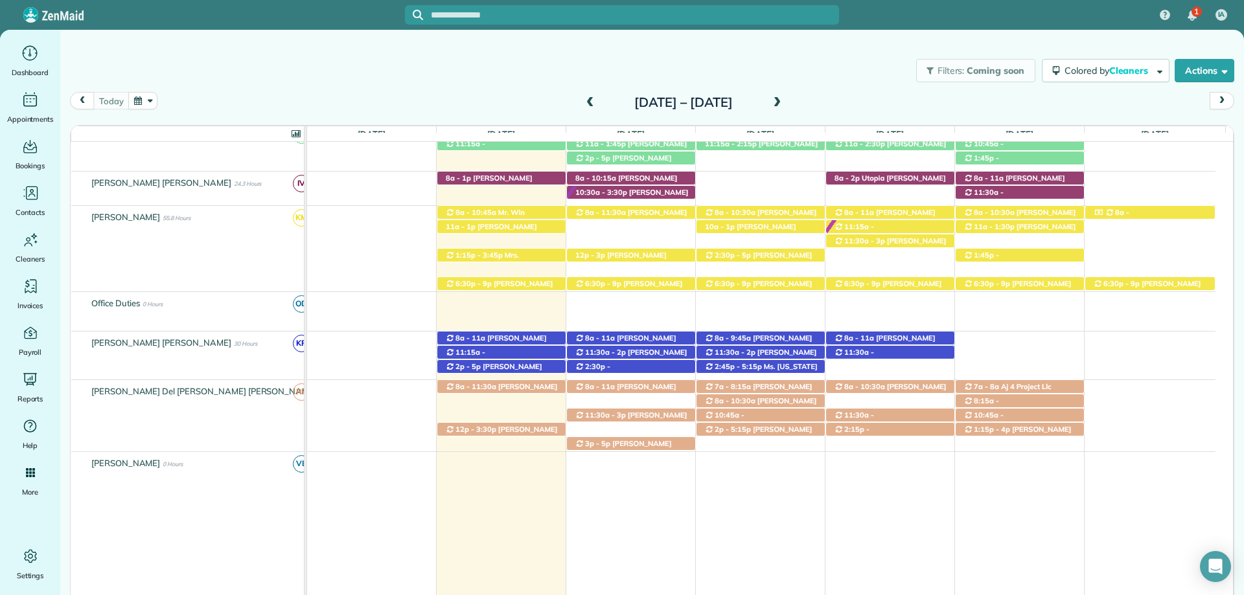
scroll to position [490, 0]
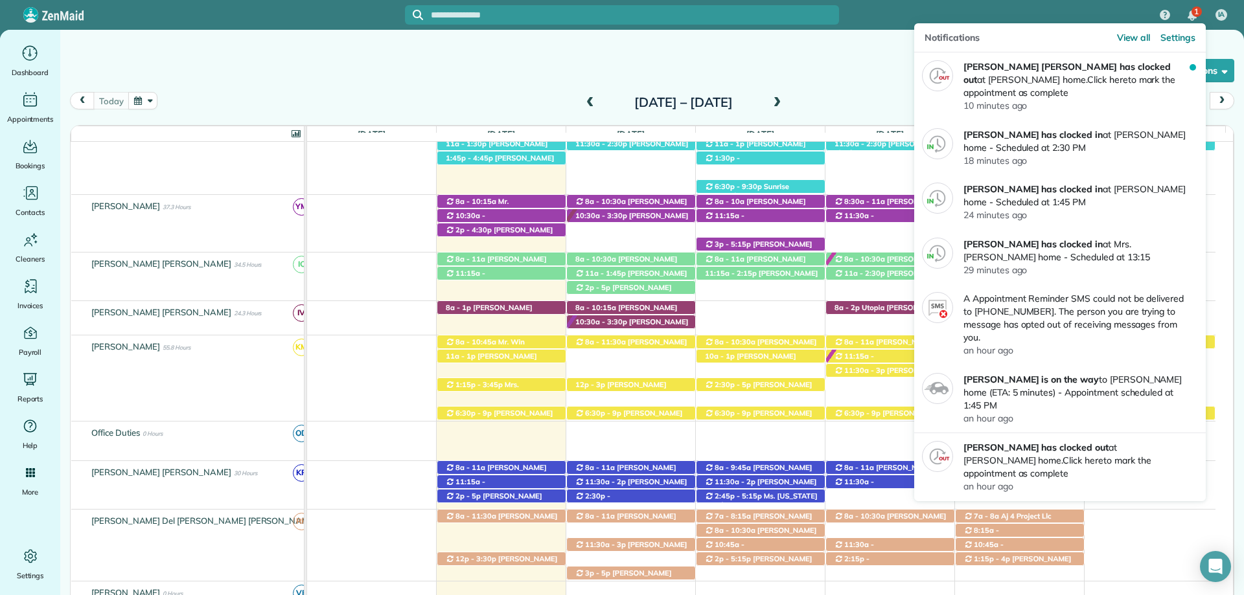
click at [1192, 14] on div "1" at bounding box center [1197, 11] width 10 height 10
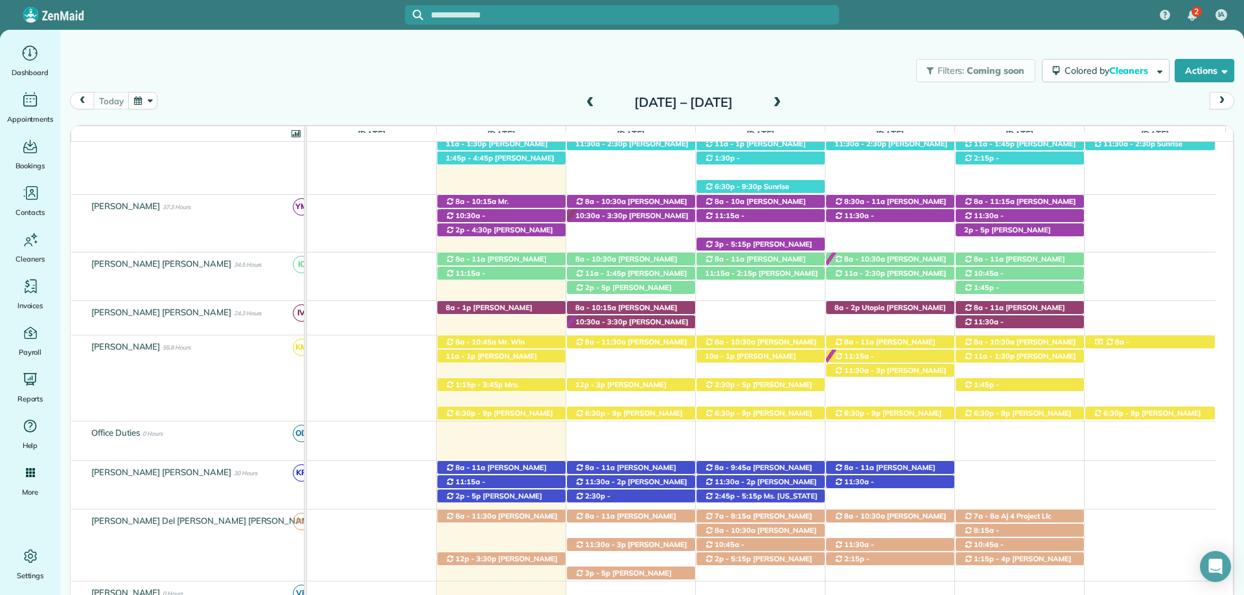
drag, startPoint x: 811, startPoint y: 70, endPoint x: 805, endPoint y: 80, distance: 11.0
click at [807, 73] on div "Filters: Coming soon Colored by Cleaners Color by Cleaner Color by Team Color b…" at bounding box center [652, 70] width 1184 height 43
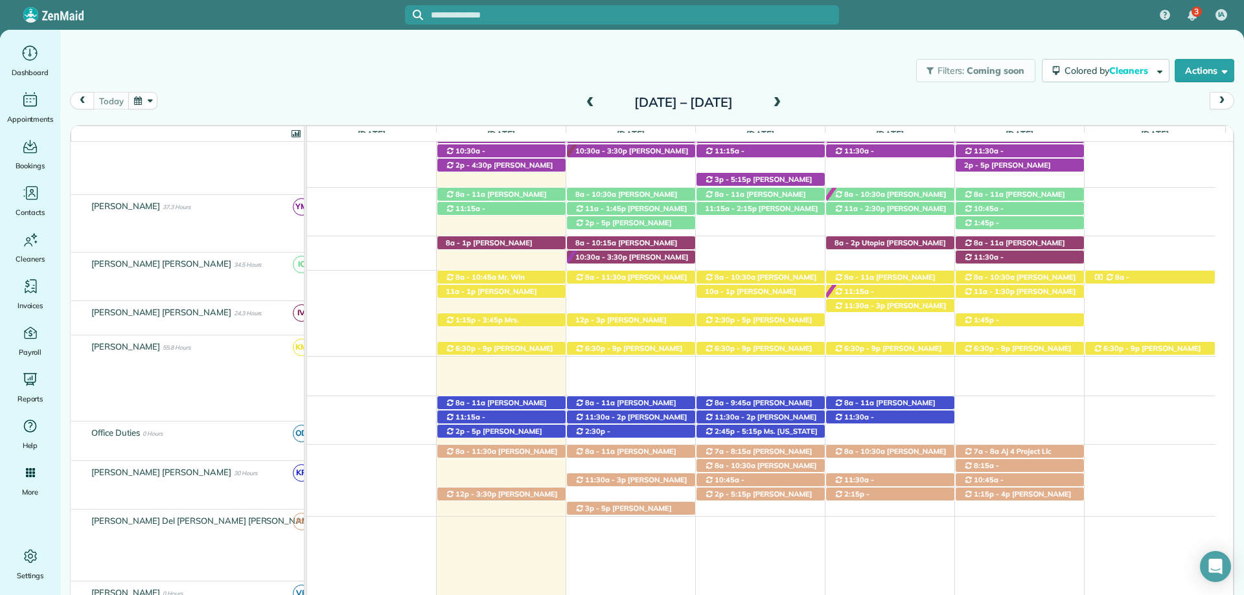
scroll to position [555, 0]
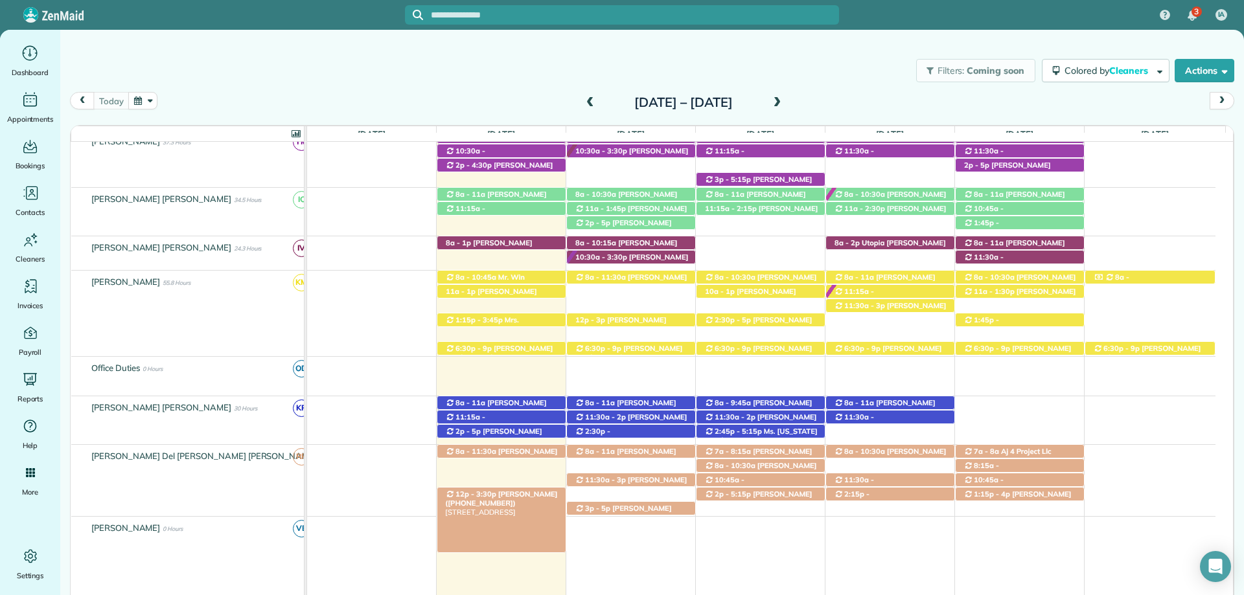
click at [492, 493] on span "[PERSON_NAME] ([PHONE_NUMBER])" at bounding box center [501, 499] width 112 height 18
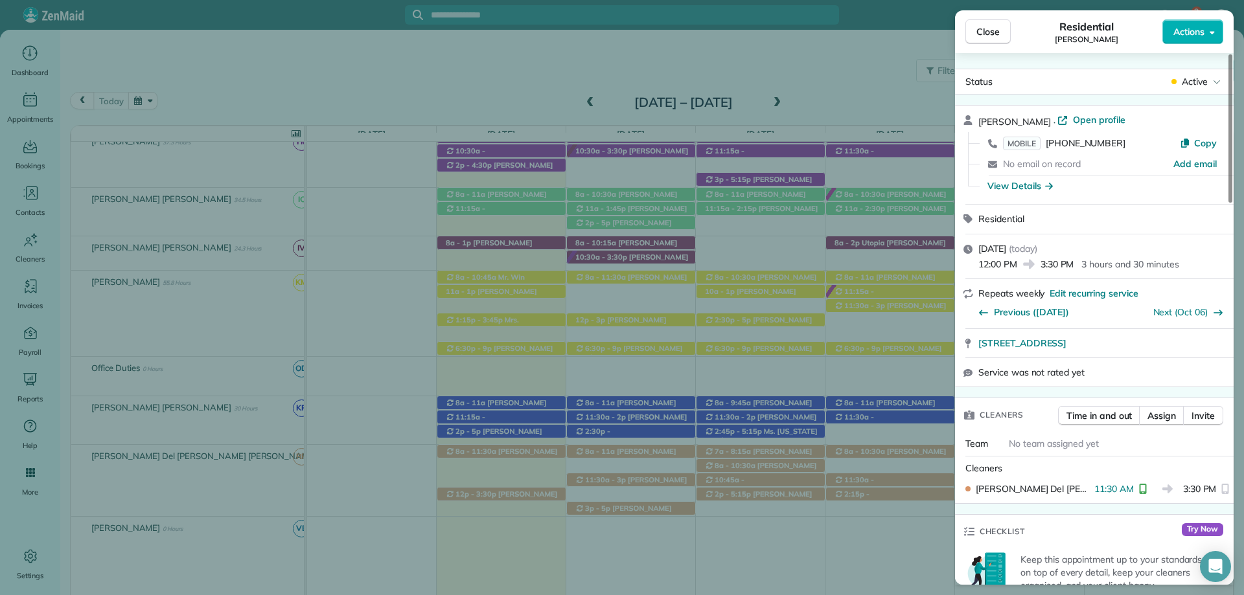
click at [985, 47] on div "Close Residential [PERSON_NAME] Actions" at bounding box center [1094, 31] width 279 height 43
click at [987, 36] on span "Close" at bounding box center [987, 31] width 23 height 13
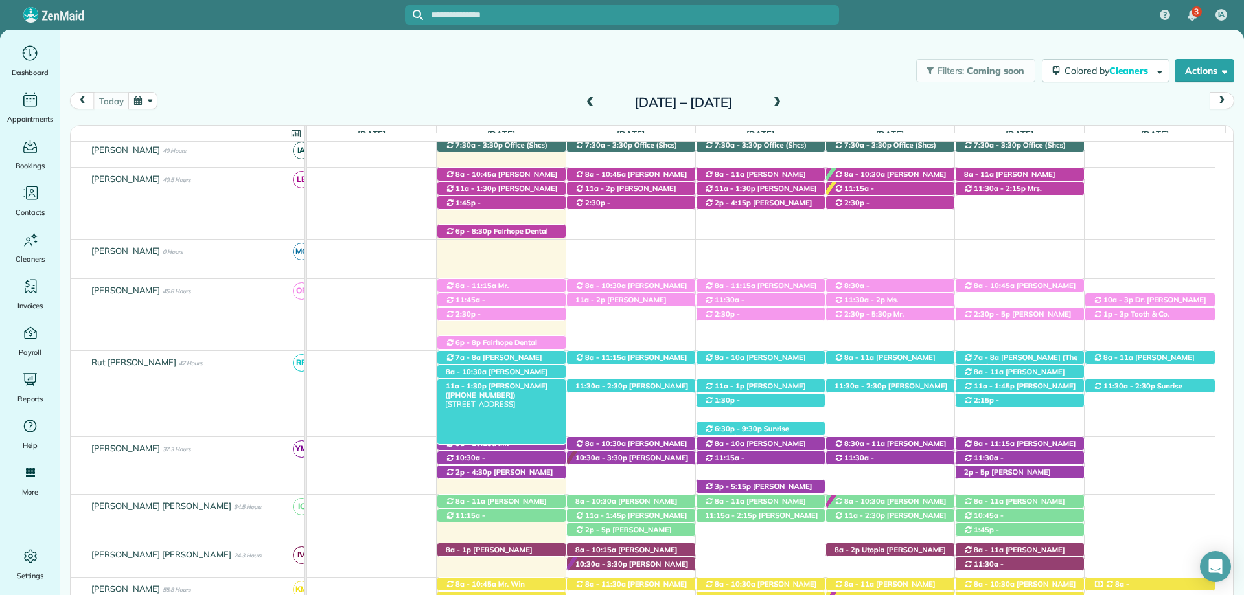
scroll to position [259, 0]
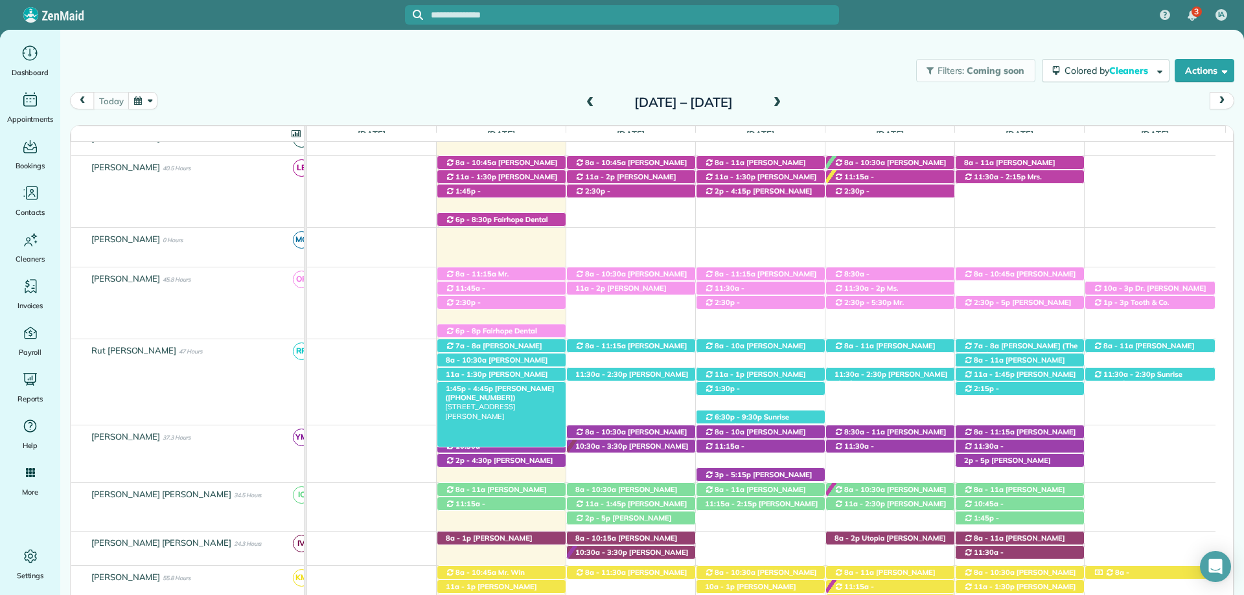
click at [509, 395] on div "1:45p - 4:45p [PERSON_NAME] ([PHONE_NUMBER]) [STREET_ADDRESS][PERSON_NAME]" at bounding box center [501, 389] width 128 height 14
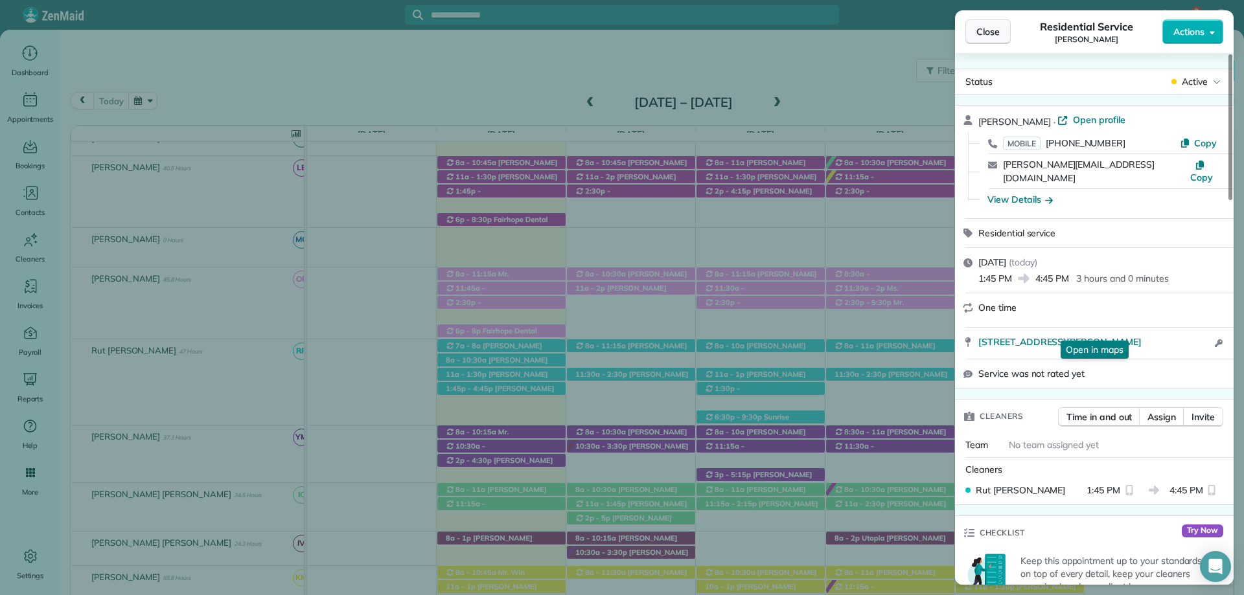
click at [989, 30] on span "Close" at bounding box center [987, 31] width 23 height 13
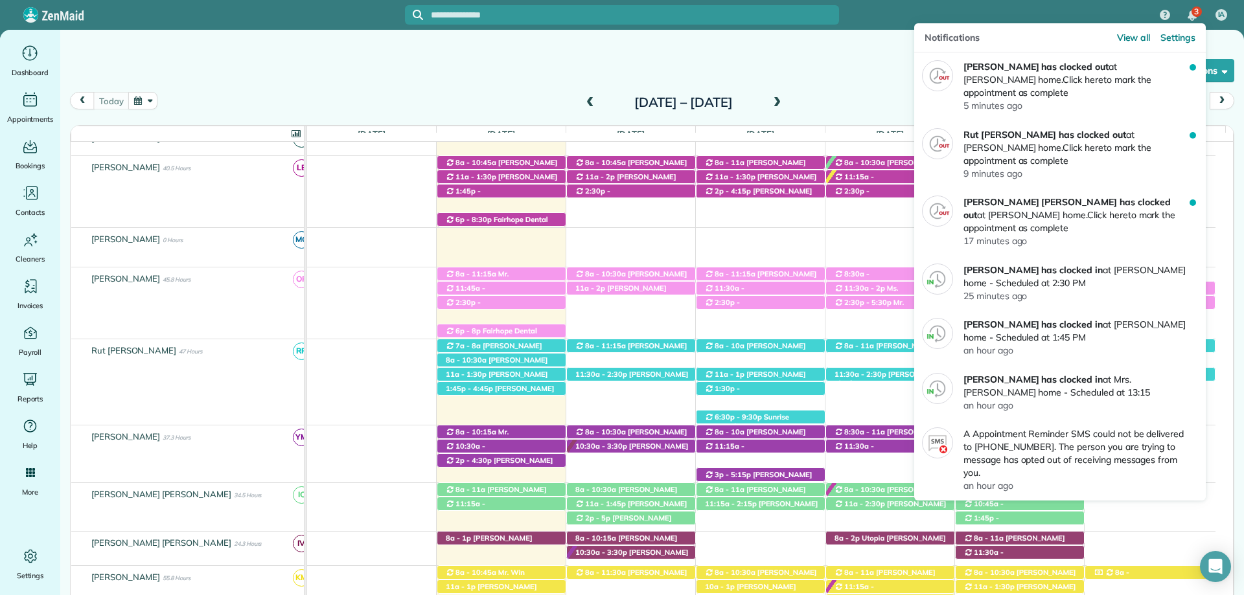
click at [1196, 6] on span "3" at bounding box center [1196, 11] width 5 height 10
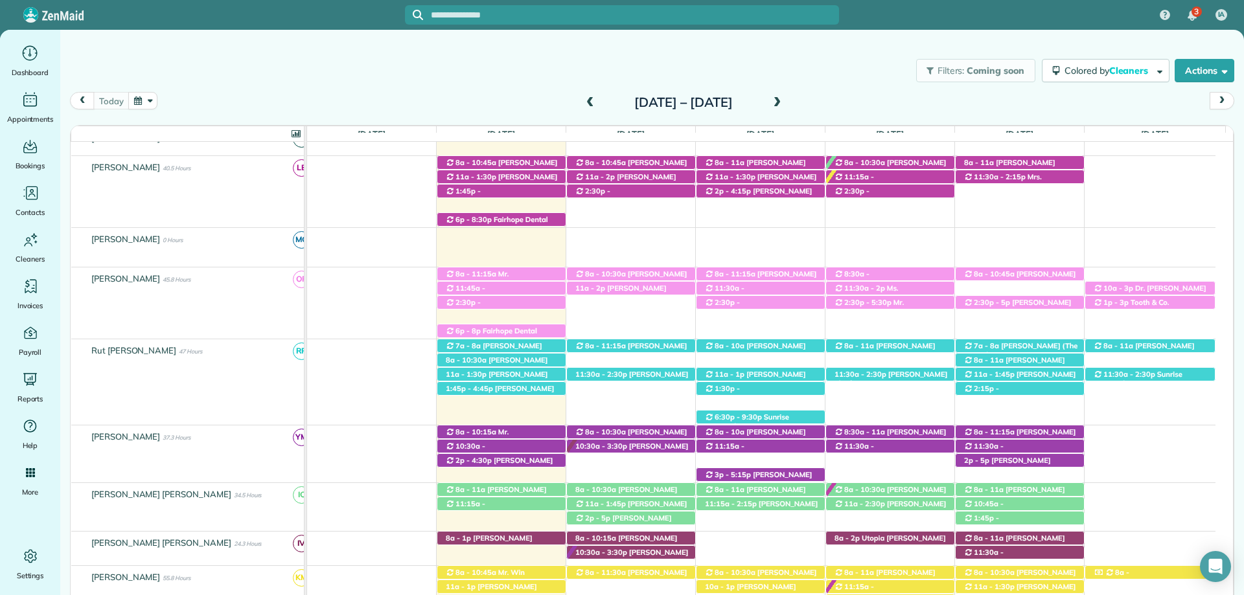
click at [636, 56] on div "Filters: Coming soon Colored by Cleaners Color by Cleaner Color by Team Color b…" at bounding box center [652, 70] width 1184 height 43
